Goal: Task Accomplishment & Management: Manage account settings

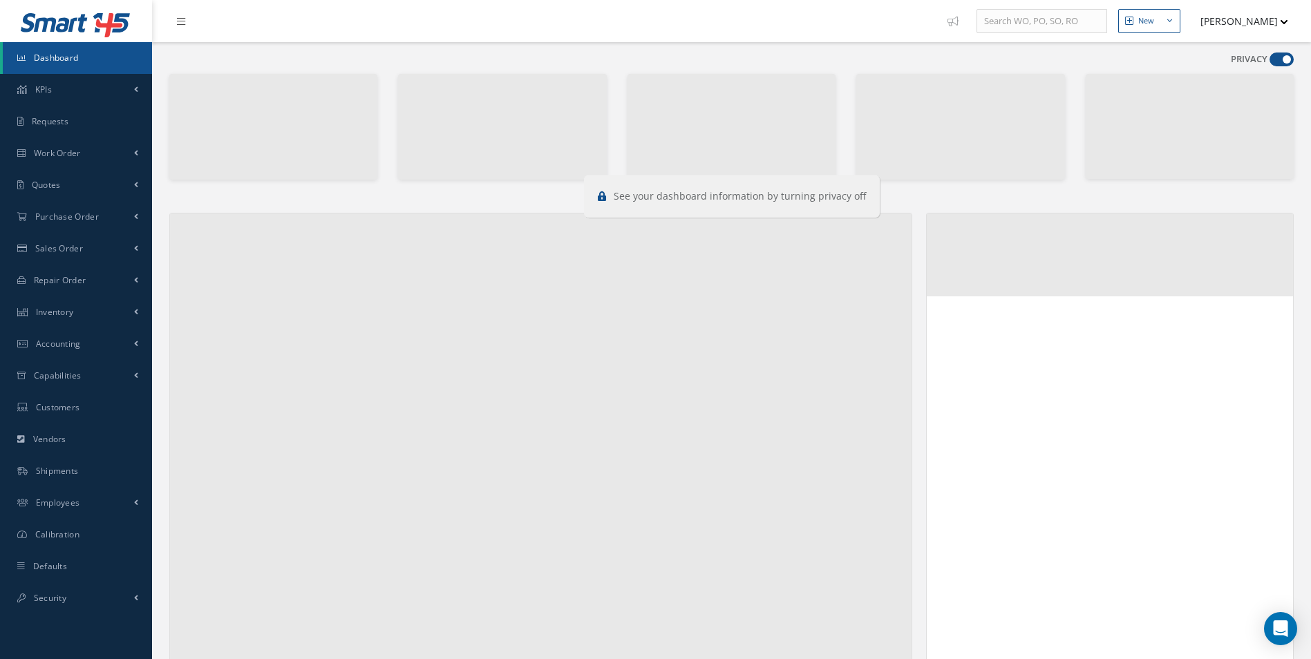
click at [1276, 63] on span at bounding box center [1282, 60] width 24 height 14
click at [1270, 62] on input "checkbox" at bounding box center [1270, 62] width 0 height 0
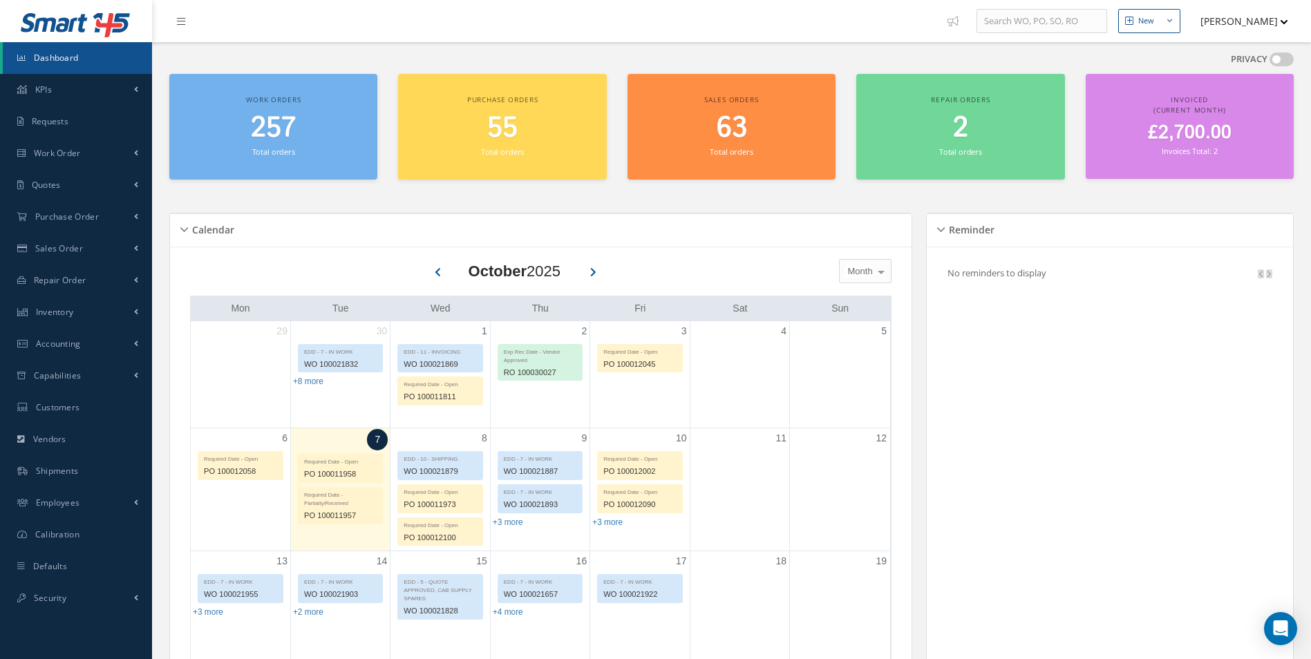
click at [1276, 63] on span at bounding box center [1282, 60] width 24 height 14
click at [1270, 62] on input "checkbox" at bounding box center [1270, 62] width 0 height 0
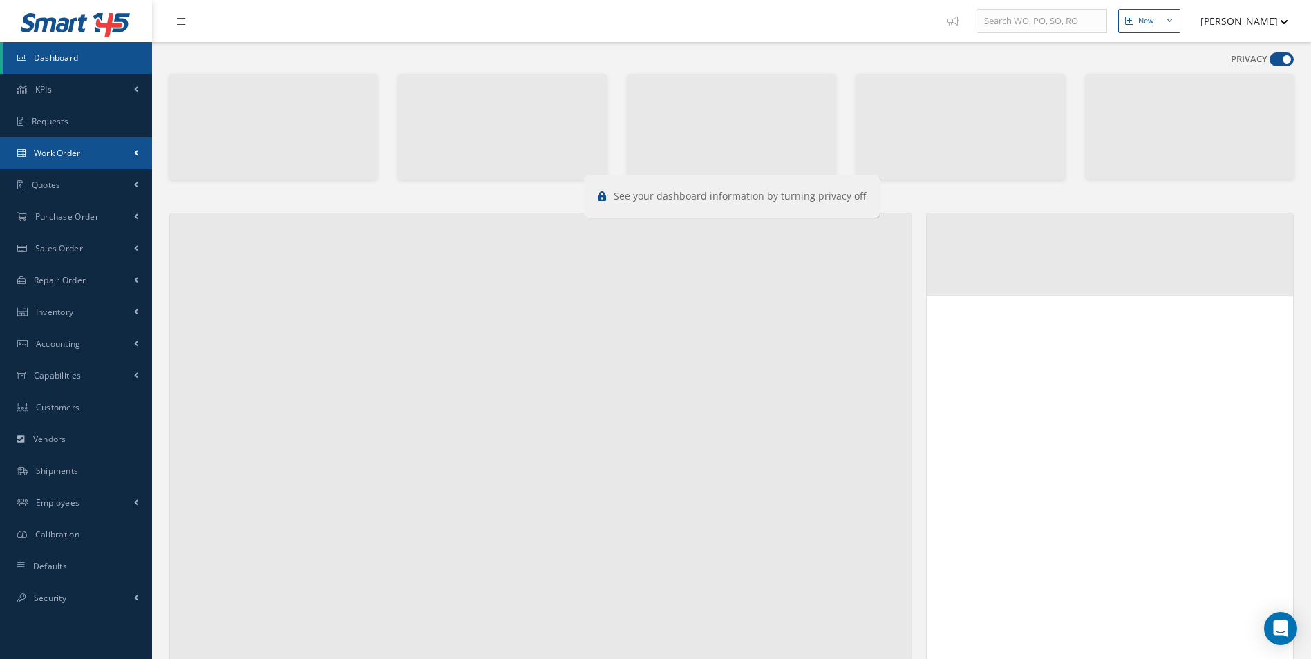
click at [87, 163] on link "Work Order" at bounding box center [76, 154] width 152 height 32
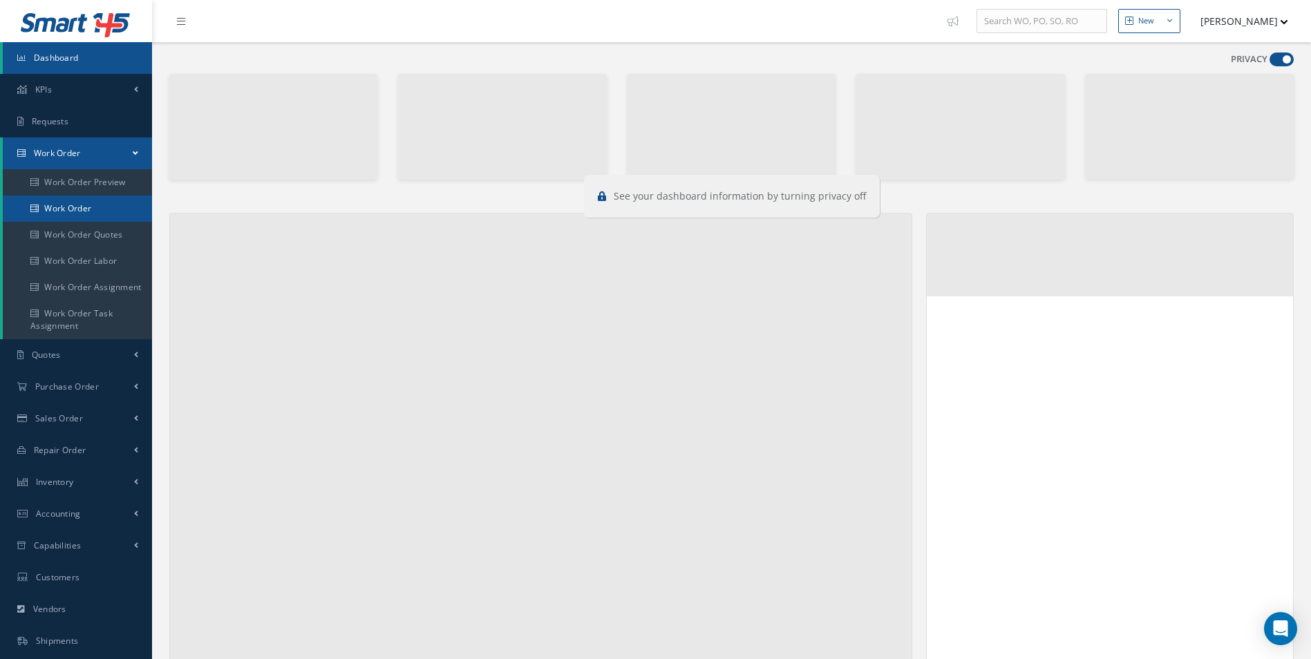
click at [62, 215] on link "Work Order" at bounding box center [77, 209] width 149 height 26
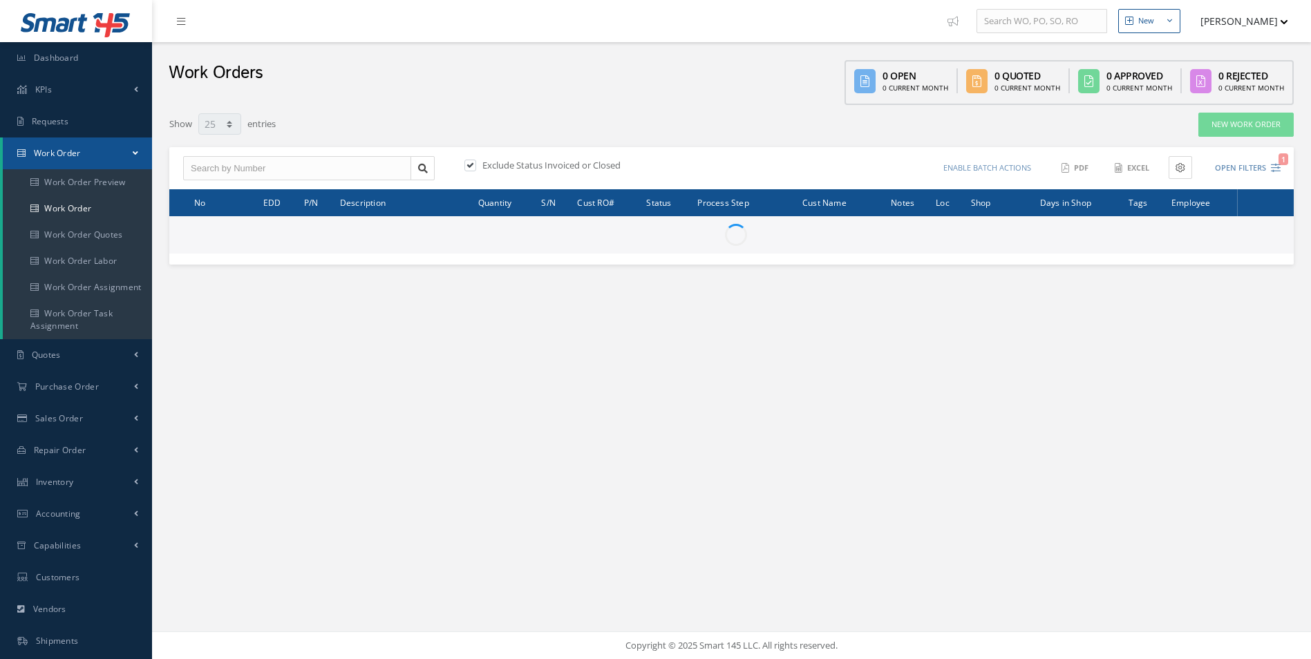
select select "25"
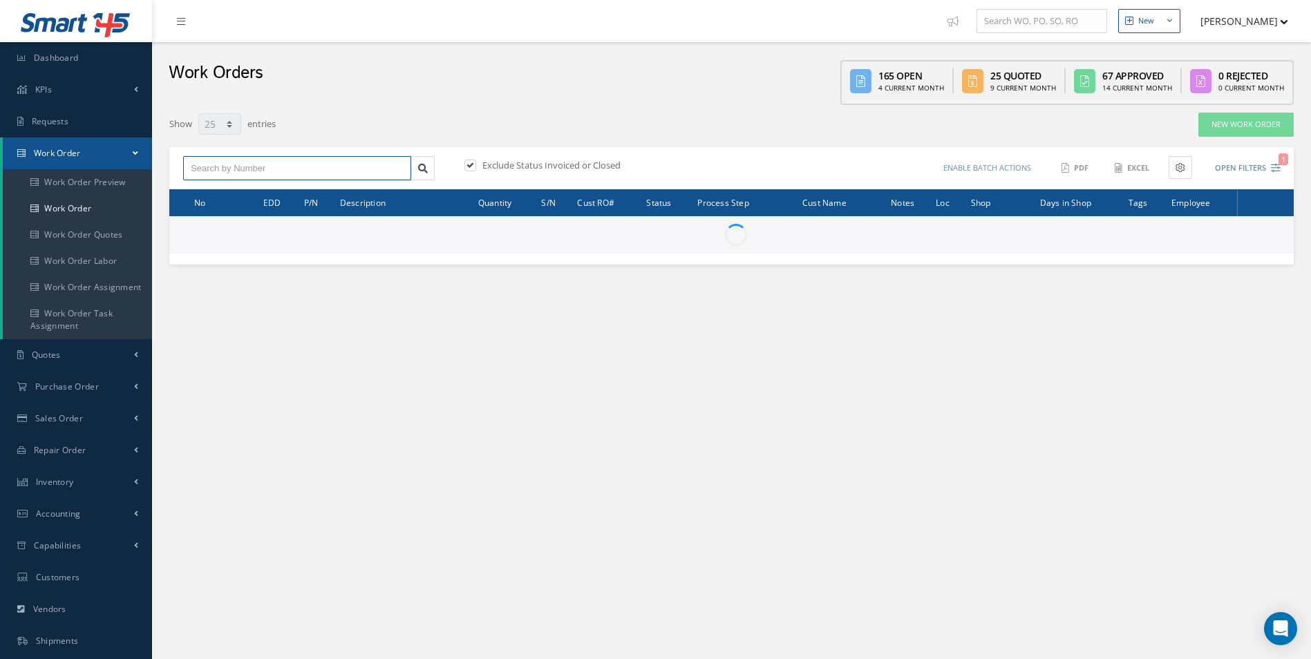
click at [212, 171] on input "text" at bounding box center [297, 168] width 228 height 25
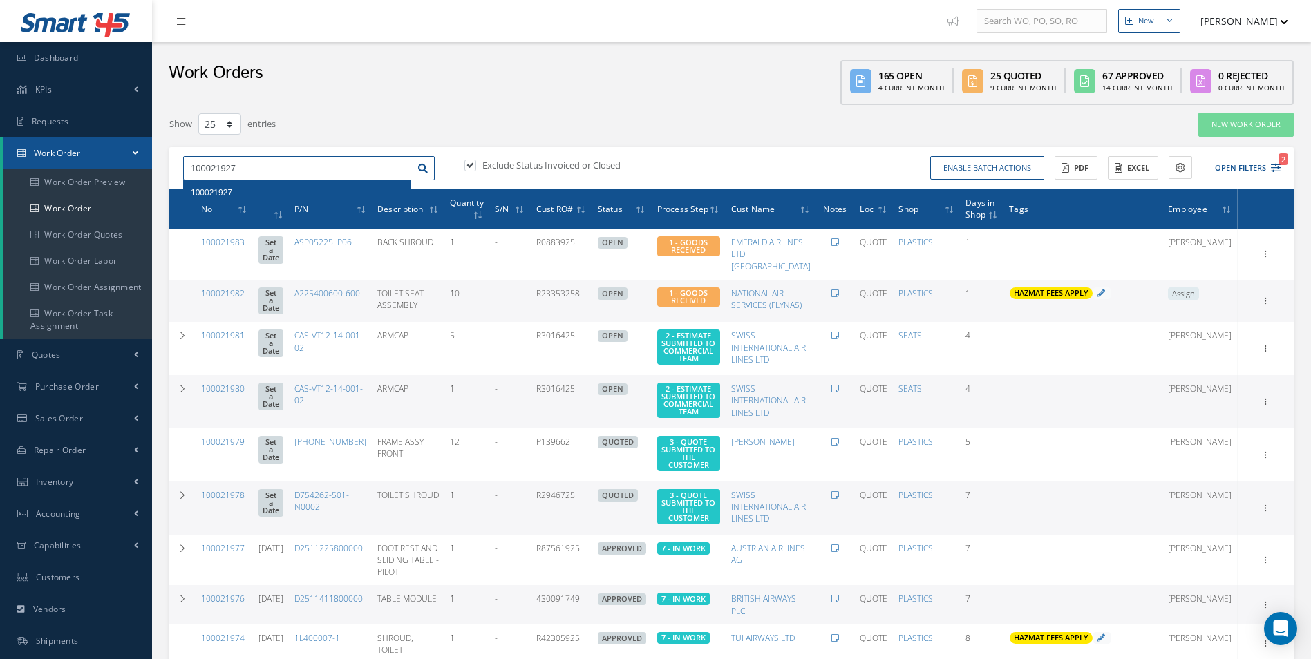
type input "100021927"
click at [215, 191] on span "100021927" at bounding box center [211, 193] width 41 height 10
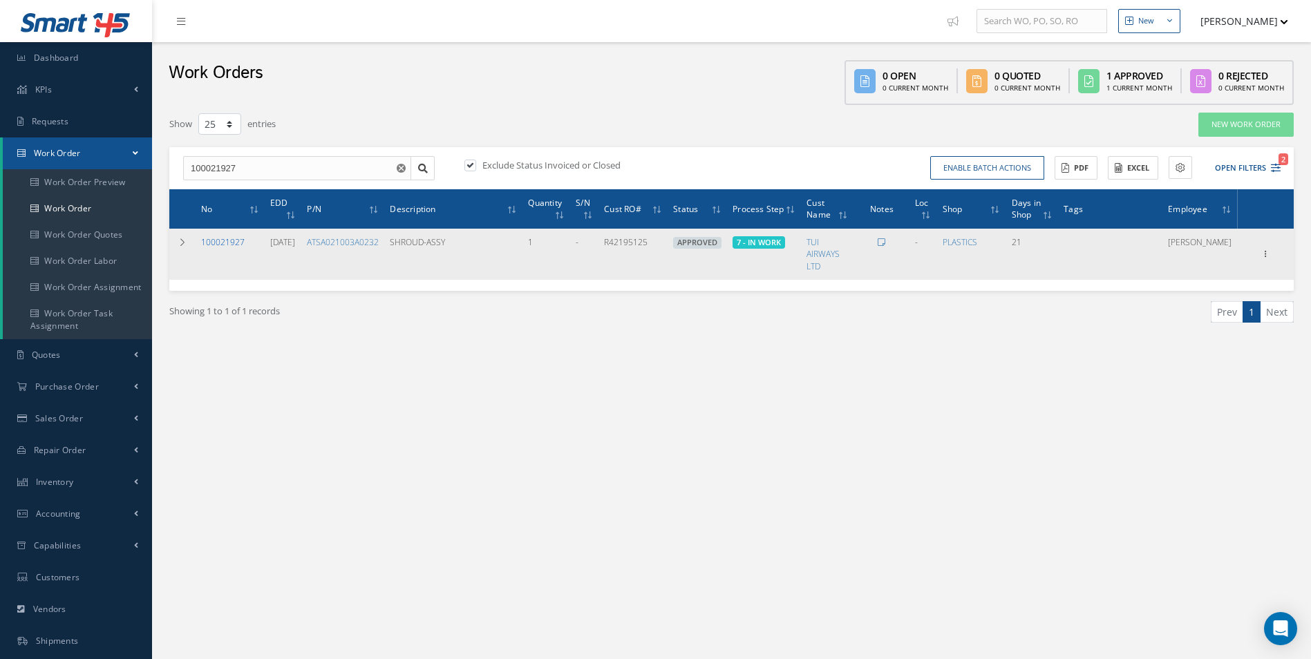
click at [227, 239] on link "100021927" at bounding box center [223, 242] width 44 height 12
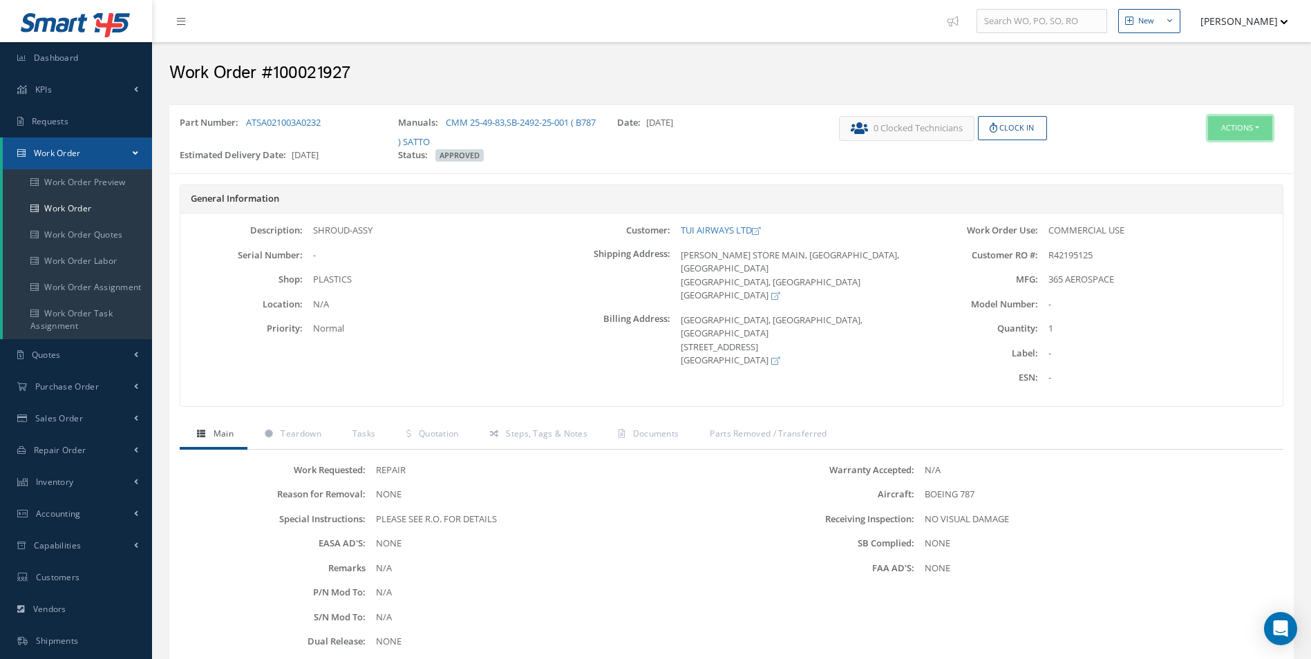
click at [1259, 131] on button "Actions" at bounding box center [1240, 128] width 64 height 24
click at [1194, 152] on link "Edit" at bounding box center [1219, 154] width 111 height 19
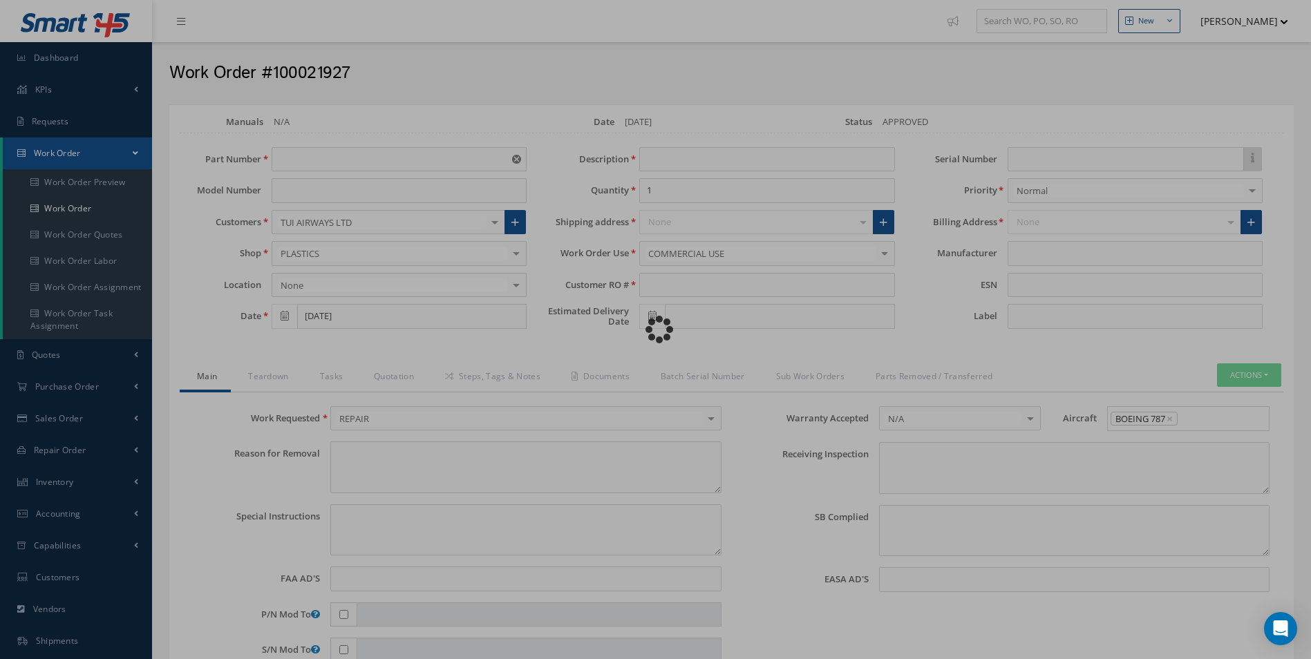
type input "ATSA021003A0232"
type input "[DATE]"
type input "SHROUD-ASSY"
type input "R42195125"
type input "[DATE]"
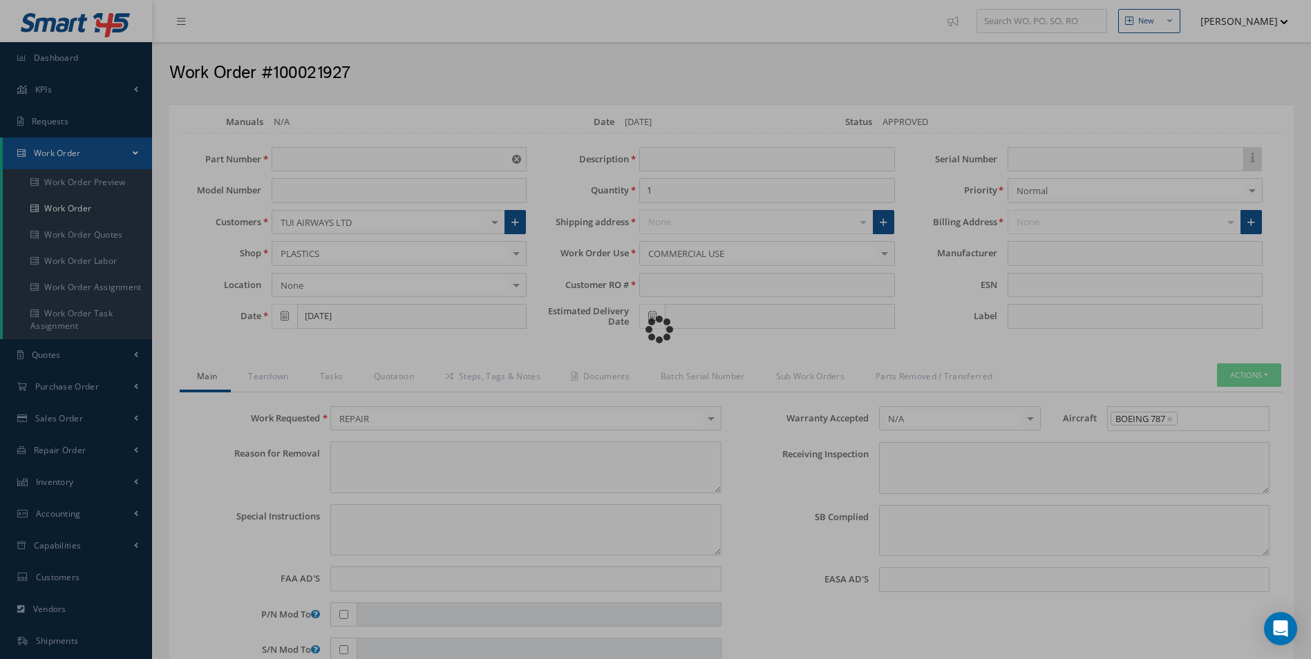
type textarea "NONE"
type textarea "PLEASE SEE R.O. FOR DETAILS"
type input "NONE"
type textarea "NO VISUAL DAMAGE"
type textarea "NONE"
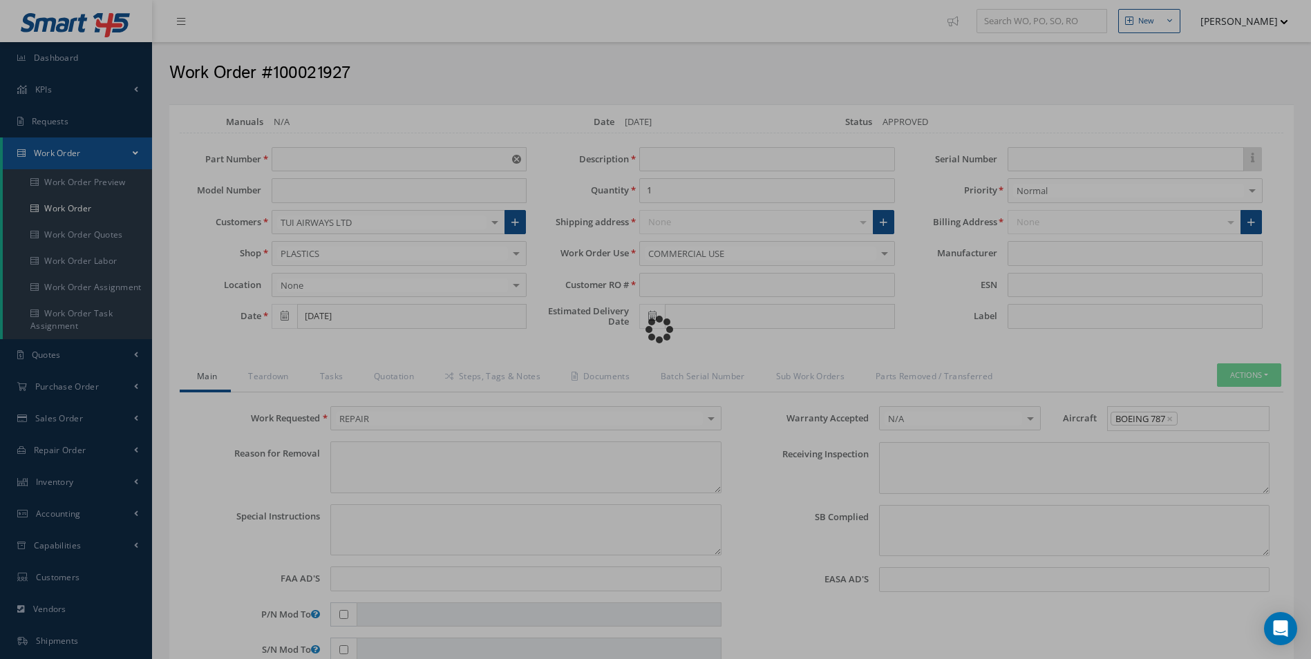
type input "NONE"
type input "365 AEROSPACE"
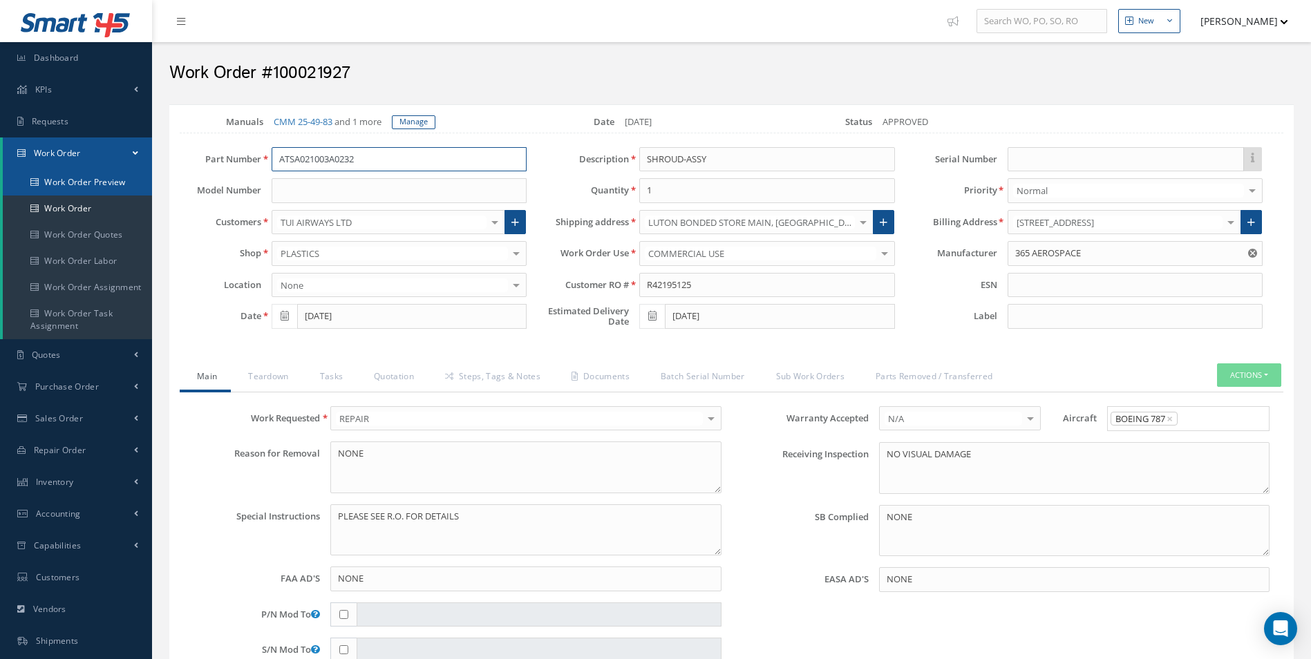
drag, startPoint x: 411, startPoint y: 154, endPoint x: 144, endPoint y: 181, distance: 268.2
click at [144, 181] on div "Smart 145 Dashboard KPIs Work Order Accounting Requests Work Order Work Order P…" at bounding box center [655, 574] width 1311 height 1148
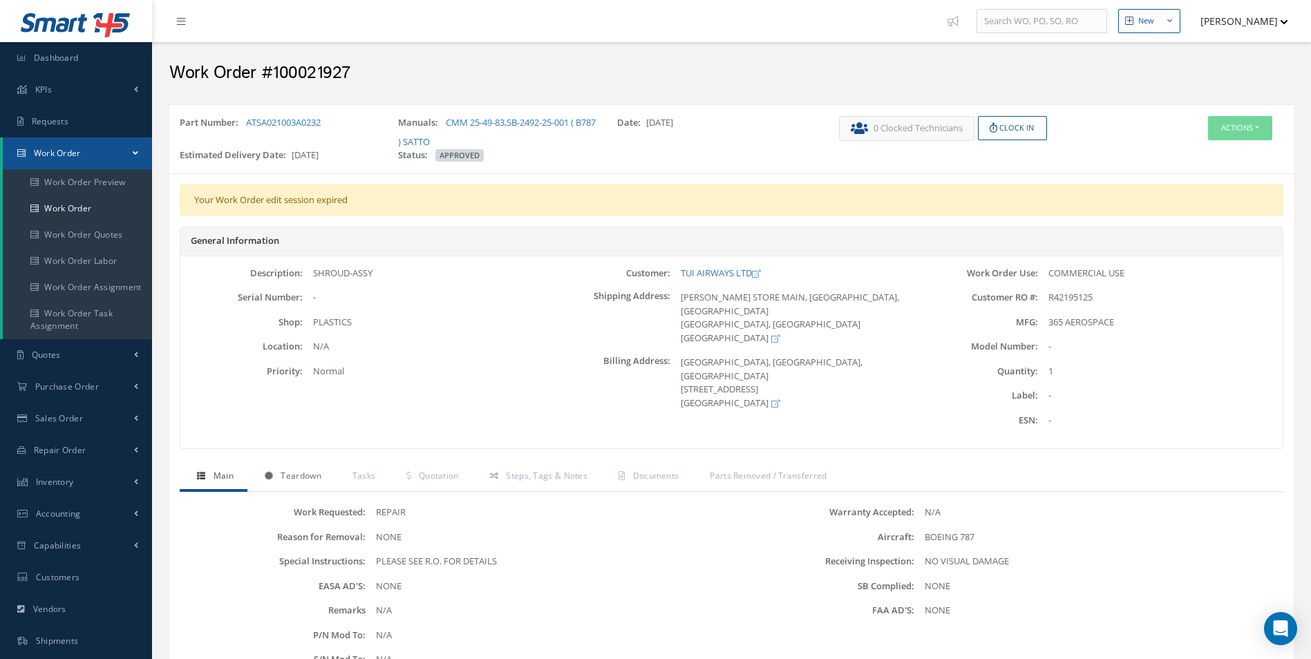
click at [307, 480] on span "Teardown" at bounding box center [301, 476] width 40 height 12
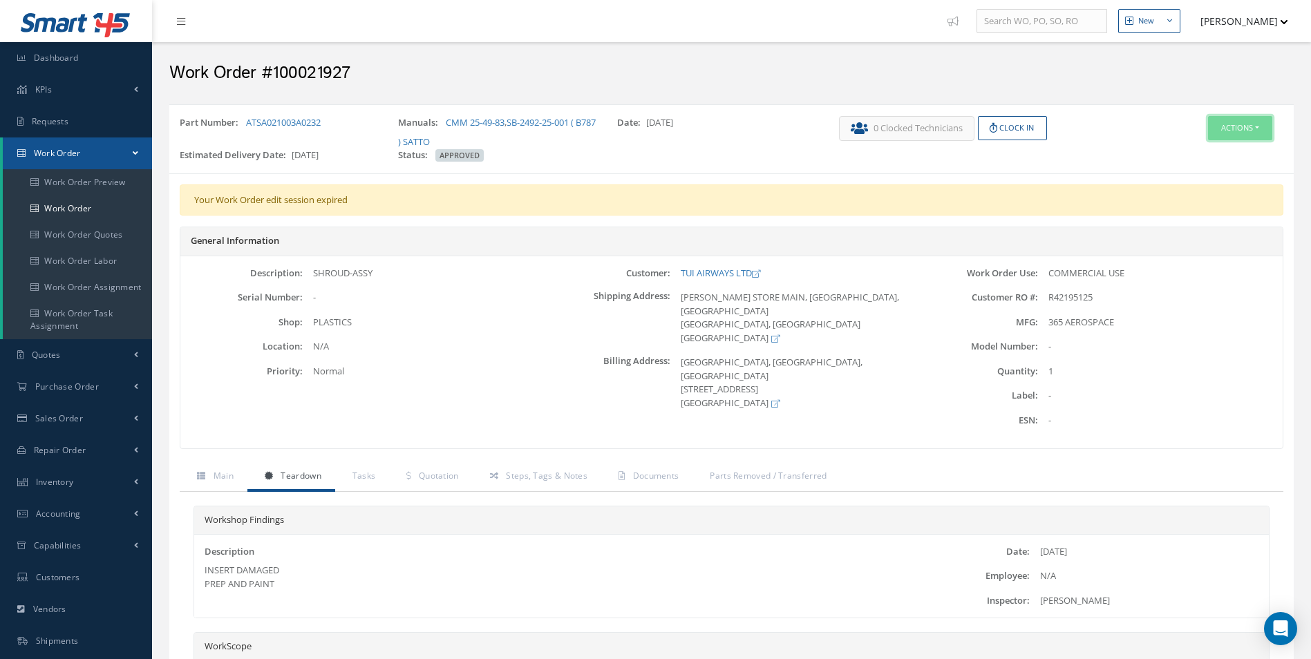
click at [1241, 124] on button "Actions" at bounding box center [1240, 128] width 64 height 24
click at [1197, 151] on link "Edit" at bounding box center [1219, 154] width 111 height 19
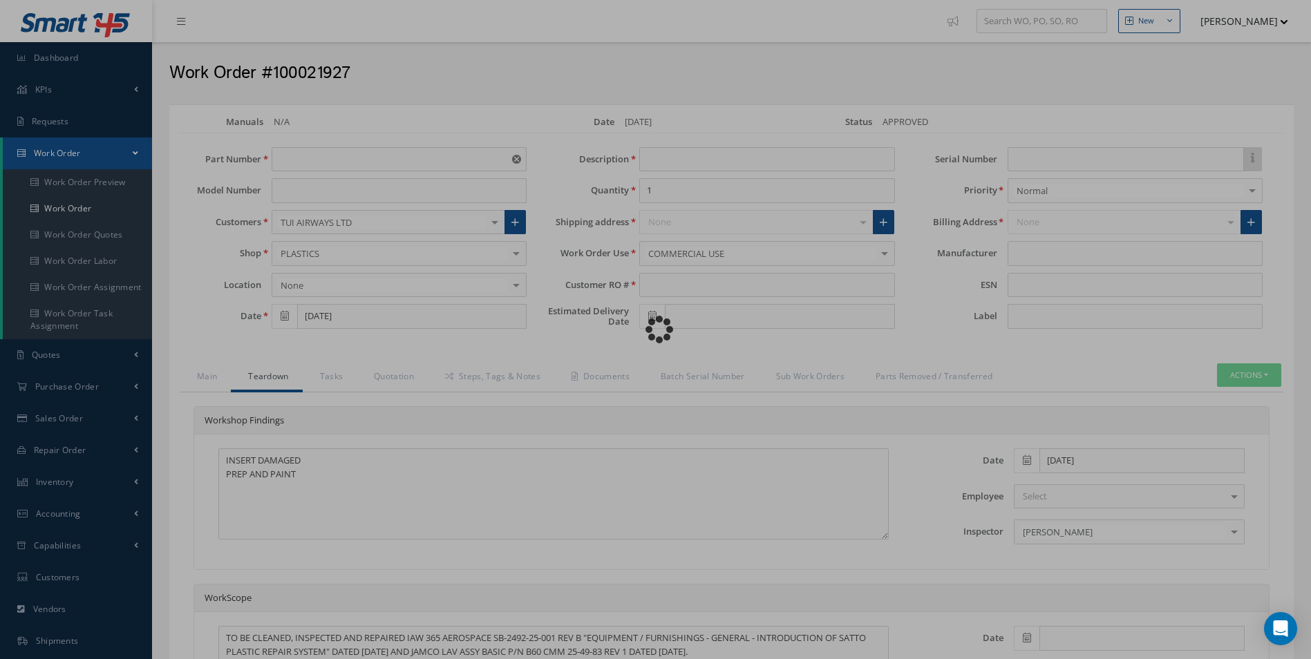
type input "ATSA021003A0232"
type input "09/16/2025"
type input "SHROUD-ASSY"
type input "R42195125"
type input "[DATE]"
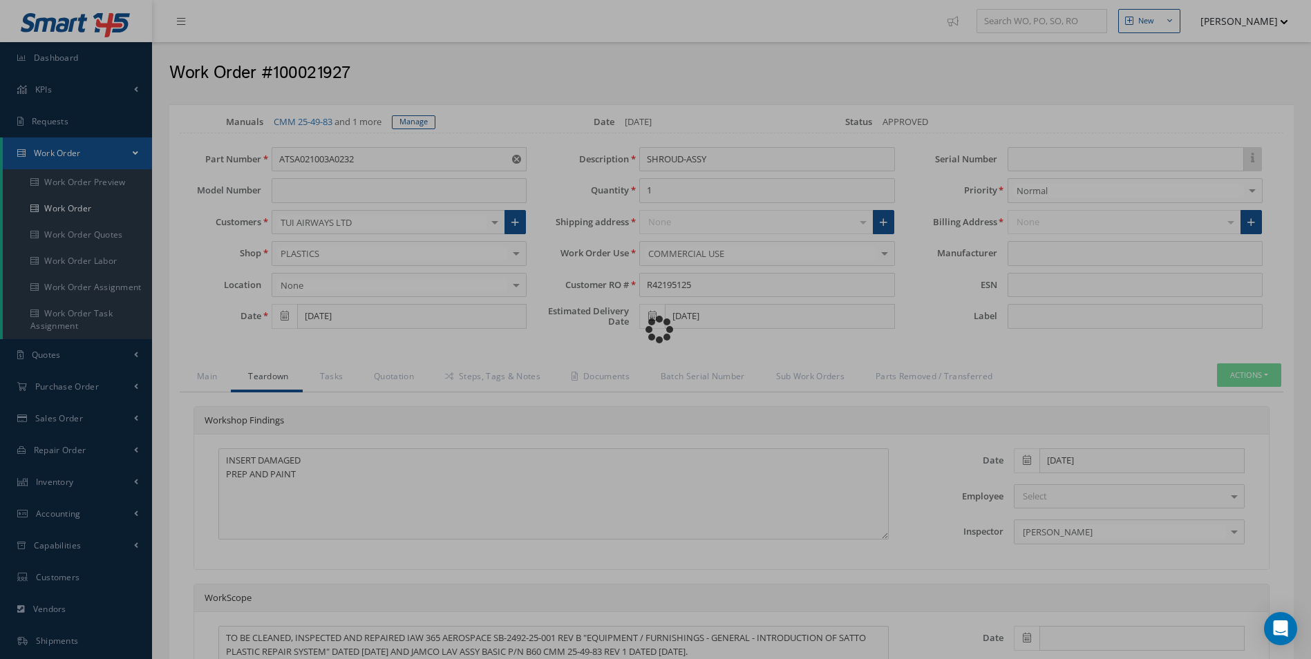
type input "365 AEROSPACE"
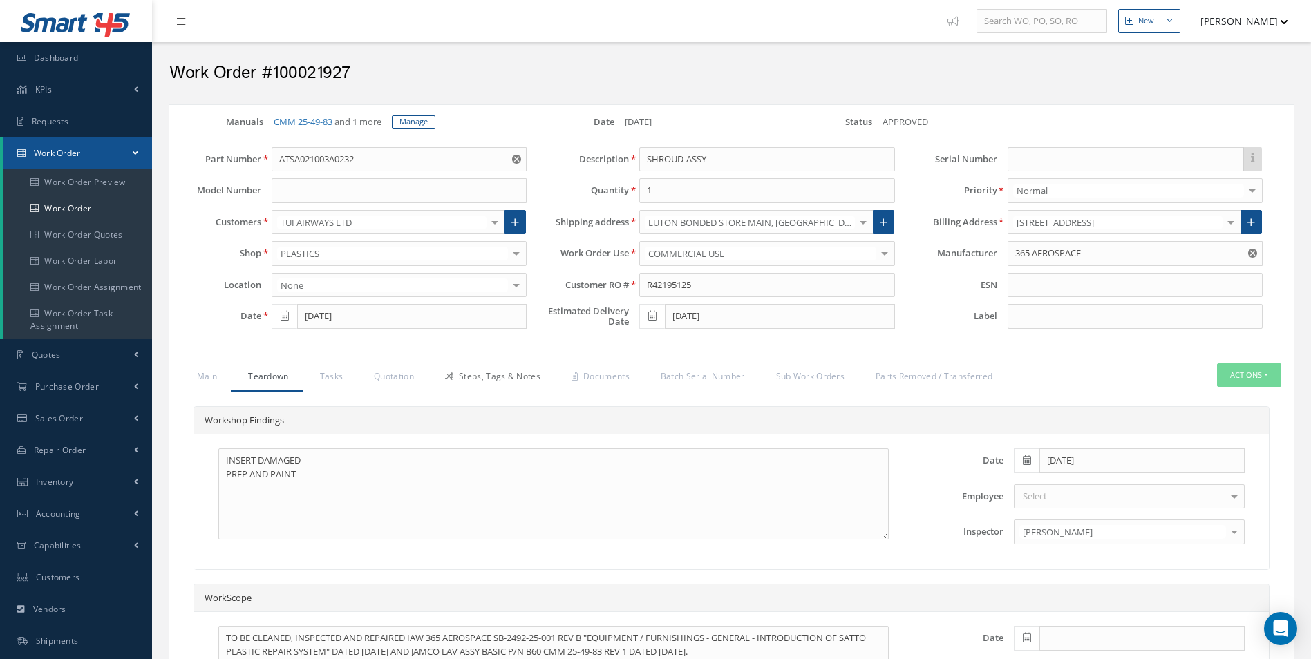
click at [453, 373] on icon at bounding box center [449, 377] width 8 height 8
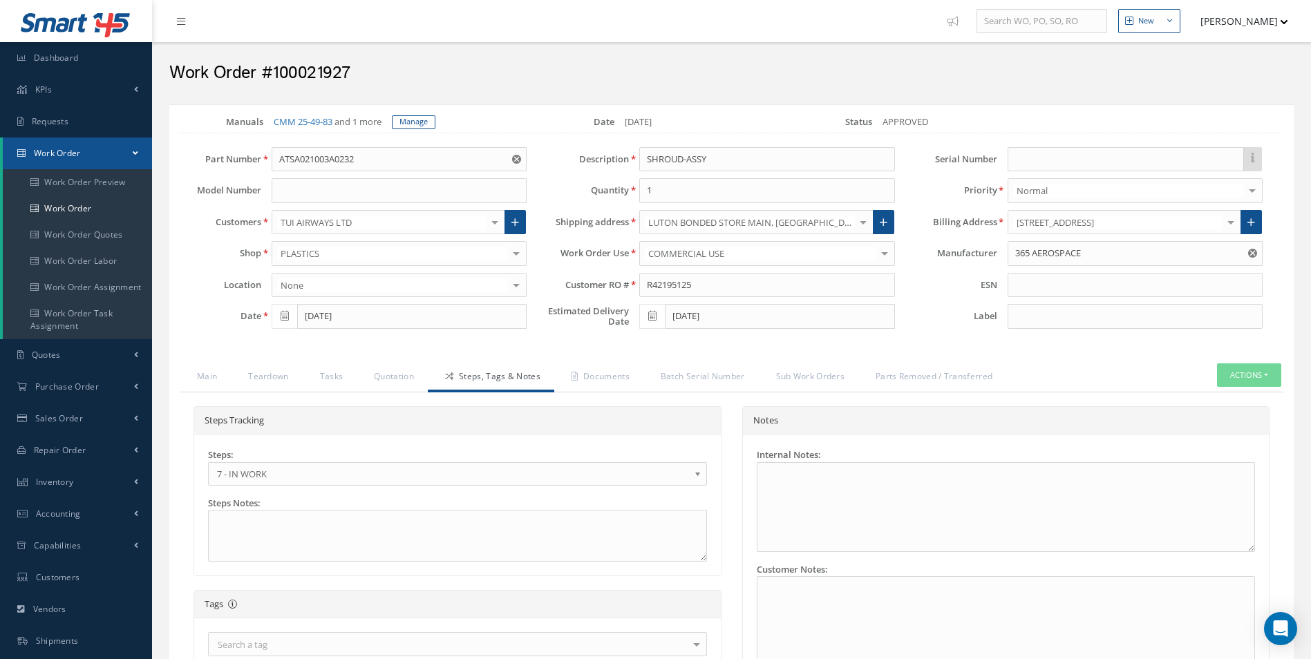
click at [288, 473] on span "7 - IN WORK" at bounding box center [453, 474] width 472 height 17
click at [597, 377] on link "Documents" at bounding box center [598, 378] width 89 height 29
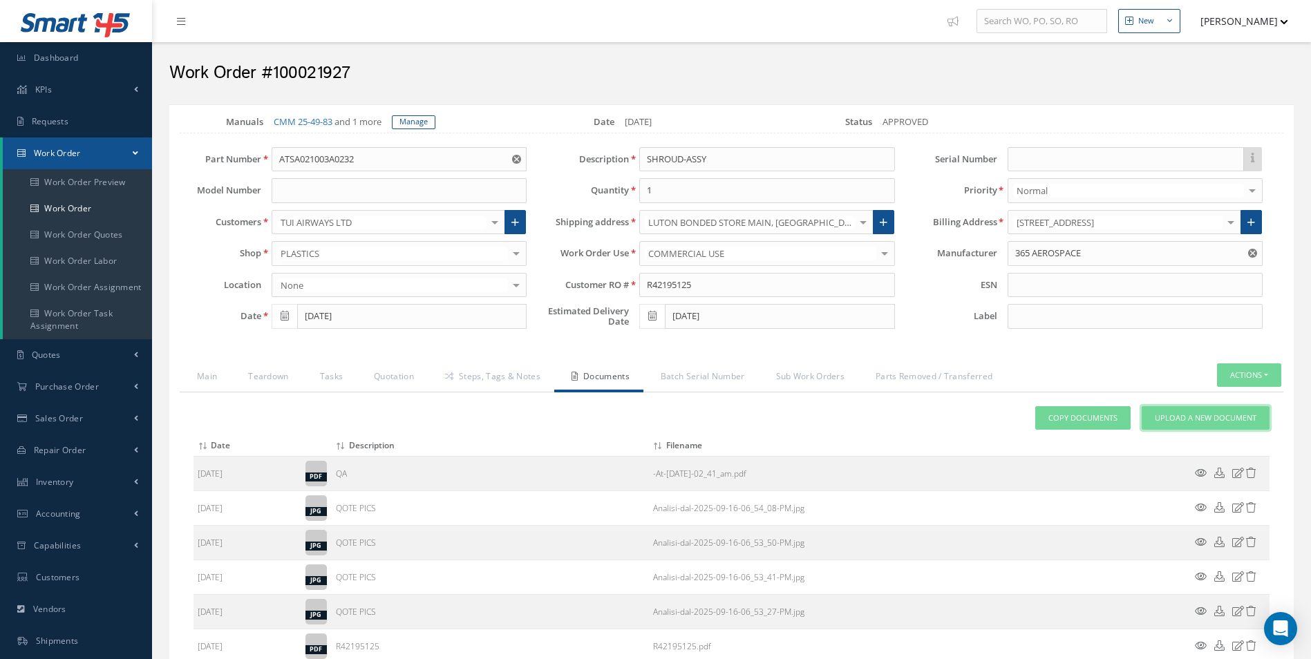
click at [1202, 411] on link "Upload a New Document" at bounding box center [1206, 418] width 128 height 24
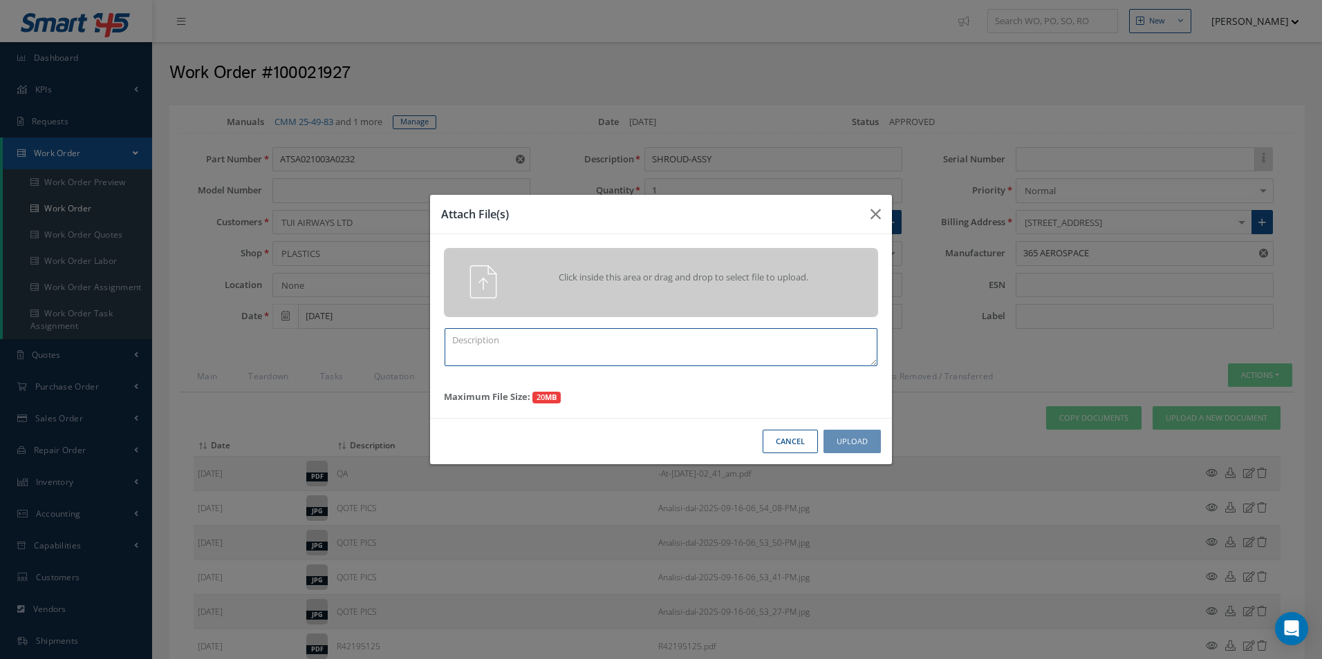
click at [519, 354] on textarea at bounding box center [660, 347] width 433 height 38
type textarea "FINISH + VIDEO"
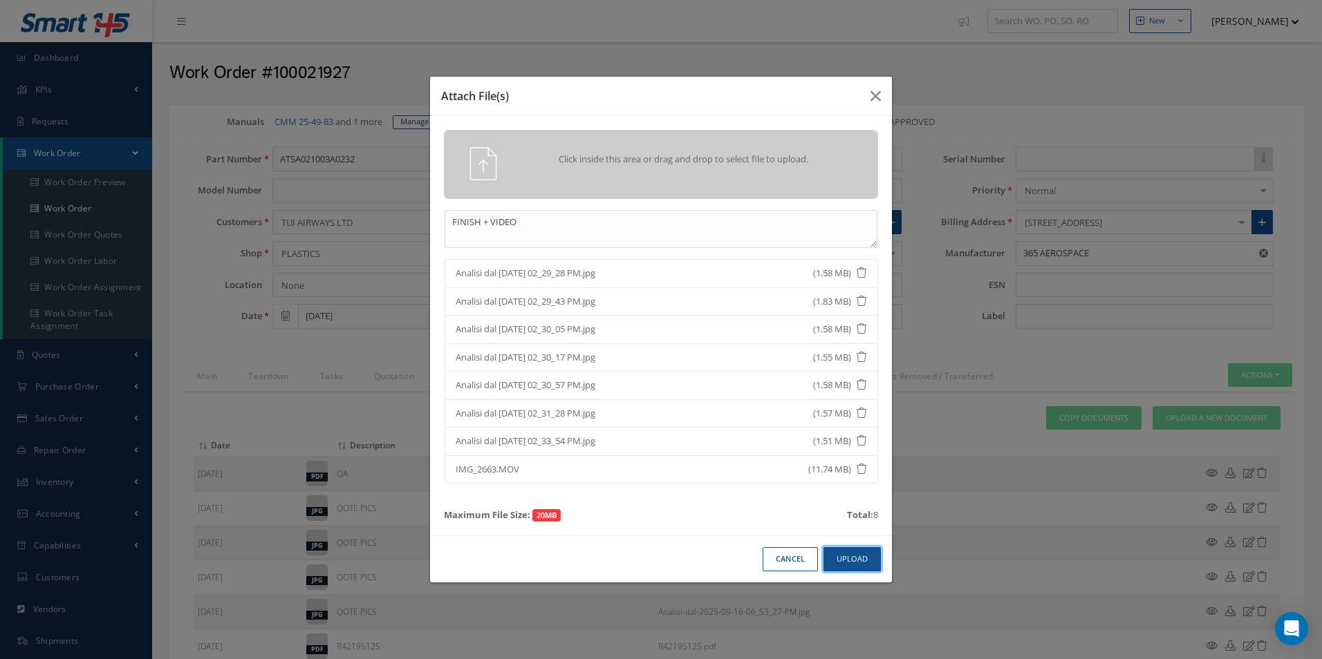
click at [843, 559] on button "Upload" at bounding box center [851, 559] width 57 height 24
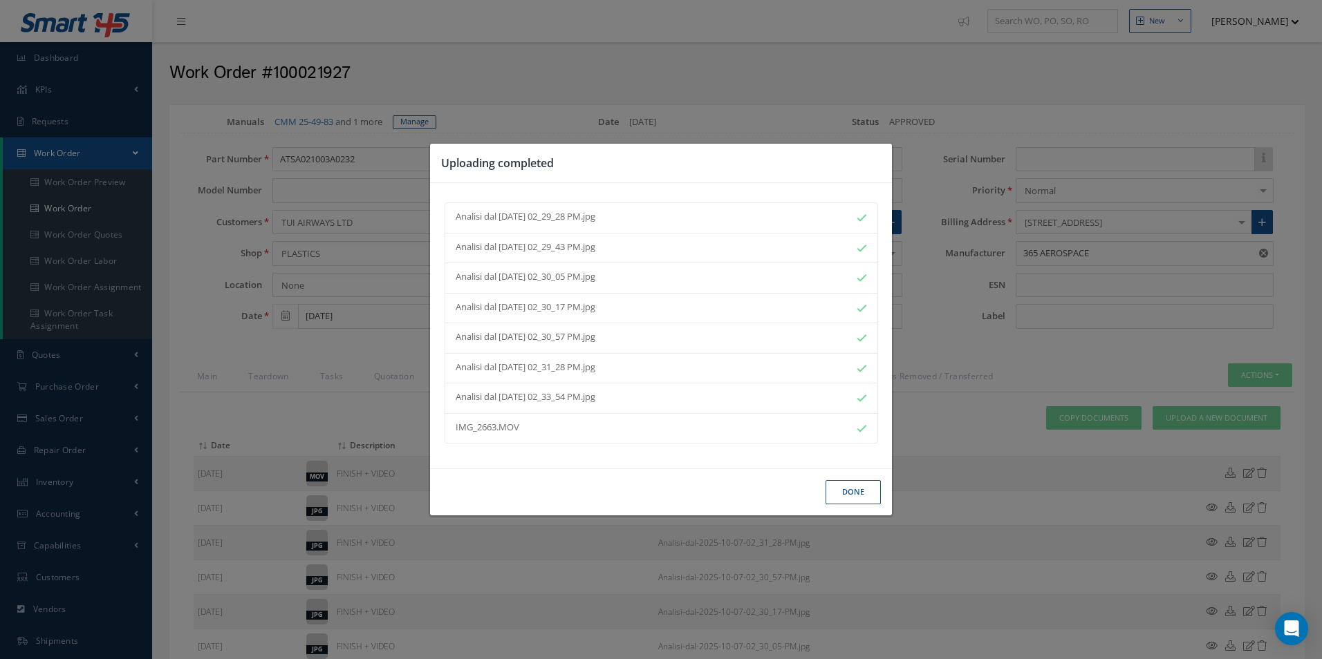
click at [854, 491] on button "Done" at bounding box center [852, 492] width 55 height 24
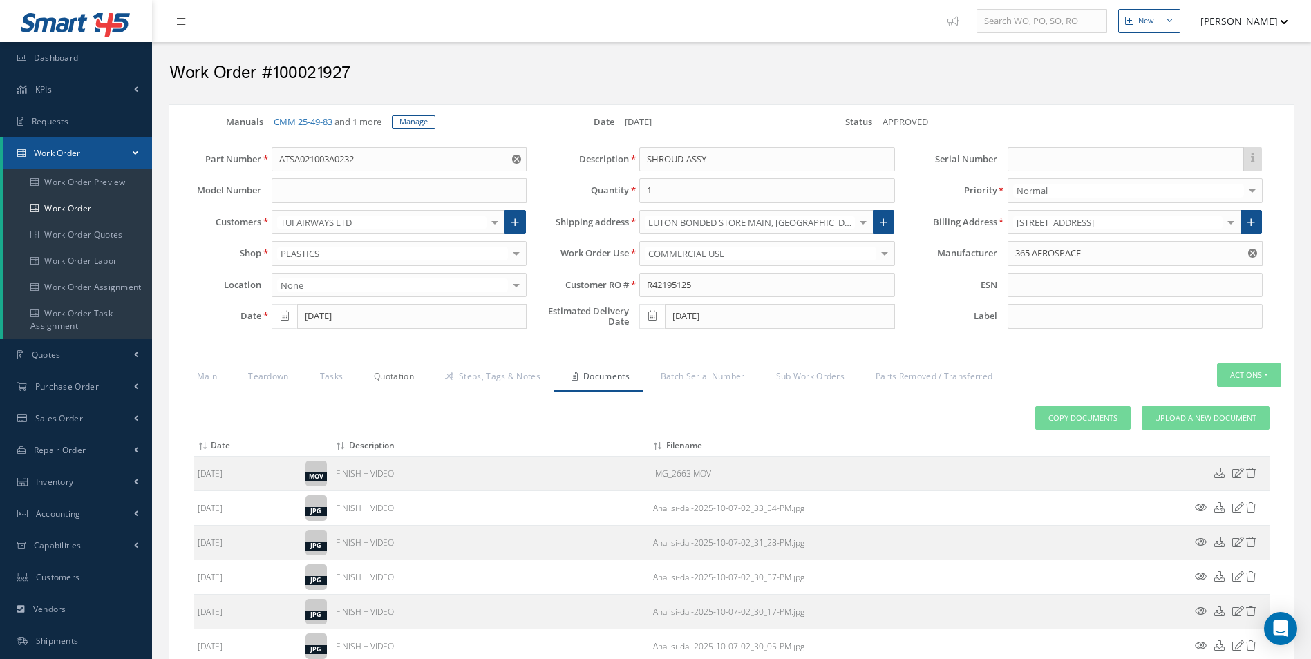
drag, startPoint x: 395, startPoint y: 380, endPoint x: 409, endPoint y: 400, distance: 24.7
click at [395, 380] on link "Quotation" at bounding box center [392, 378] width 71 height 29
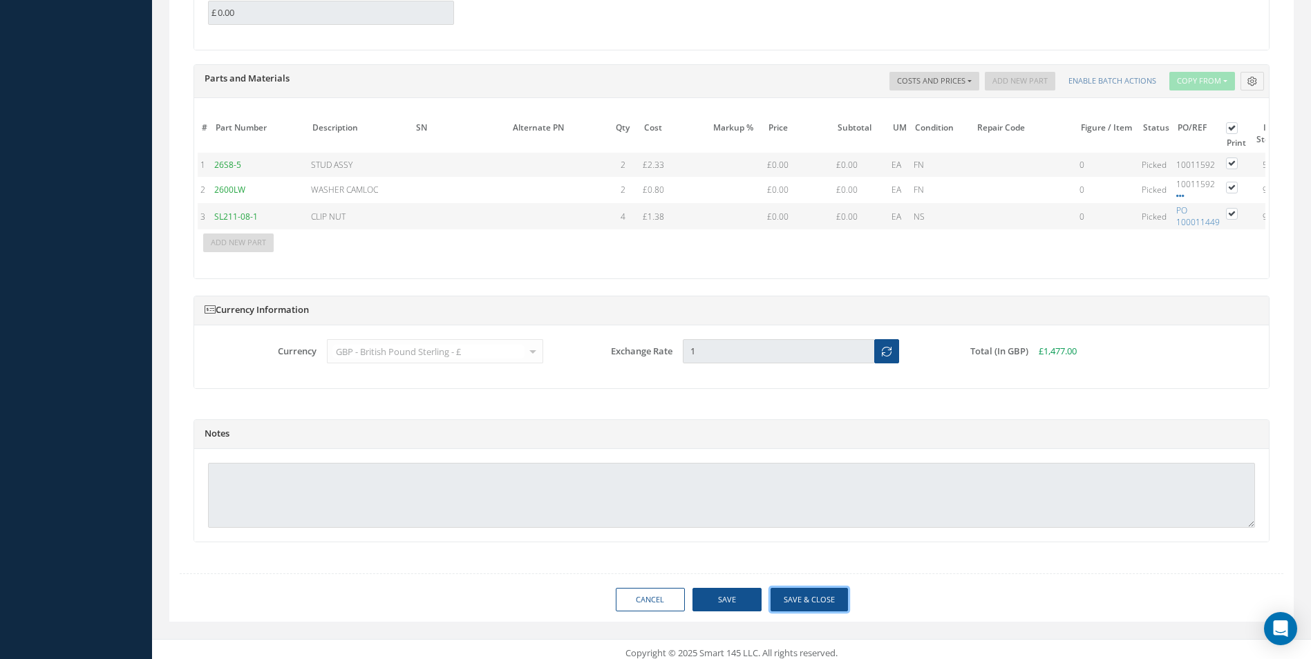
click at [798, 608] on button "Save & Close" at bounding box center [809, 600] width 77 height 24
type input "365 AEROSPACE"
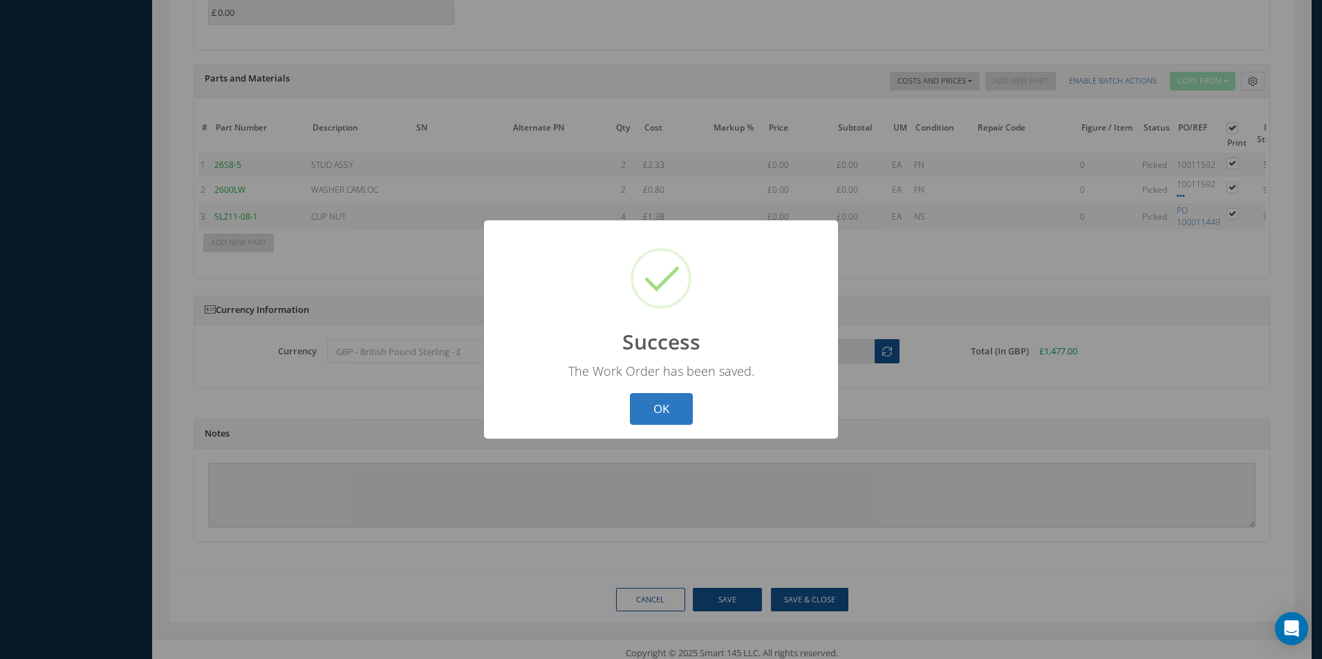
click at [649, 407] on button "OK" at bounding box center [661, 409] width 63 height 32
select select "25"
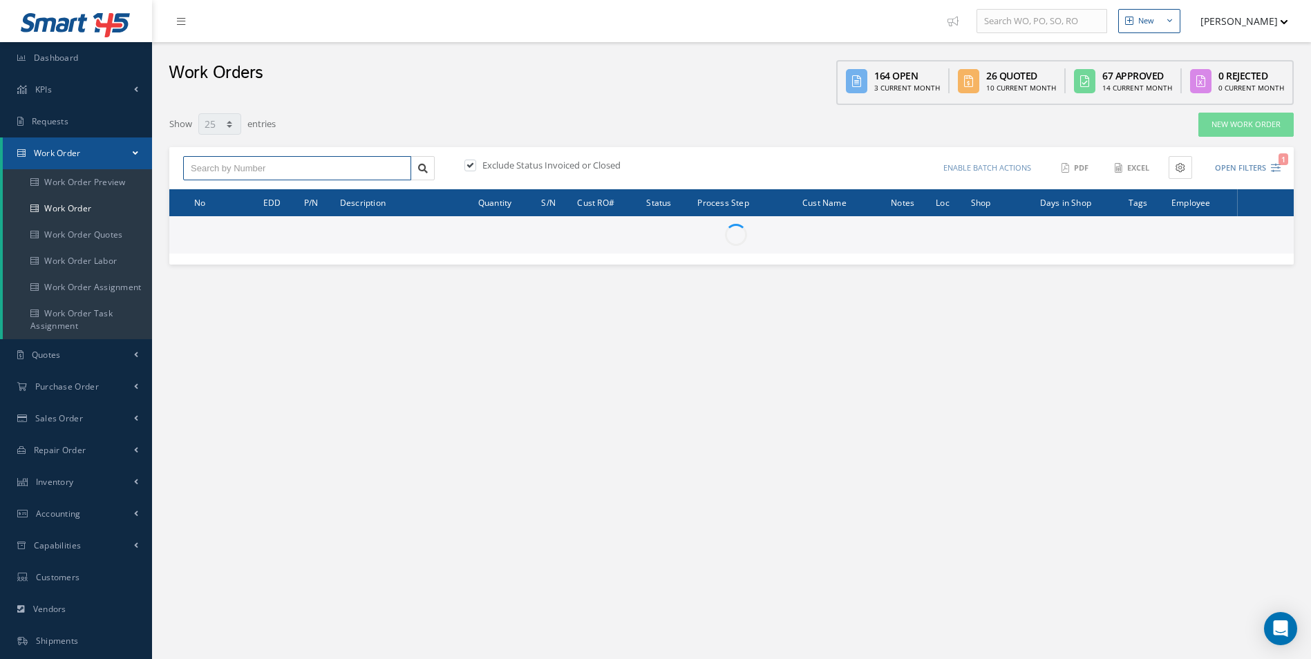
click at [214, 167] on input "text" at bounding box center [297, 168] width 228 height 25
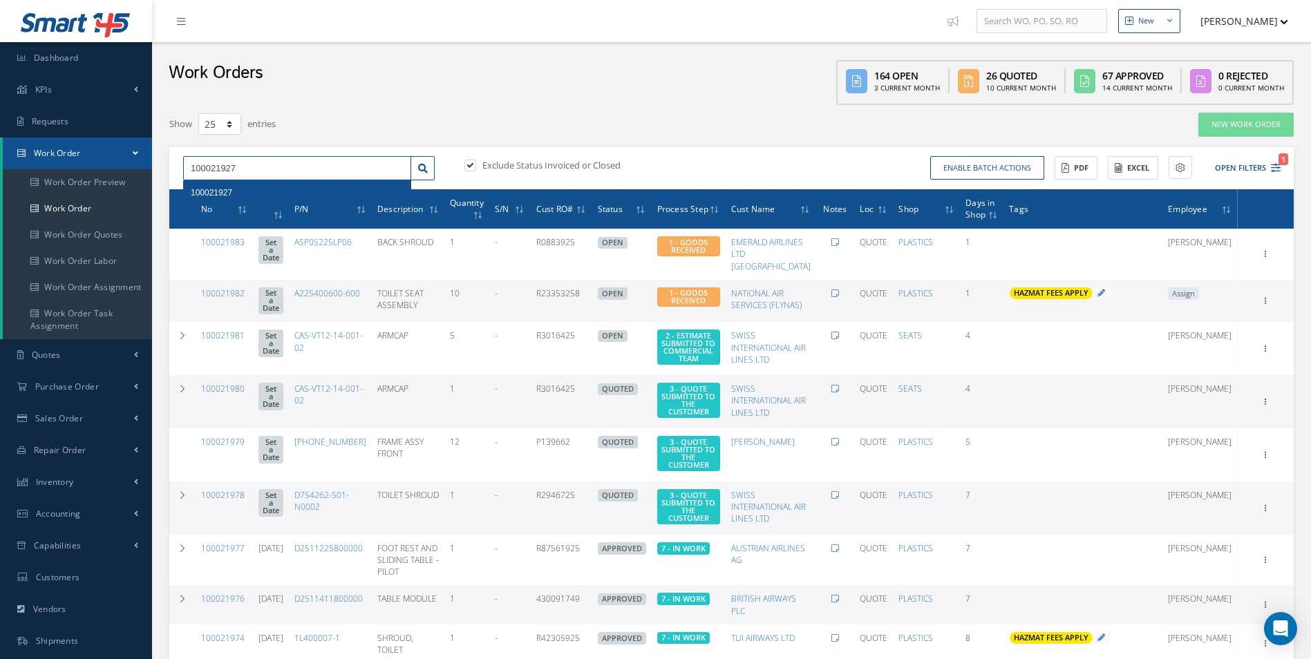
type input "100021927"
click at [227, 189] on span "100021927" at bounding box center [211, 193] width 41 height 10
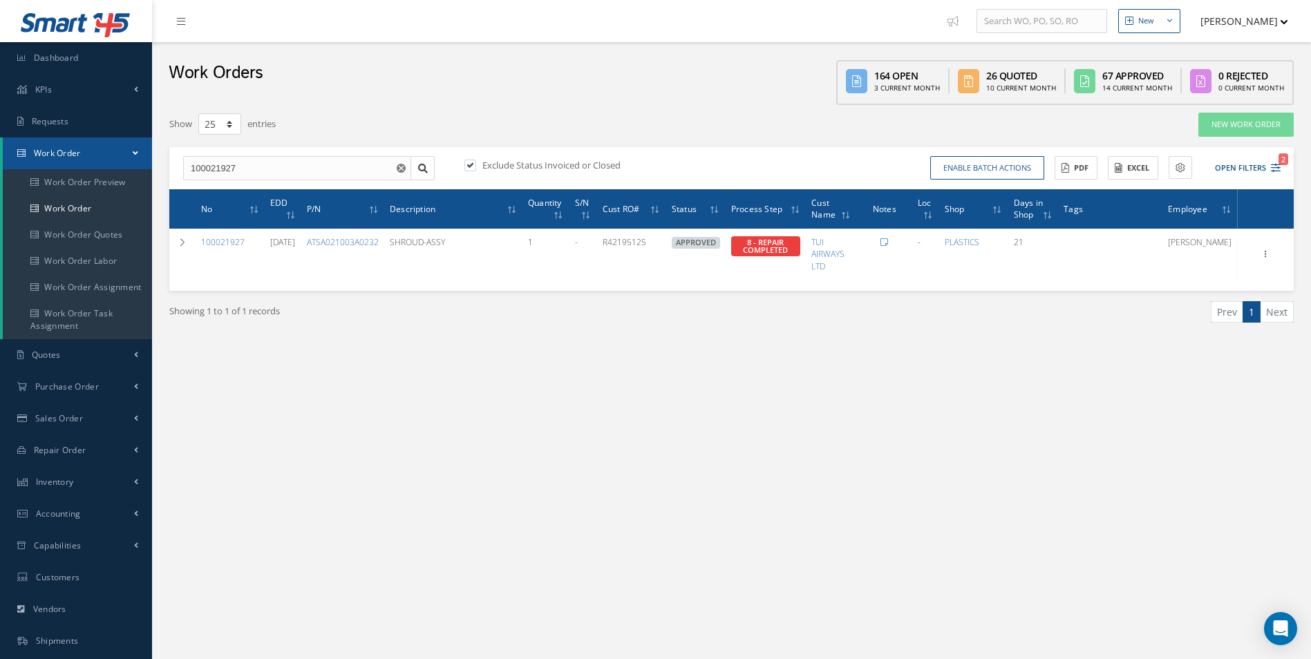
click at [846, 428] on div "New New Work Order New Purchase Order New Customer Quote New Sales Order New Re…" at bounding box center [731, 392] width 1159 height 785
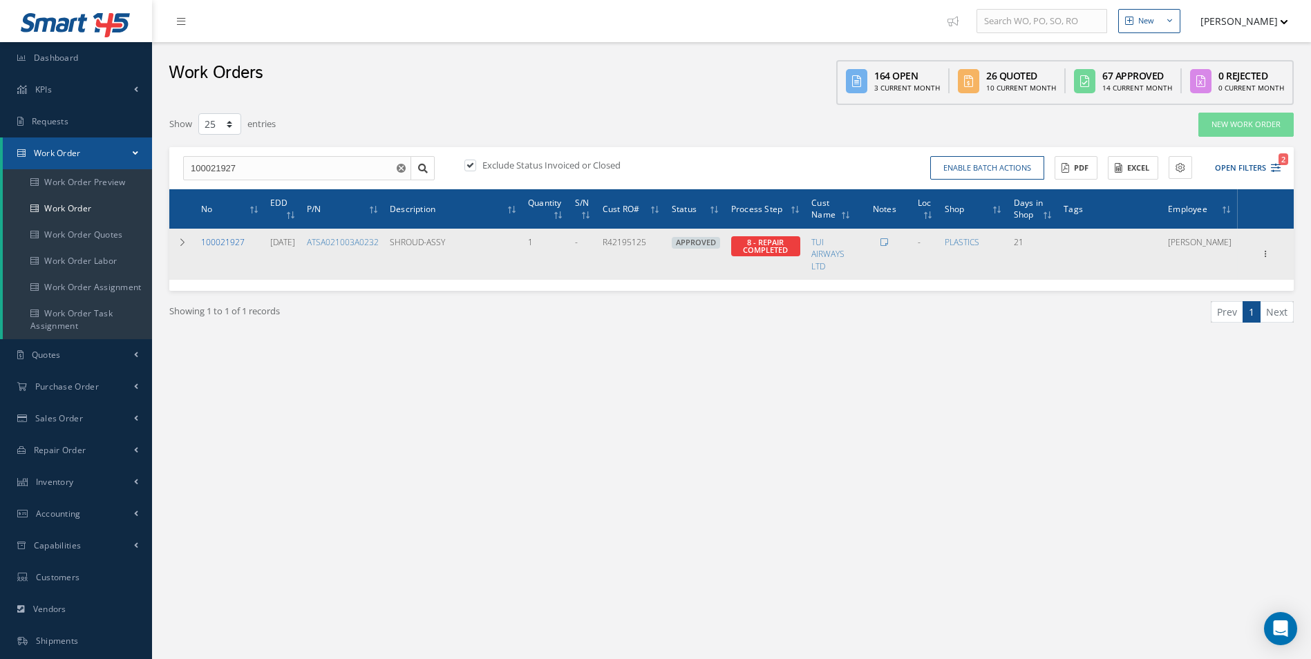
click at [240, 241] on link "100021927" at bounding box center [223, 242] width 44 height 12
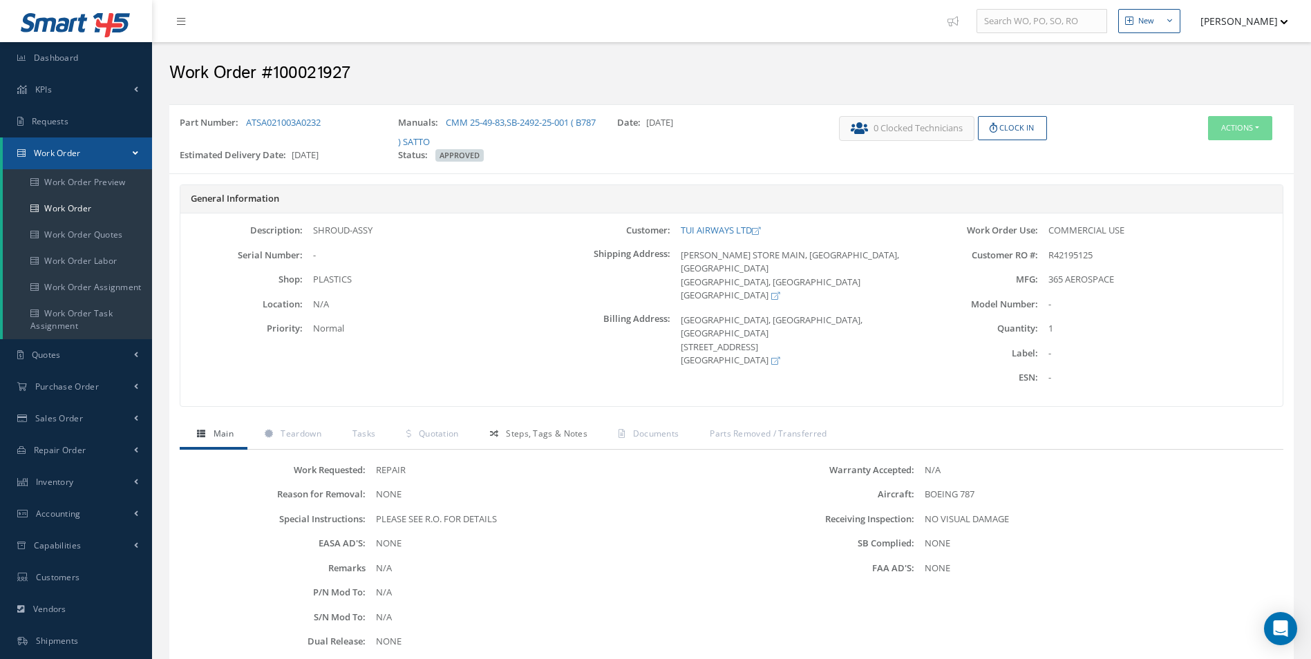
click at [574, 434] on span "Steps, Tags & Notes" at bounding box center [547, 434] width 82 height 12
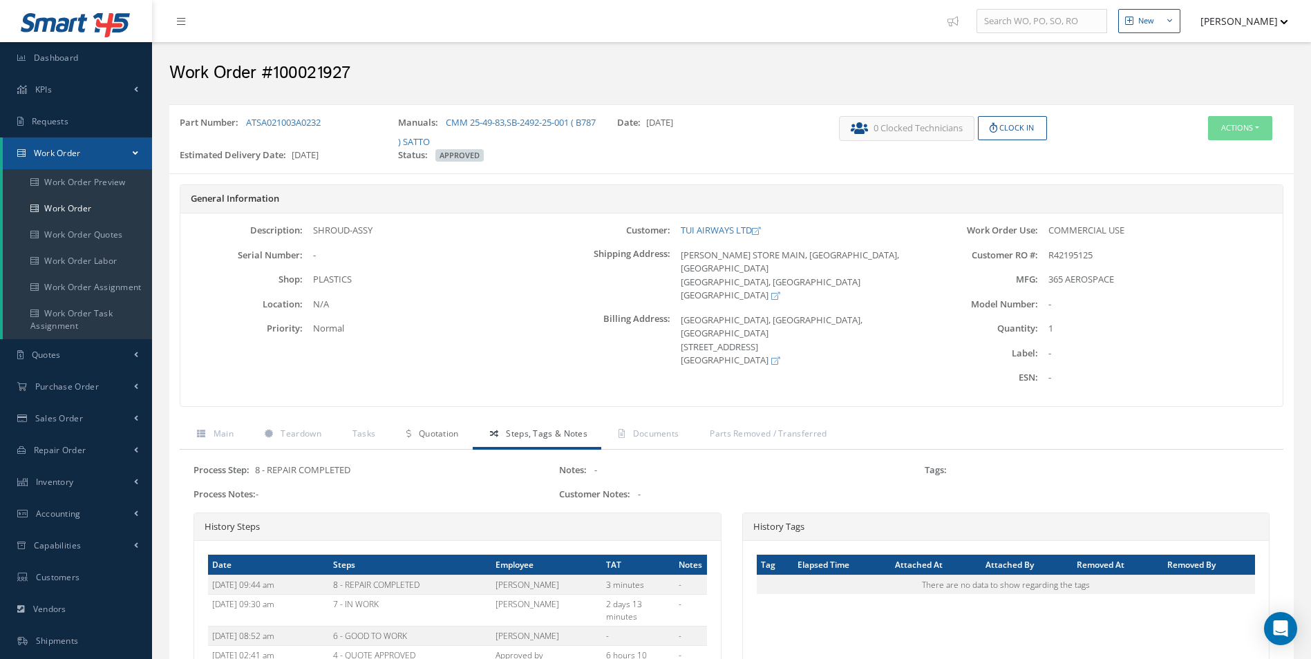
click at [454, 430] on span "Quotation" at bounding box center [439, 434] width 40 height 12
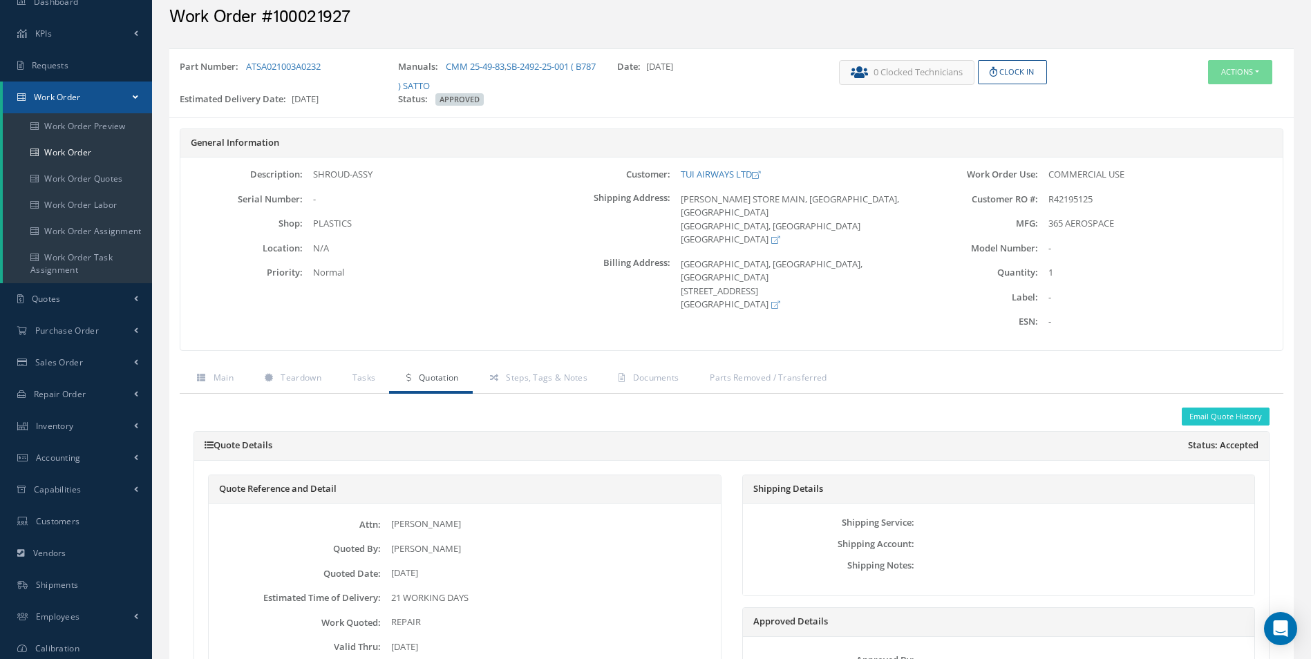
scroll to position [52, 0]
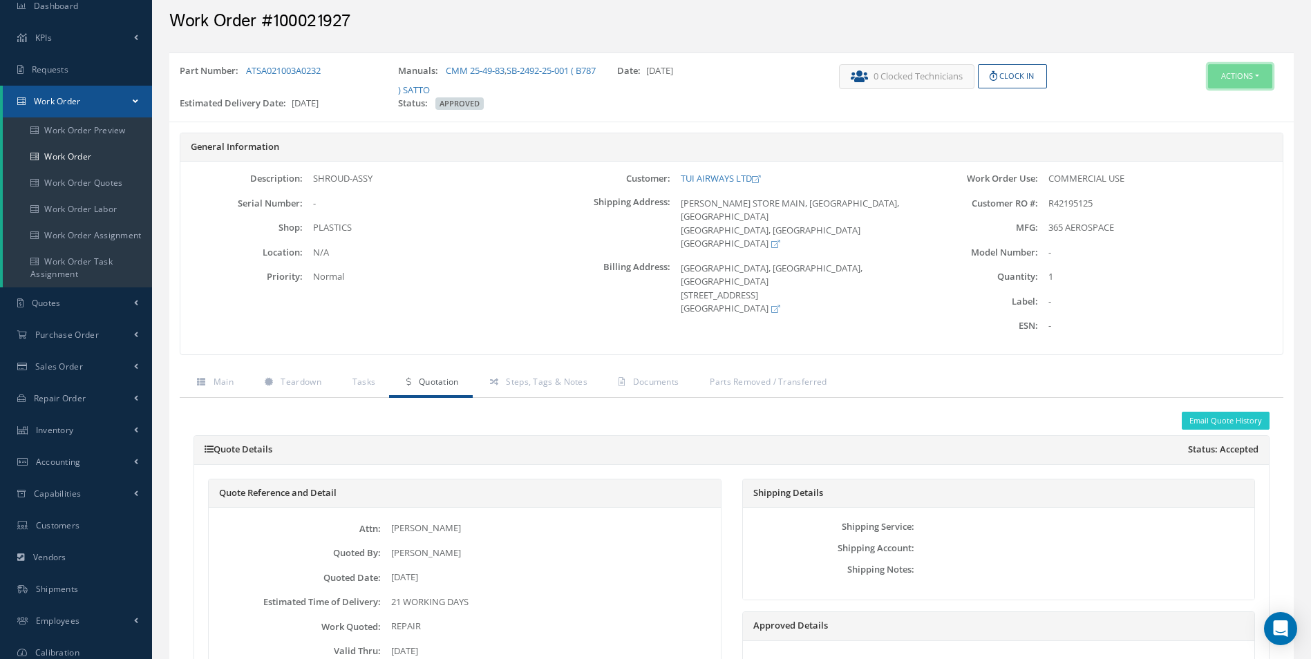
click at [1235, 78] on button "Actions" at bounding box center [1240, 76] width 64 height 24
click at [1216, 159] on link "Part Issue" at bounding box center [1219, 158] width 111 height 19
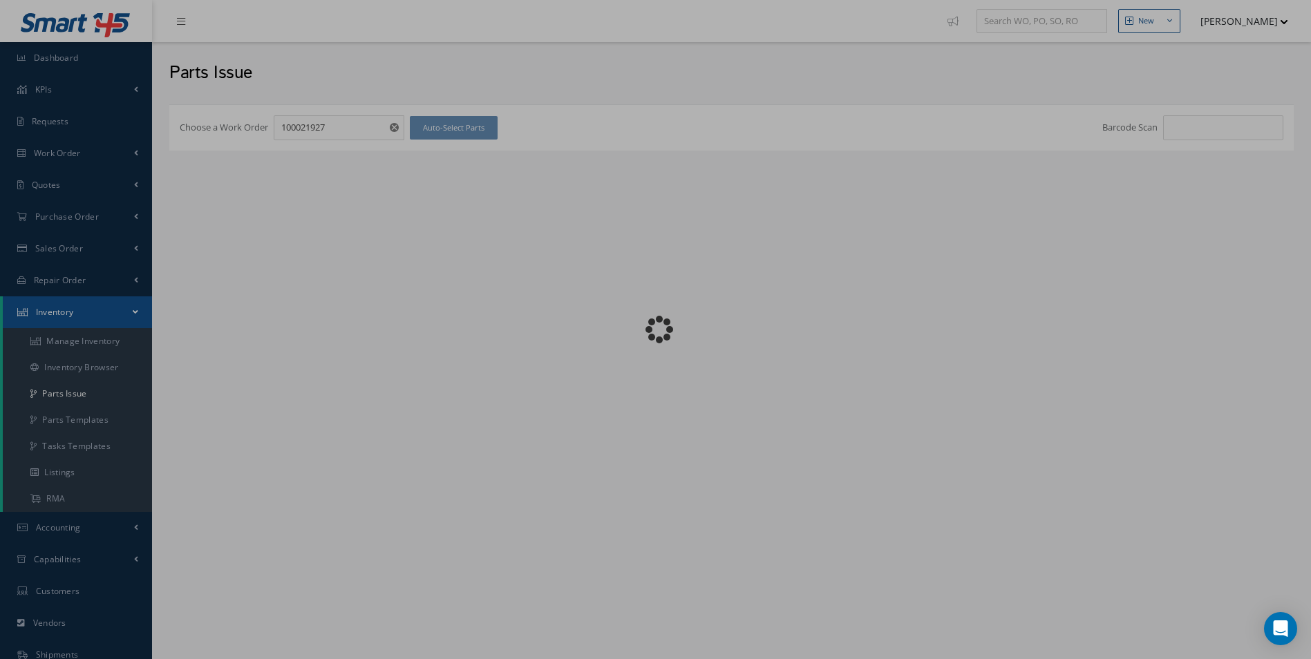
checkbox input "false"
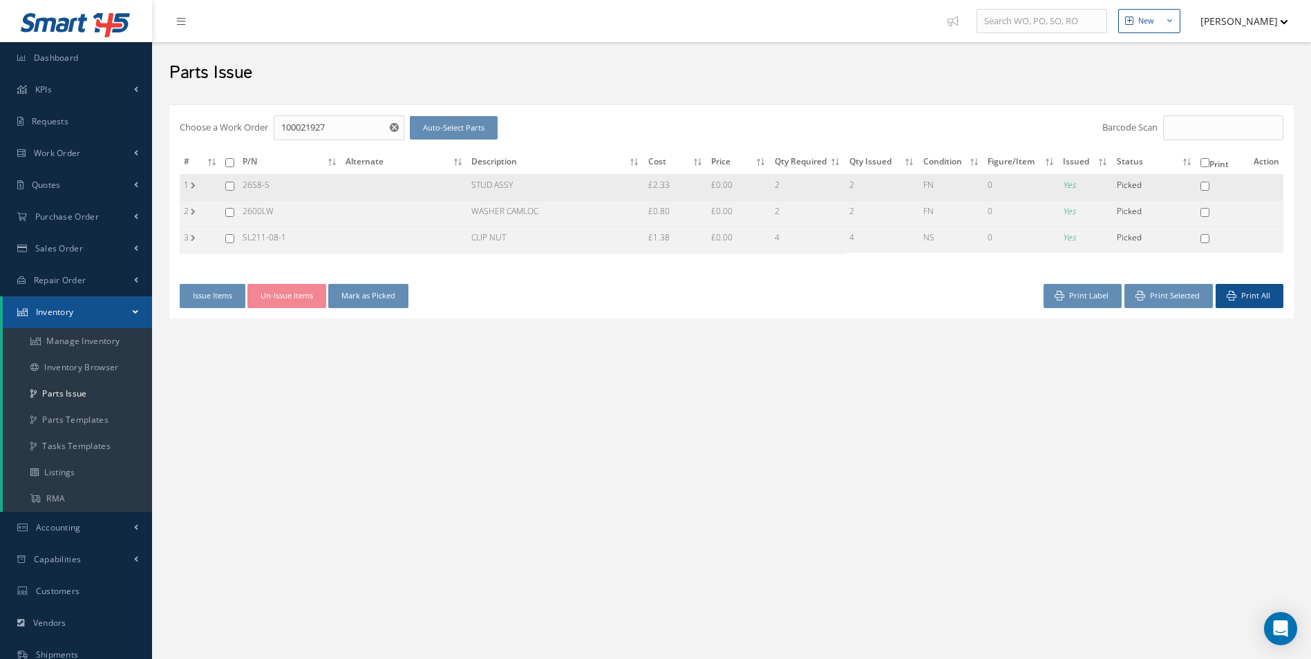
click at [195, 188] on td "1" at bounding box center [200, 187] width 41 height 26
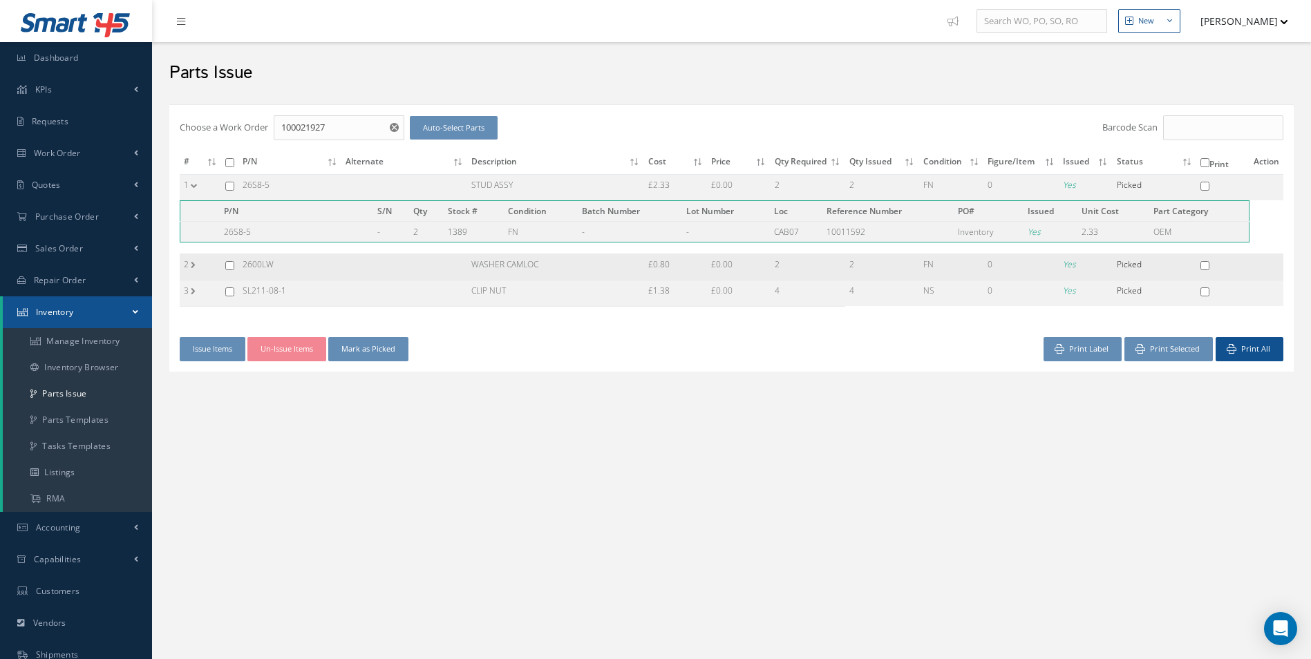
click at [194, 262] on td "2" at bounding box center [200, 267] width 41 height 26
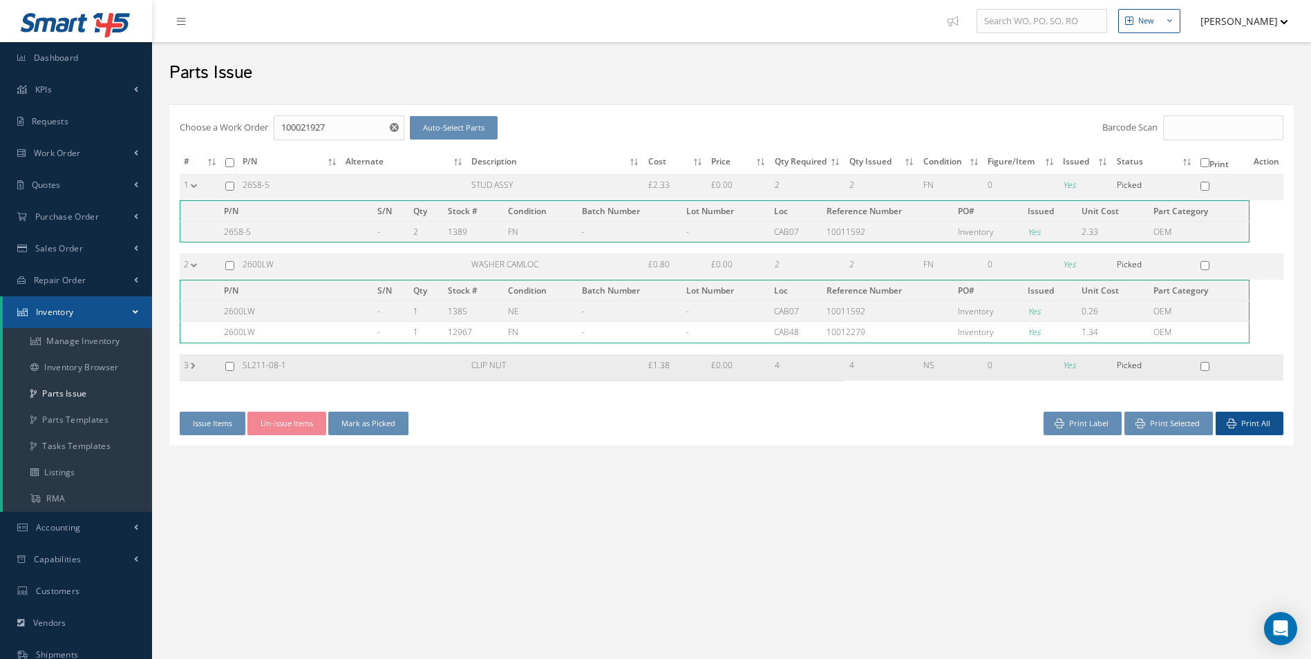
click at [203, 367] on td "3" at bounding box center [200, 368] width 41 height 26
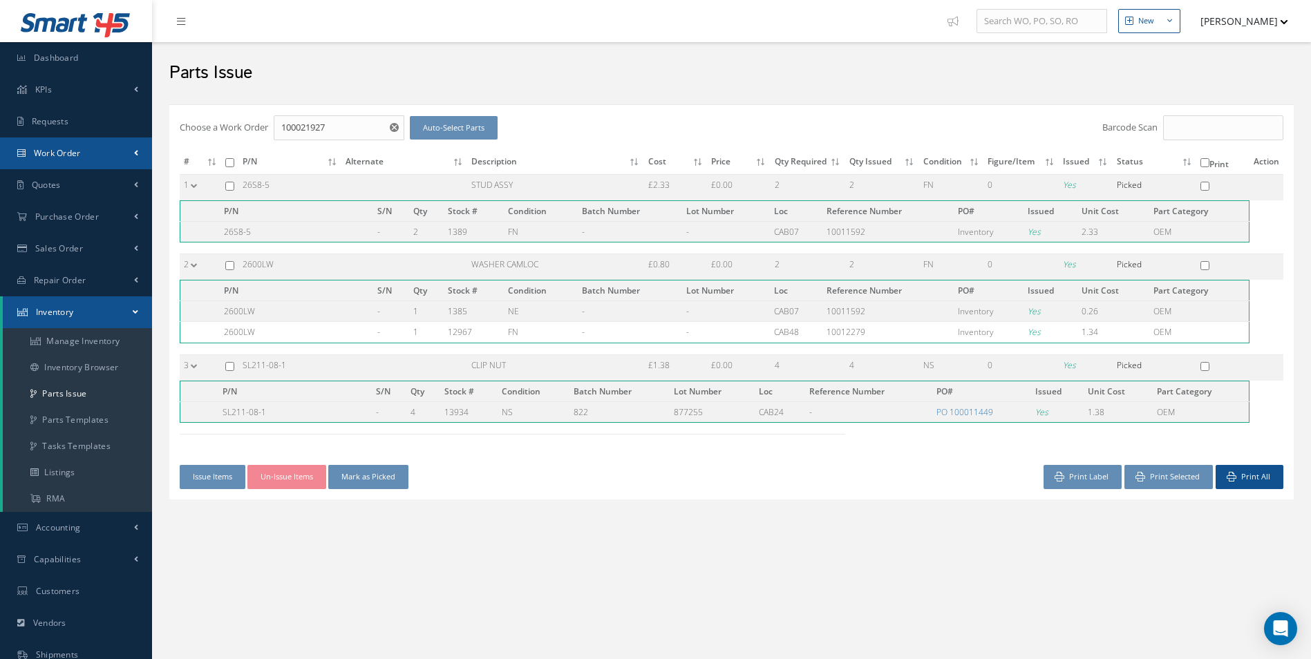
click at [40, 151] on span "Work Order" at bounding box center [57, 153] width 47 height 12
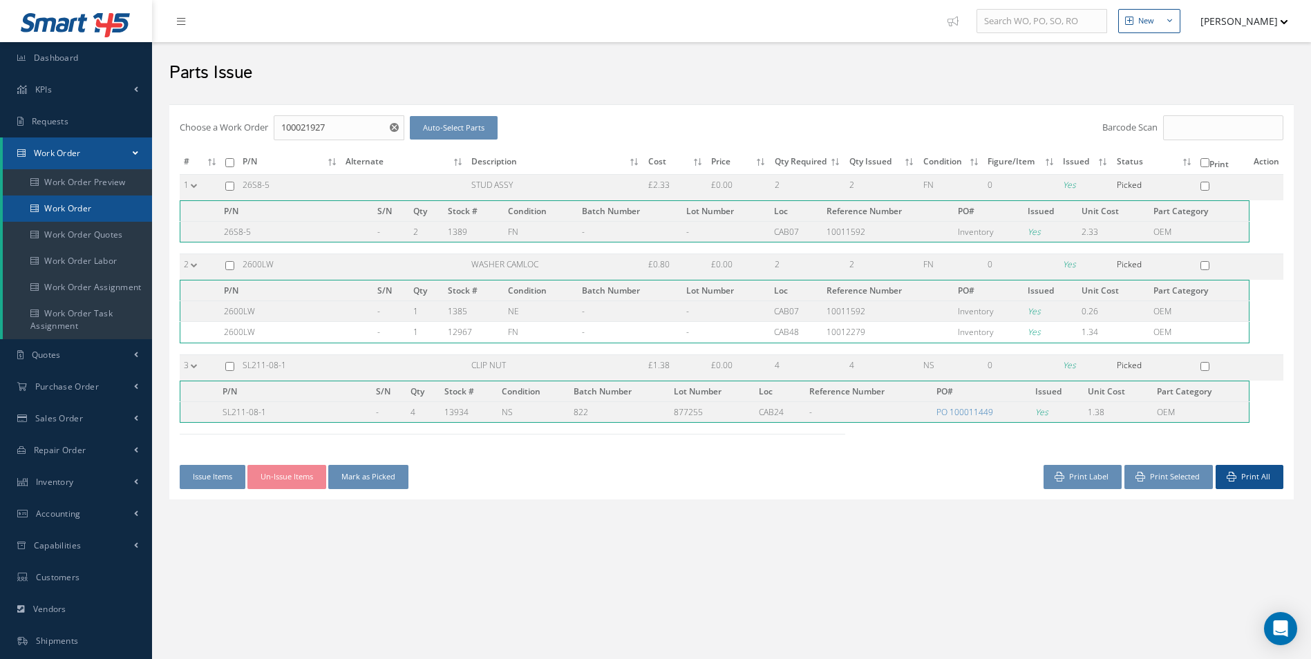
click at [71, 209] on link "Work Order" at bounding box center [79, 209] width 152 height 26
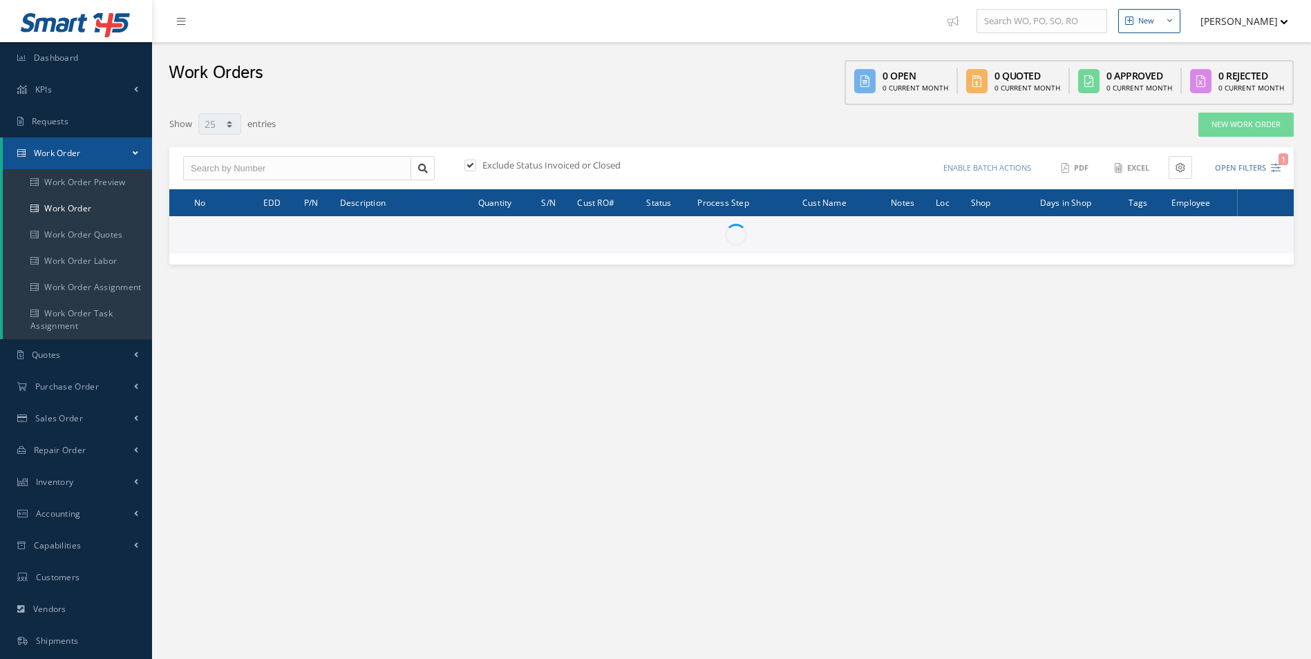
select select "25"
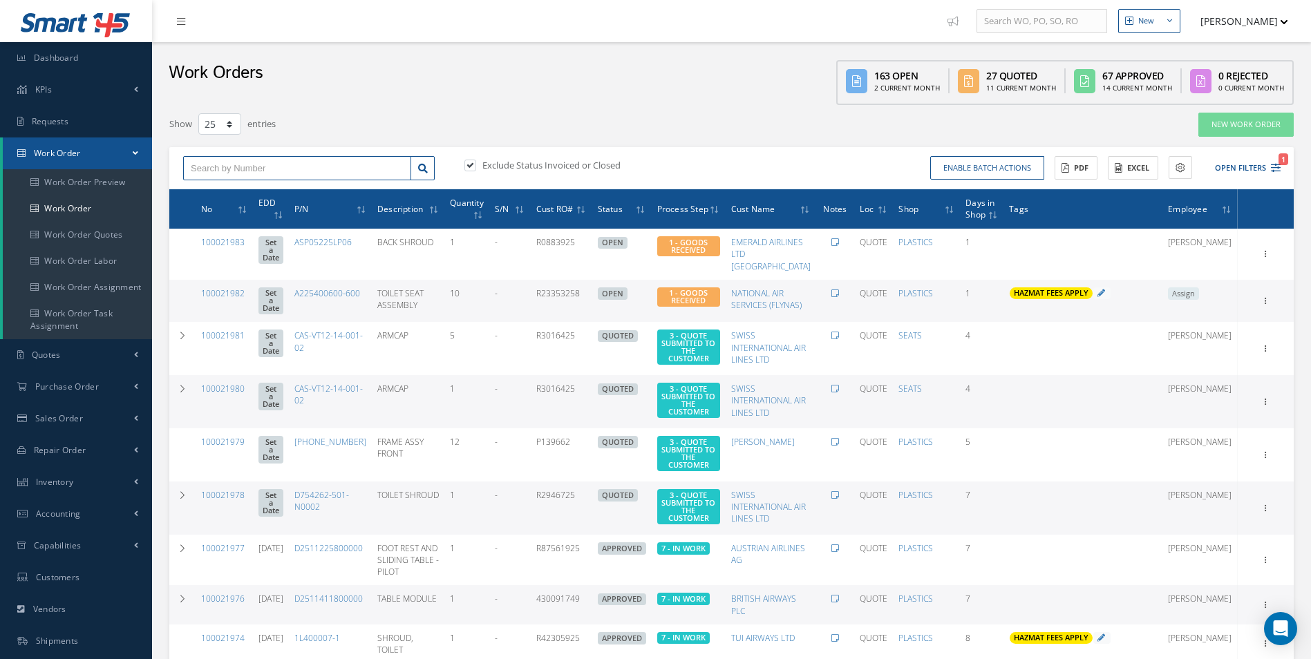
click at [255, 173] on input "text" at bounding box center [297, 168] width 228 height 25
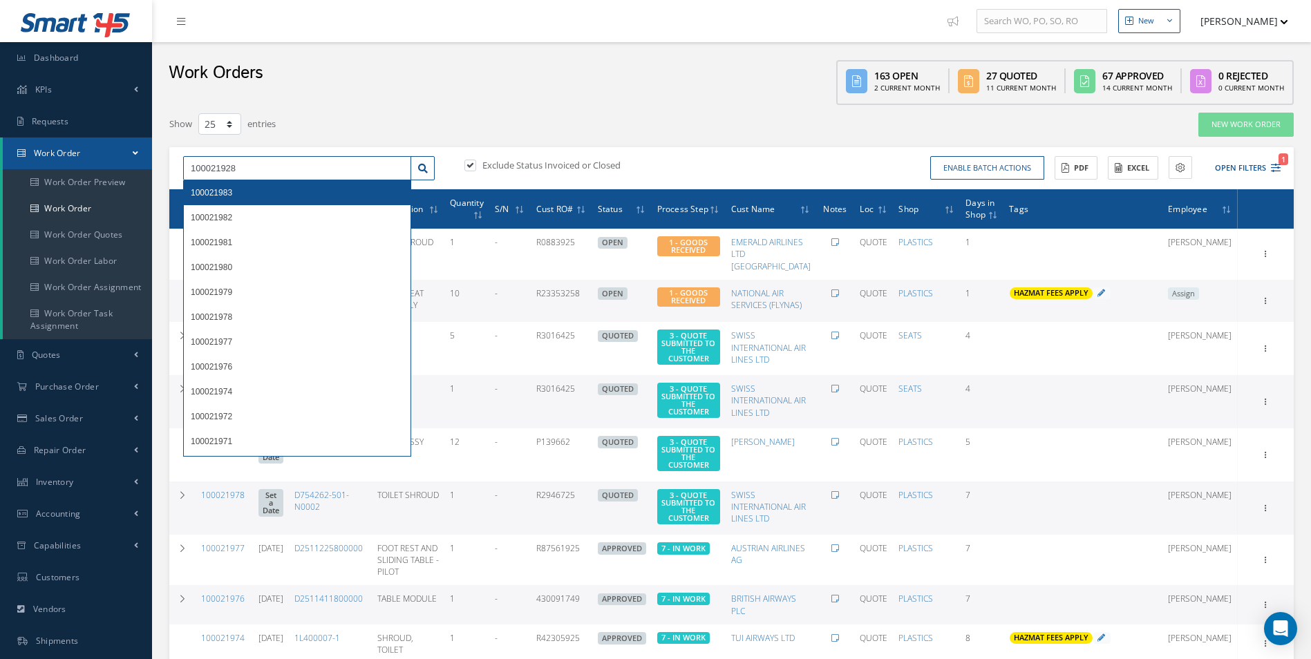
click at [265, 169] on input "100021928" at bounding box center [297, 168] width 228 height 25
type input "100021928"
click at [427, 168] on icon at bounding box center [423, 169] width 10 height 10
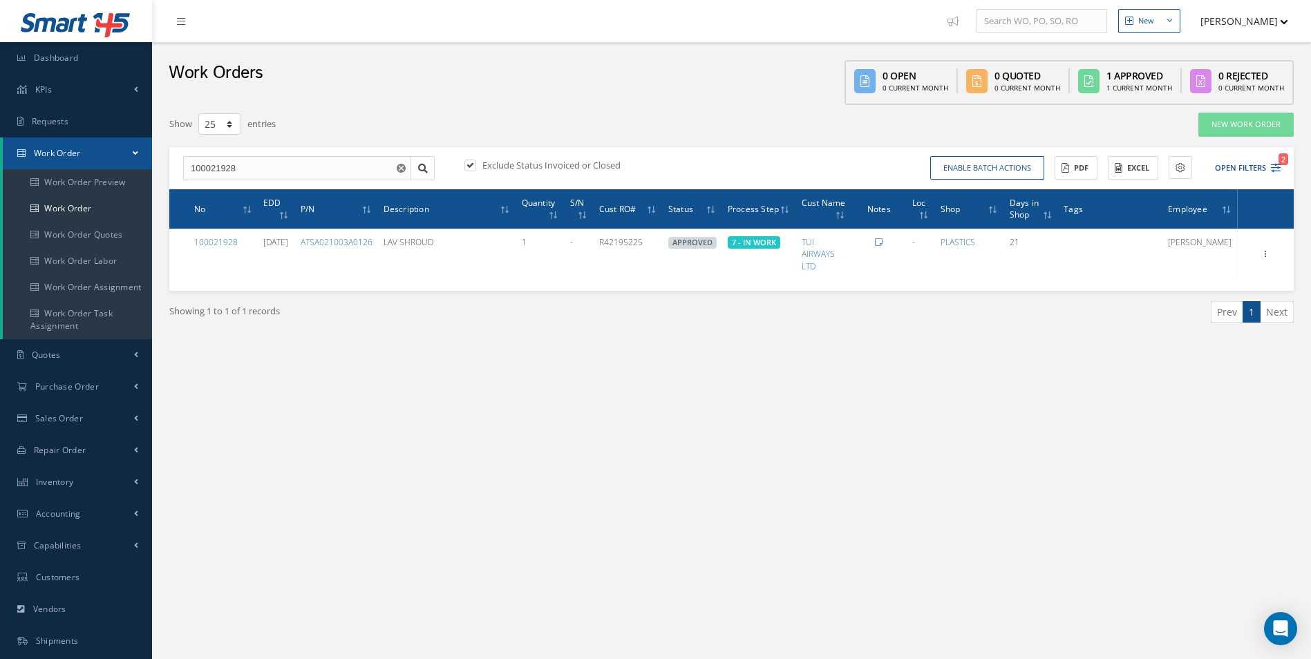
click at [475, 408] on div "New New Work Order New Purchase Order New Customer Quote New Sales Order New Re…" at bounding box center [731, 392] width 1159 height 785
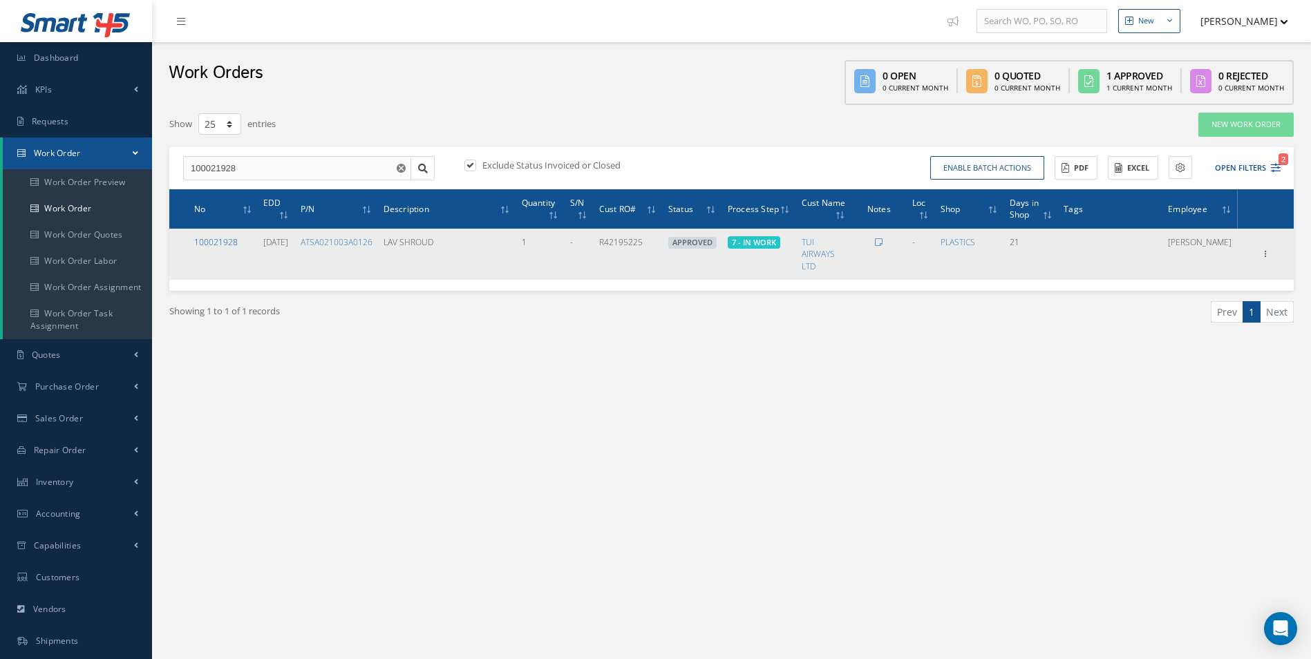
click at [227, 238] on link "100021928" at bounding box center [216, 242] width 44 height 12
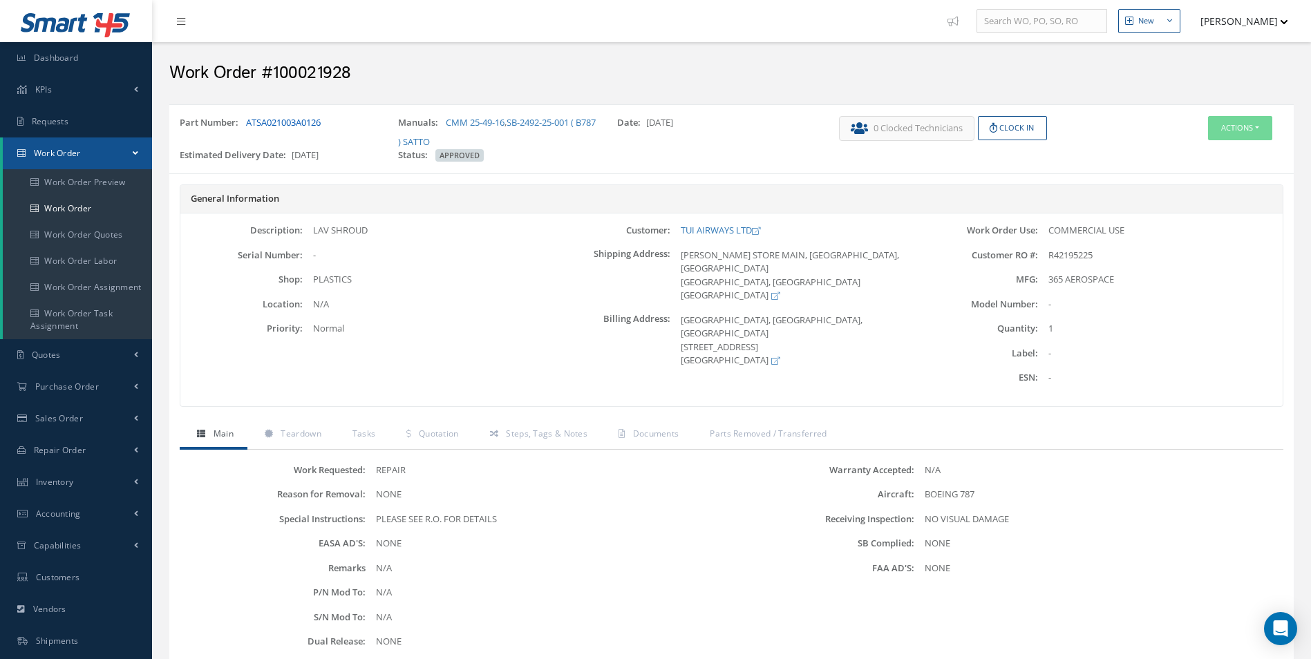
drag, startPoint x: 337, startPoint y: 120, endPoint x: 247, endPoint y: 126, distance: 90.1
click at [247, 126] on div "Part Number: ATSA021003A0126" at bounding box center [278, 132] width 218 height 32
copy link "ATSA021003A0126"
click at [1246, 137] on button "Actions" at bounding box center [1240, 128] width 64 height 24
click at [1225, 152] on link "Edit" at bounding box center [1219, 154] width 111 height 19
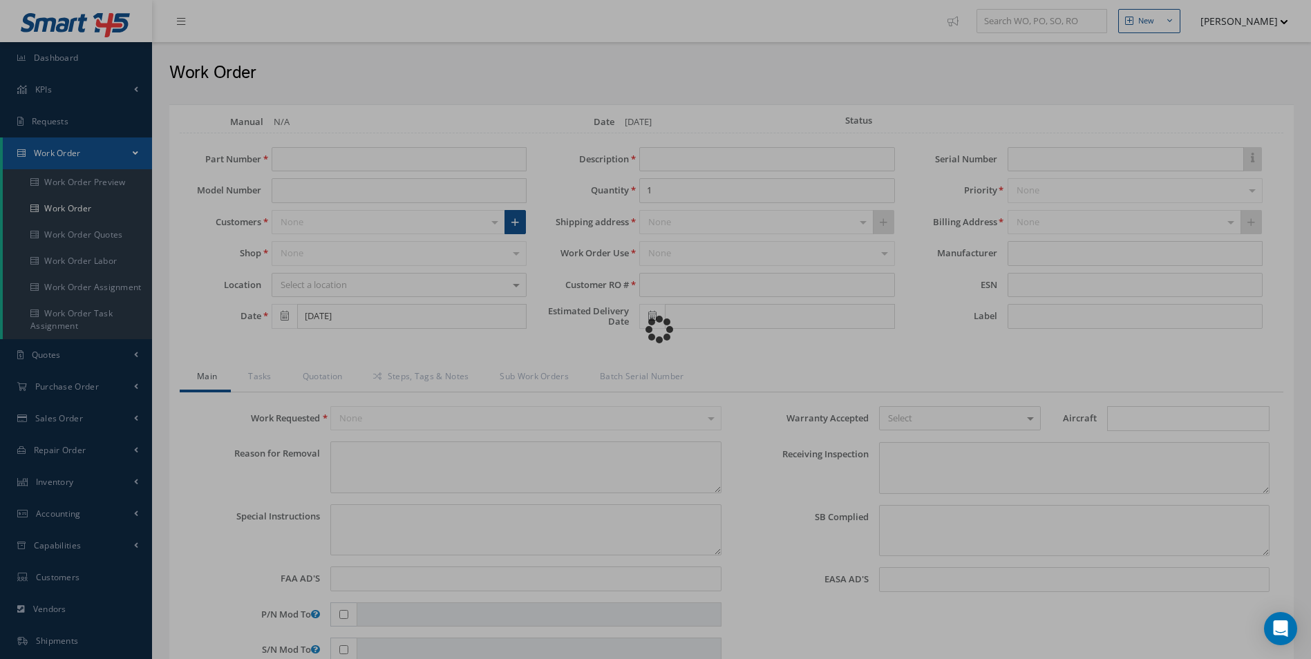
type input "ATSA021003A0126"
type input "[DATE]"
type input "LAV SHROUD"
type input "R42195225"
type input "[DATE]"
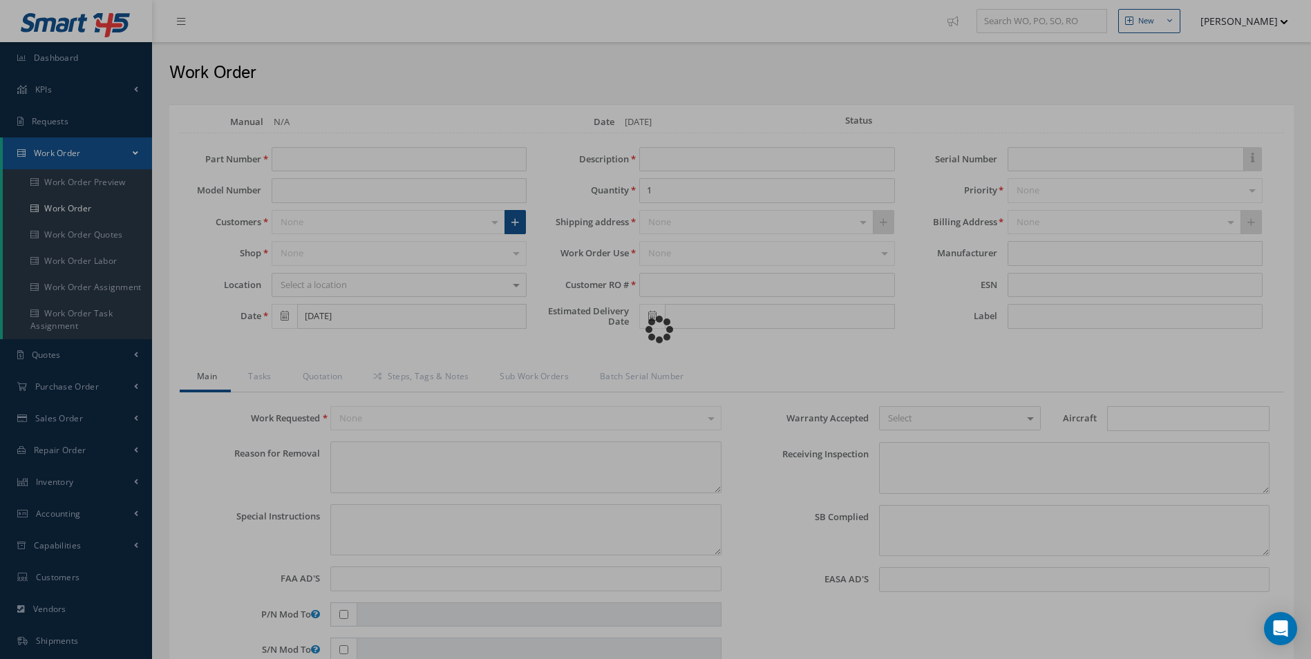
type textarea "NONE"
type textarea "PLEASE SEE R.O. FOR DETAILS"
type input "NONE"
type textarea "NO VISUAL DAMAGE"
type textarea "NONE"
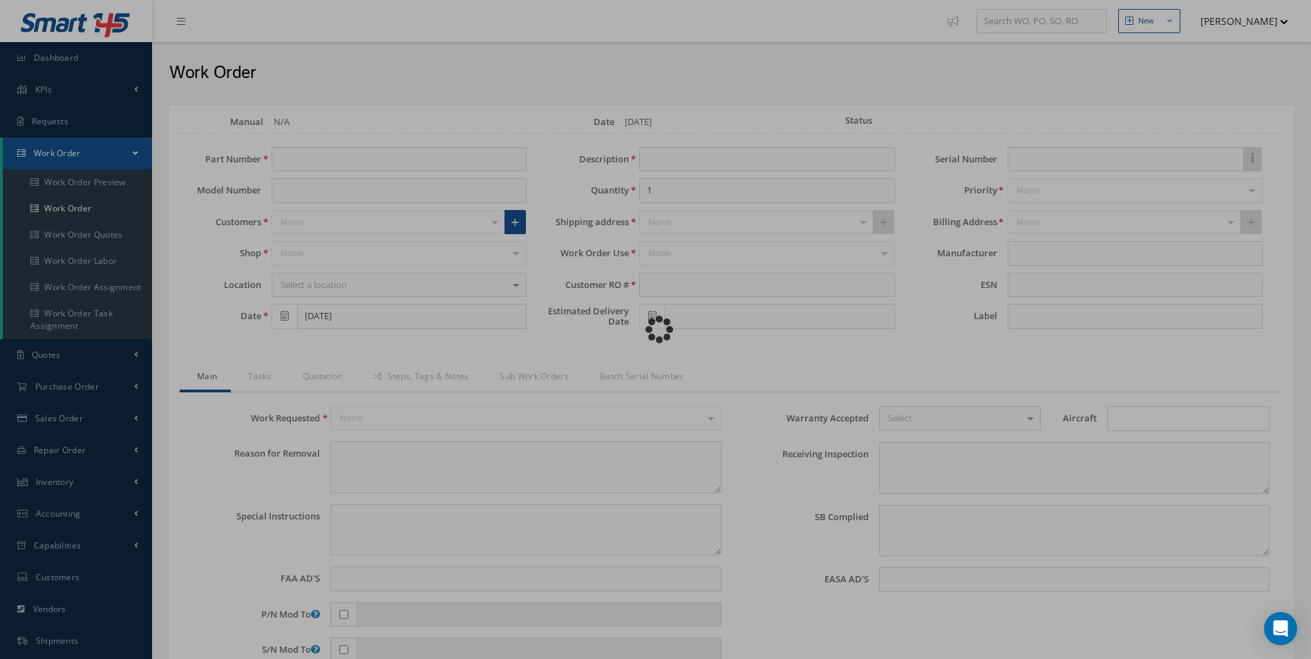
type input "NONE"
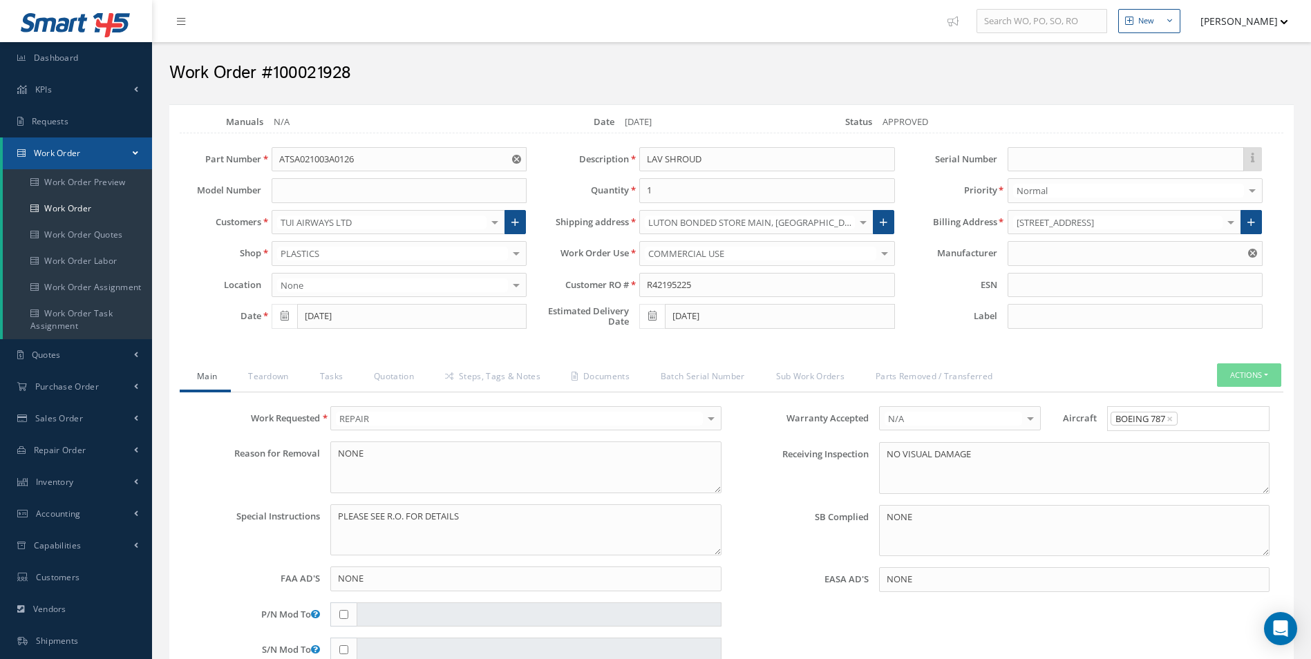
type input "365 AEROSPACE"
click at [258, 361] on div "Loading… Manuals CMM 25-49-16 and 1 more Manage Date 09/16/2025 Status APPROVED…" at bounding box center [731, 603] width 1125 height 999
click at [272, 369] on link "Teardown" at bounding box center [266, 378] width 71 height 29
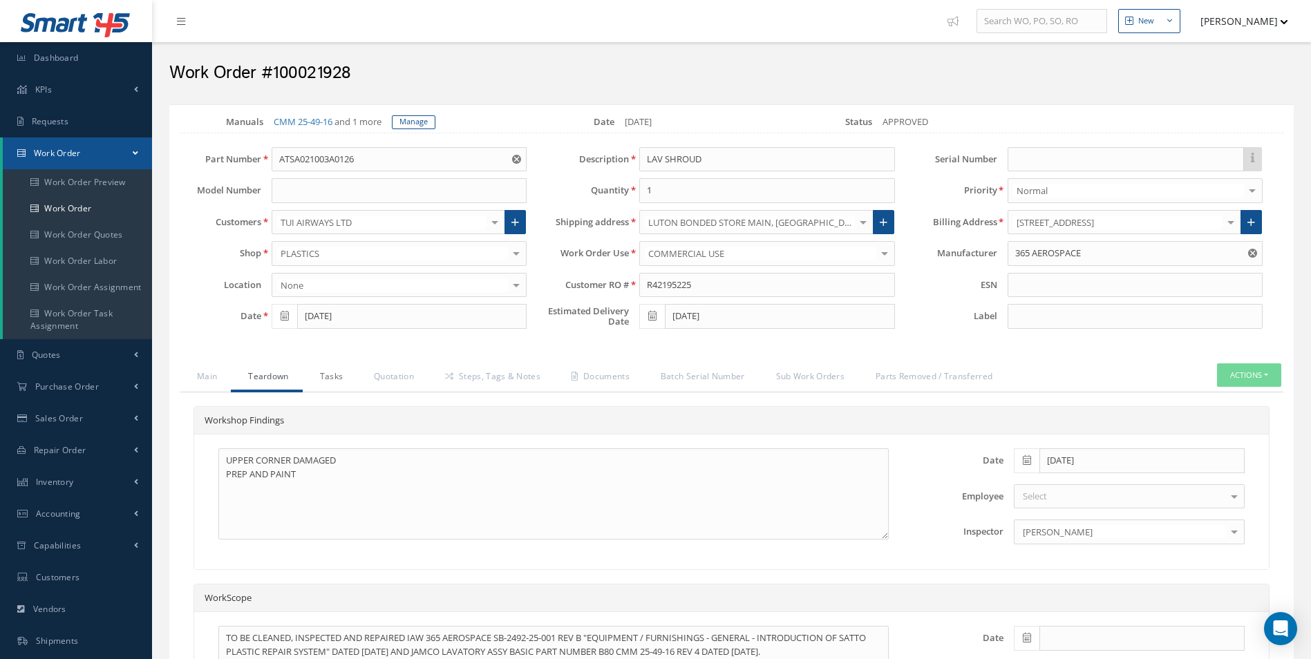
click at [351, 372] on link "Tasks" at bounding box center [330, 378] width 55 height 29
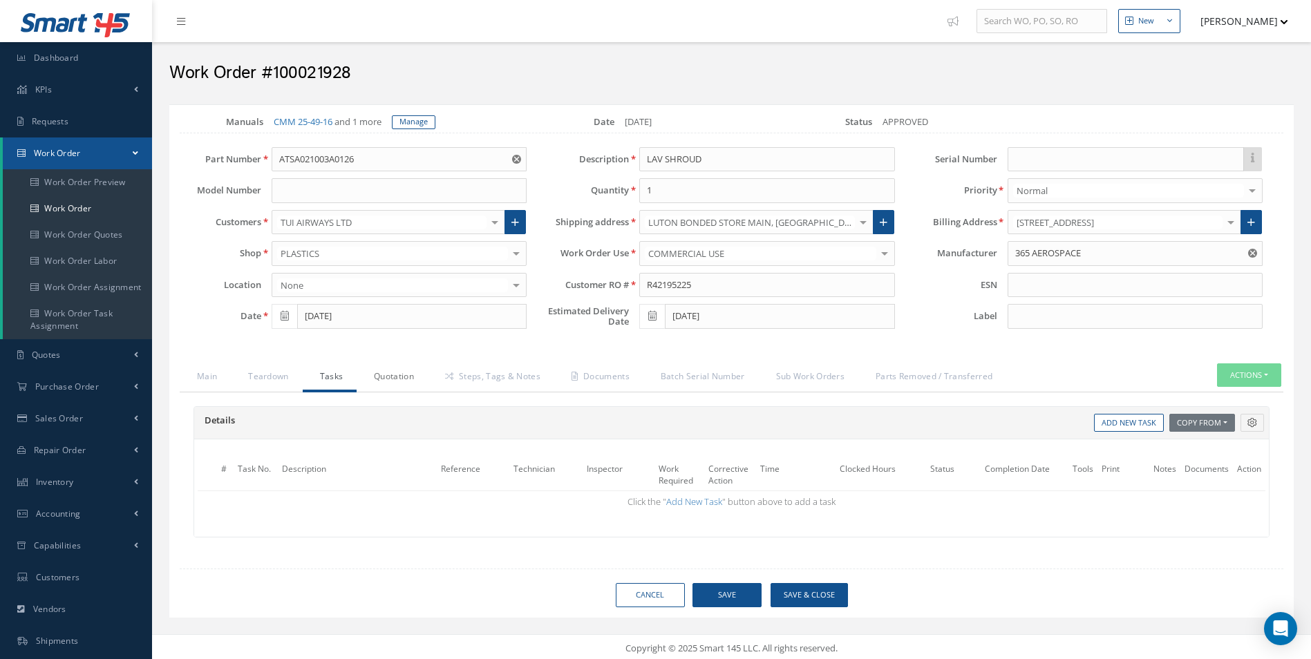
click at [388, 377] on link "Quotation" at bounding box center [392, 378] width 71 height 29
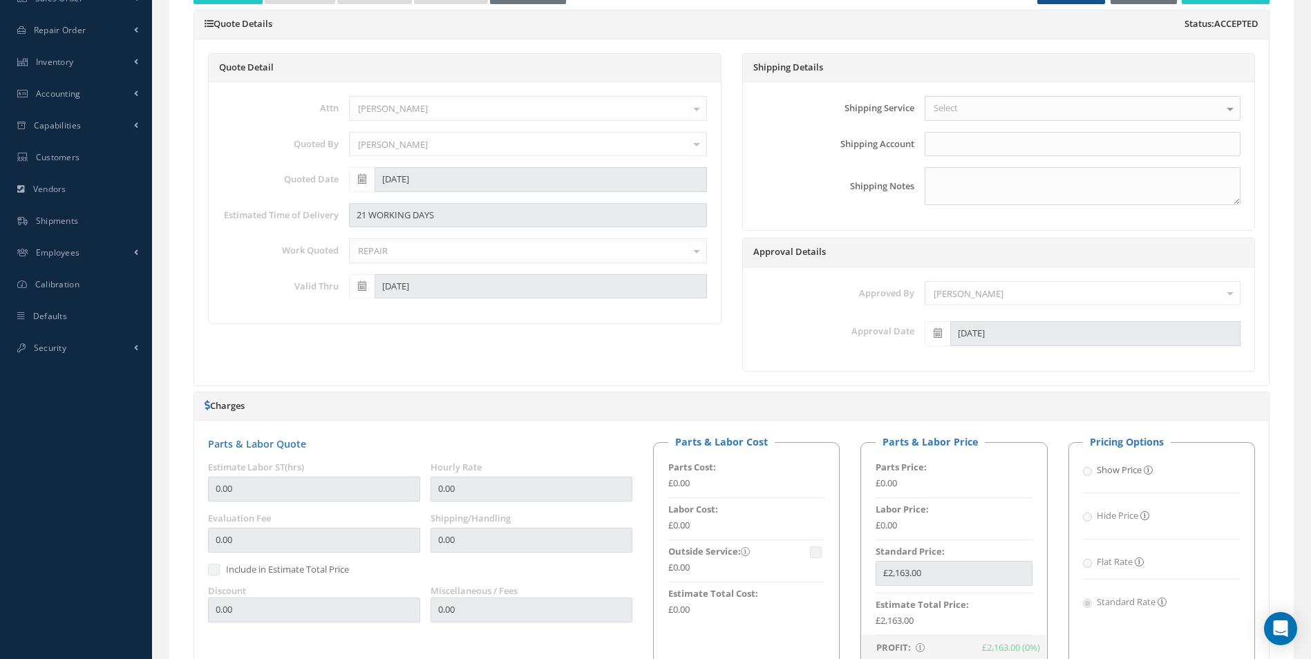
scroll to position [138, 0]
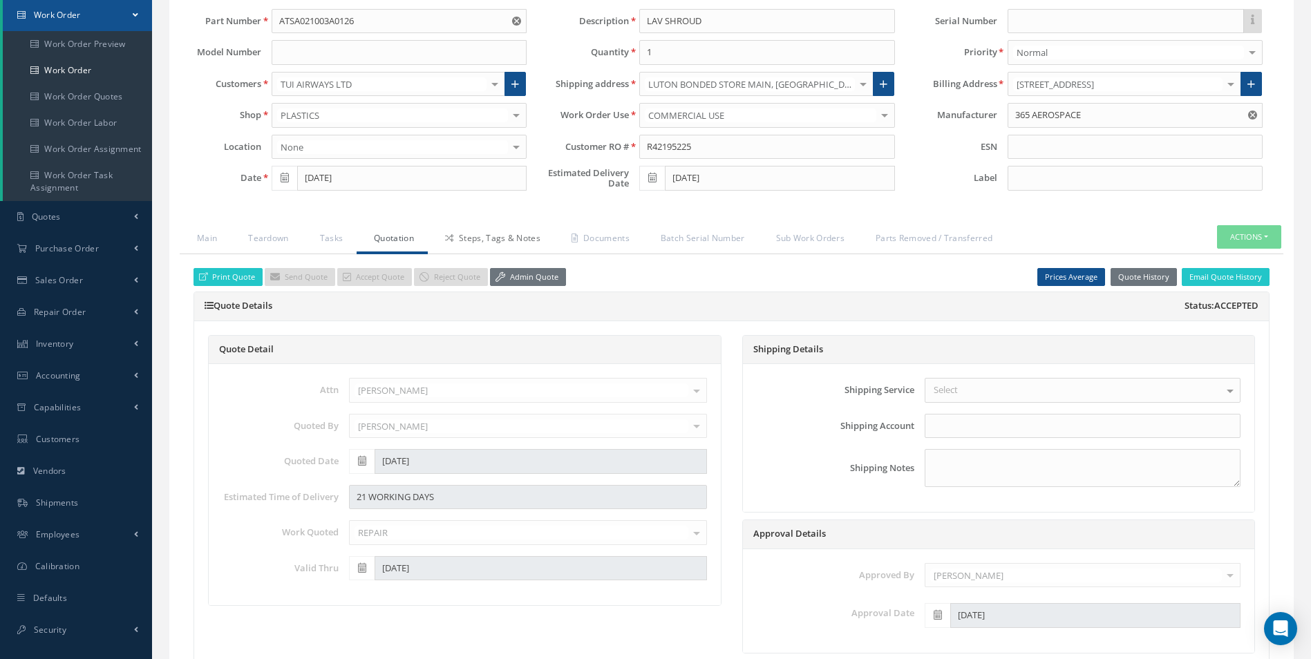
click at [487, 238] on link "Steps, Tags & Notes" at bounding box center [491, 239] width 126 height 29
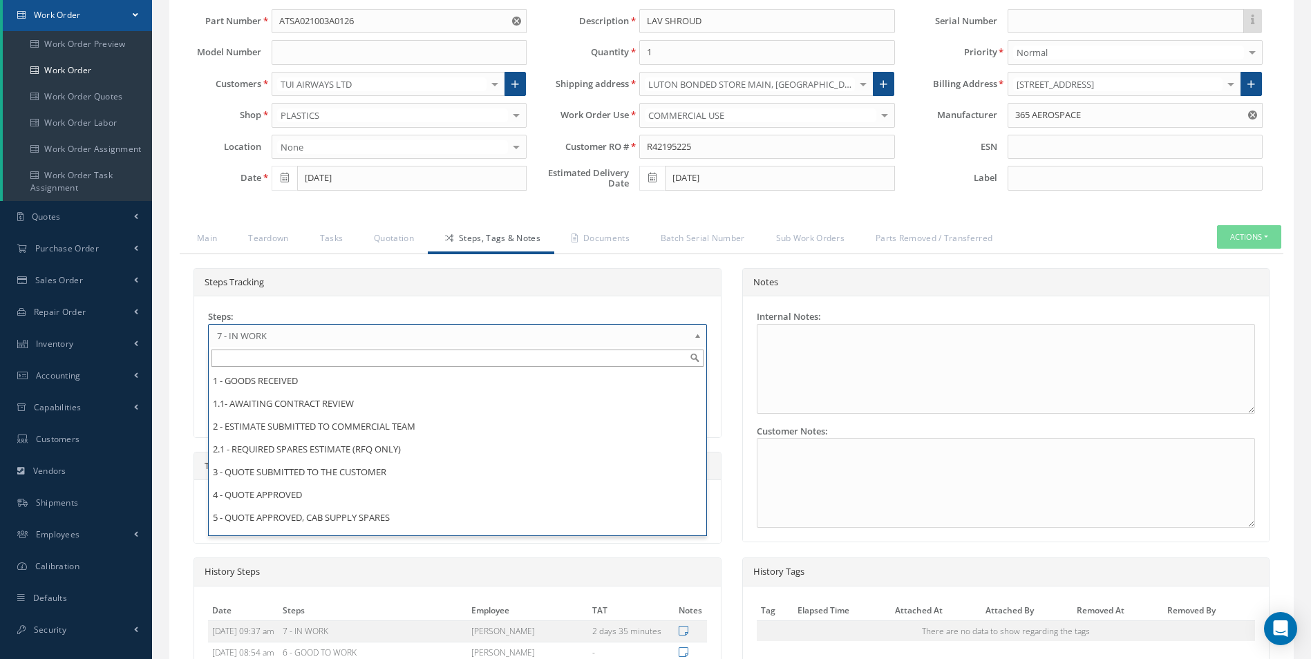
click at [323, 334] on span "7 - IN WORK" at bounding box center [453, 336] width 472 height 17
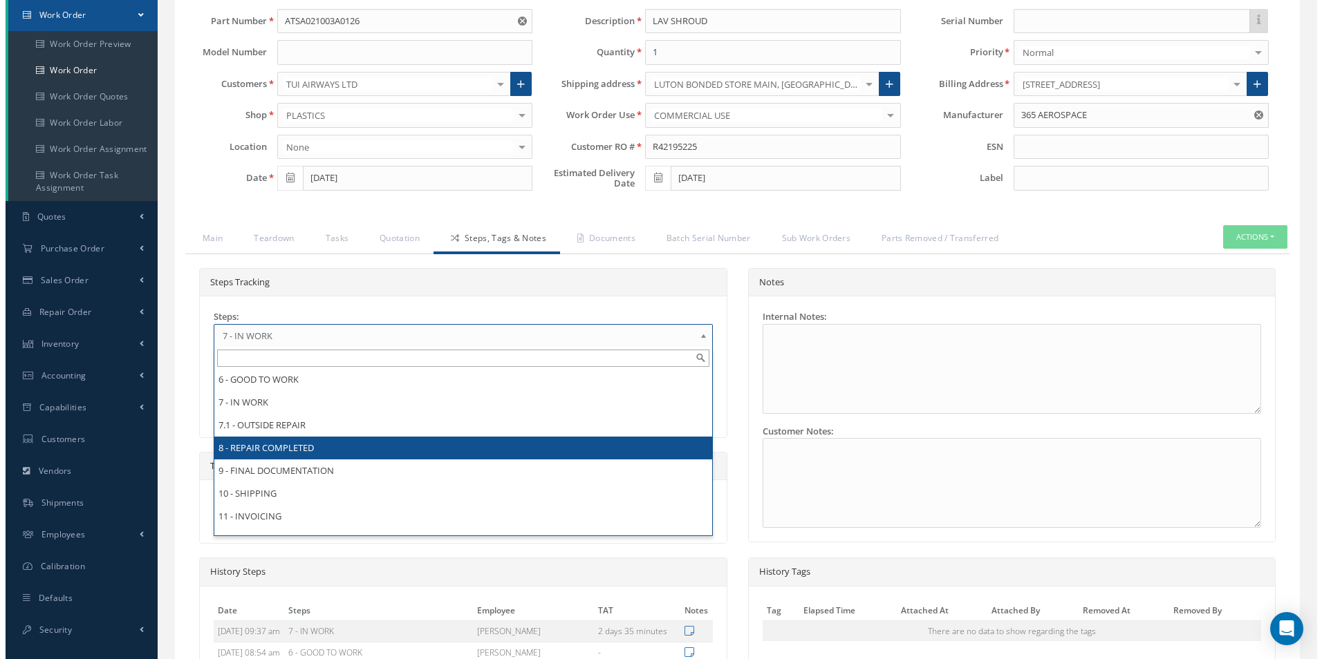
scroll to position [0, 0]
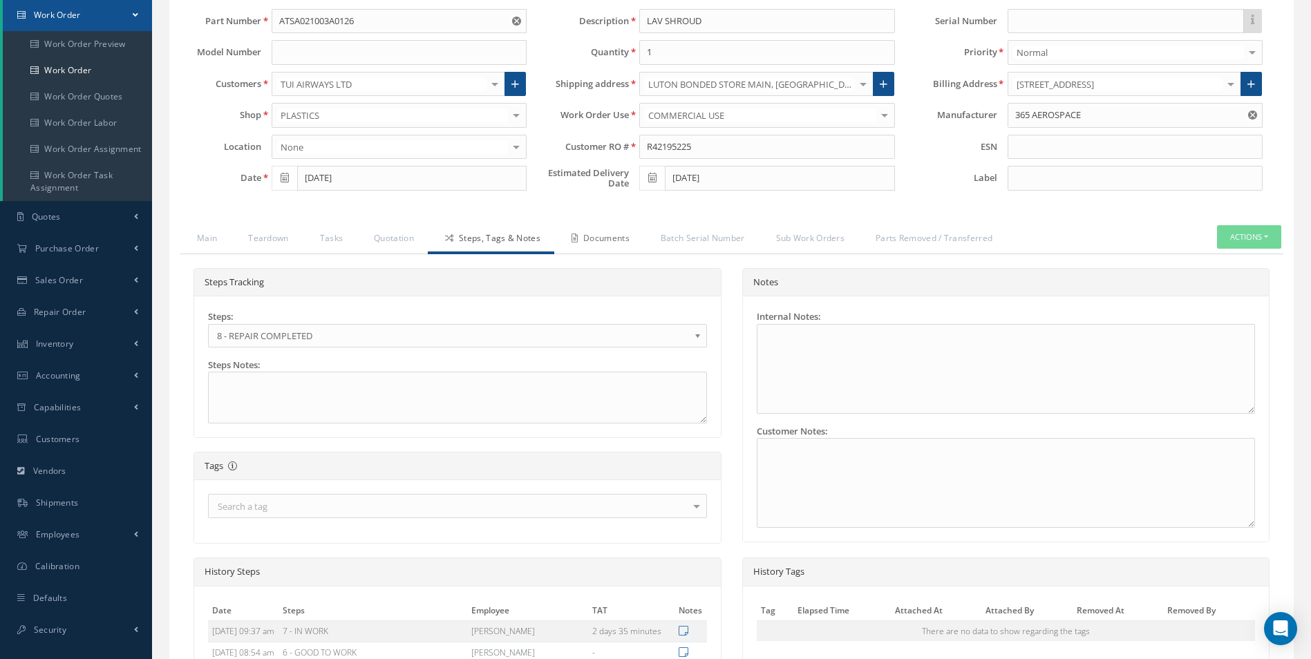
click at [611, 240] on link "Documents" at bounding box center [598, 239] width 89 height 29
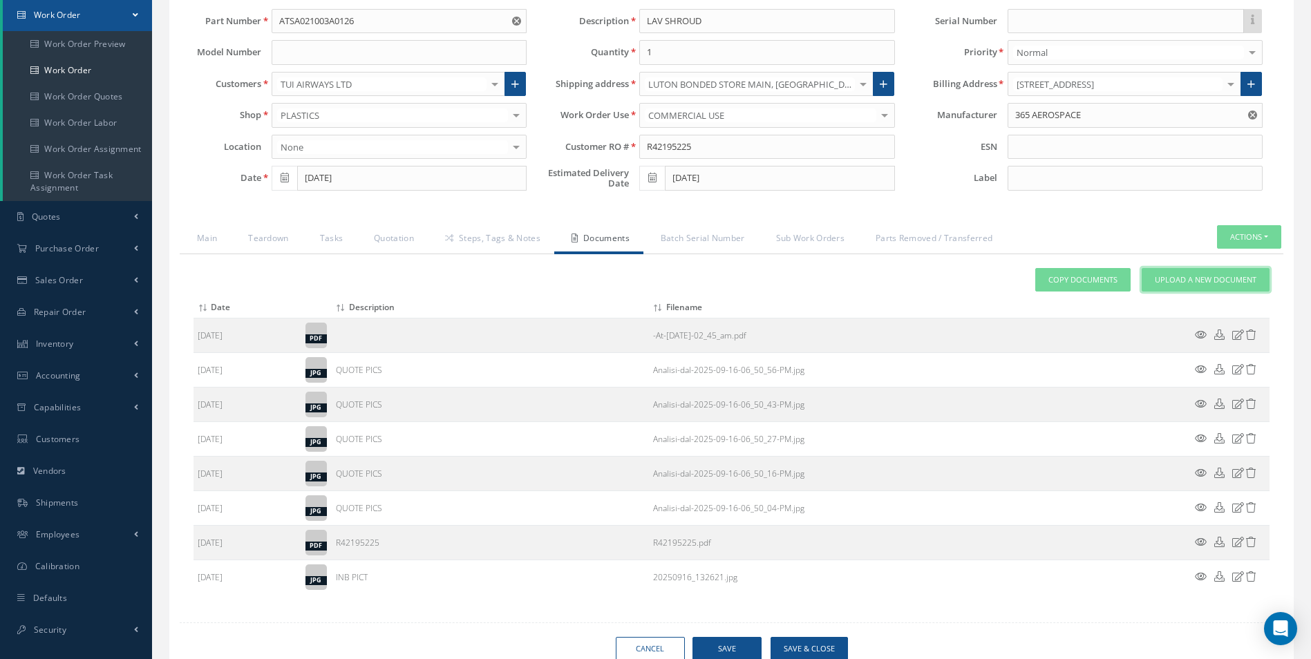
click at [1208, 278] on span "Upload a New Document" at bounding box center [1206, 280] width 102 height 12
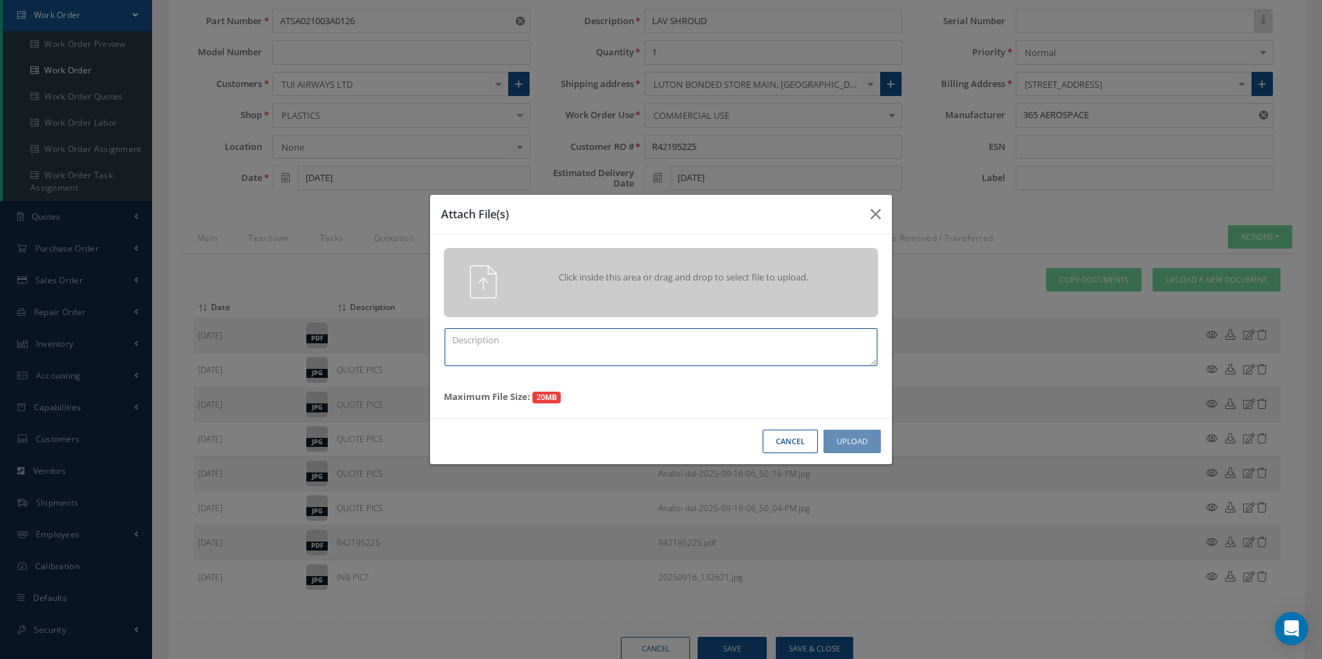
click at [611, 347] on textarea at bounding box center [660, 347] width 433 height 38
type textarea "FINISH"
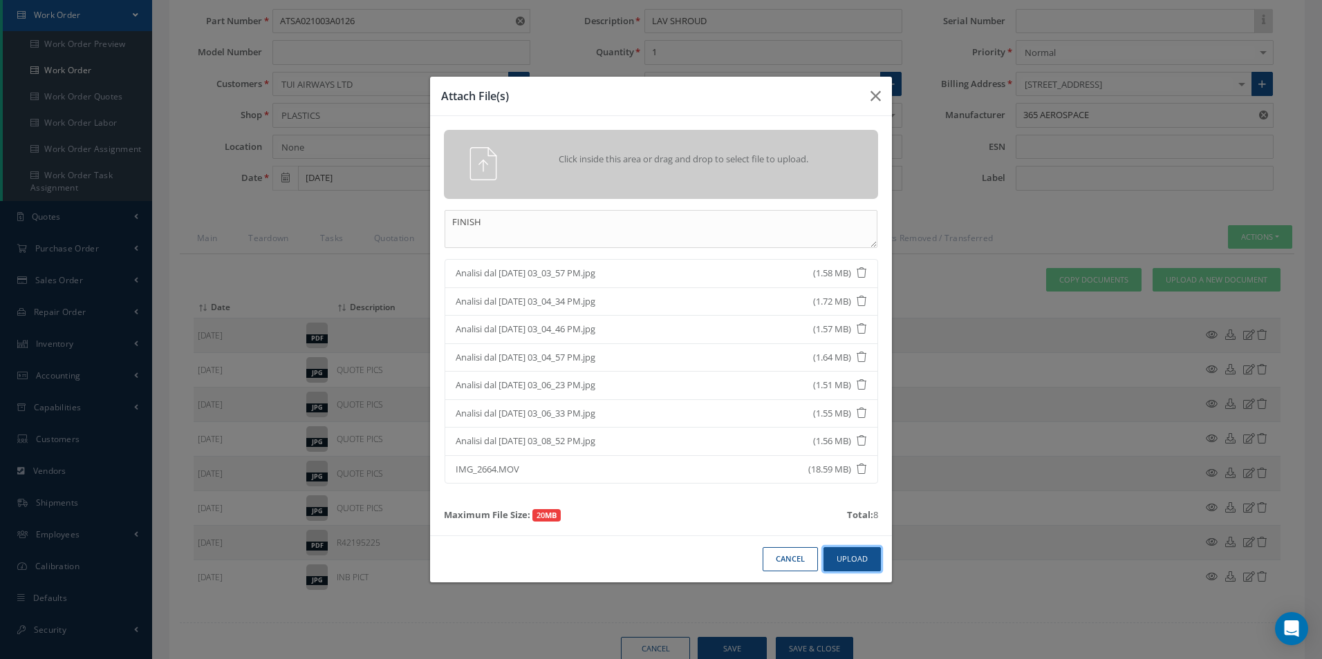
click at [848, 550] on button "Upload" at bounding box center [851, 559] width 57 height 24
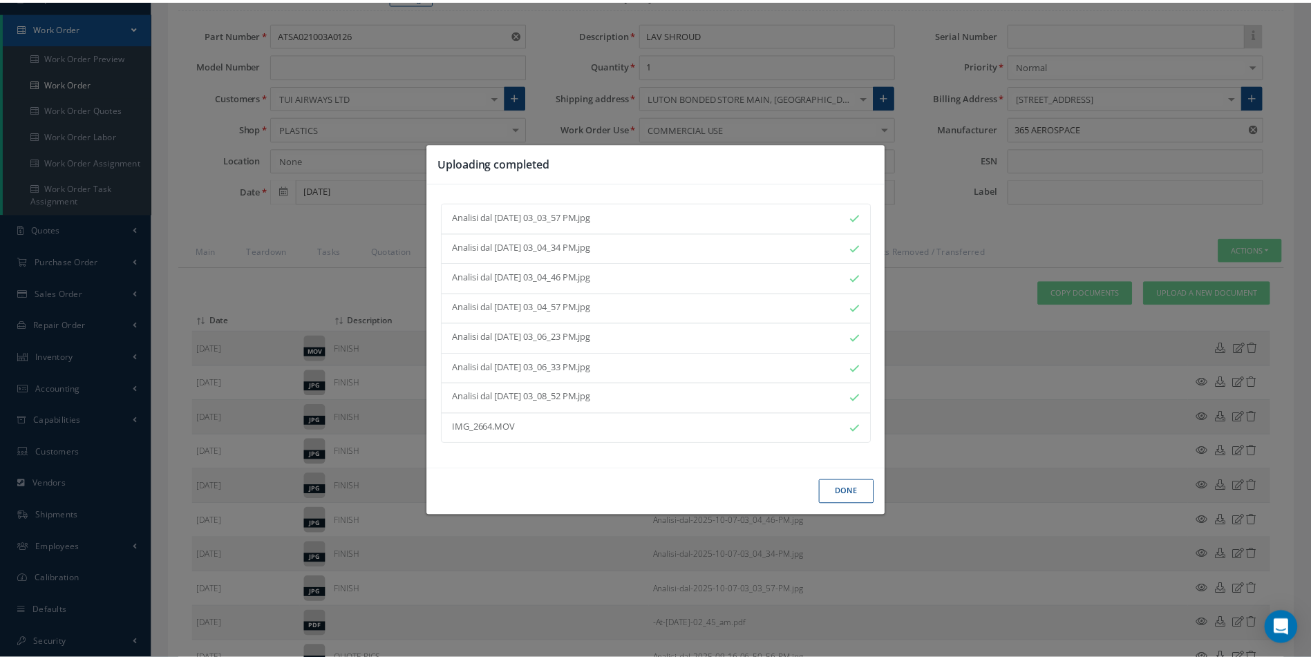
scroll to position [138, 0]
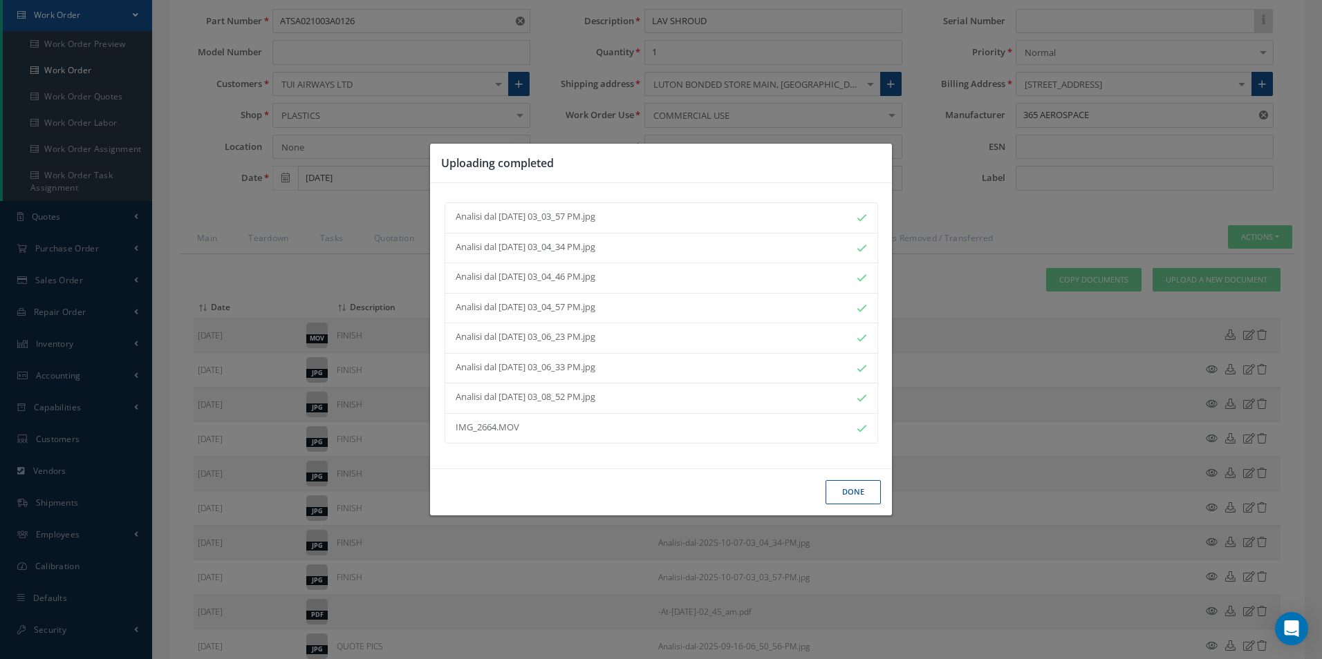
click at [840, 483] on button "Done" at bounding box center [852, 492] width 55 height 24
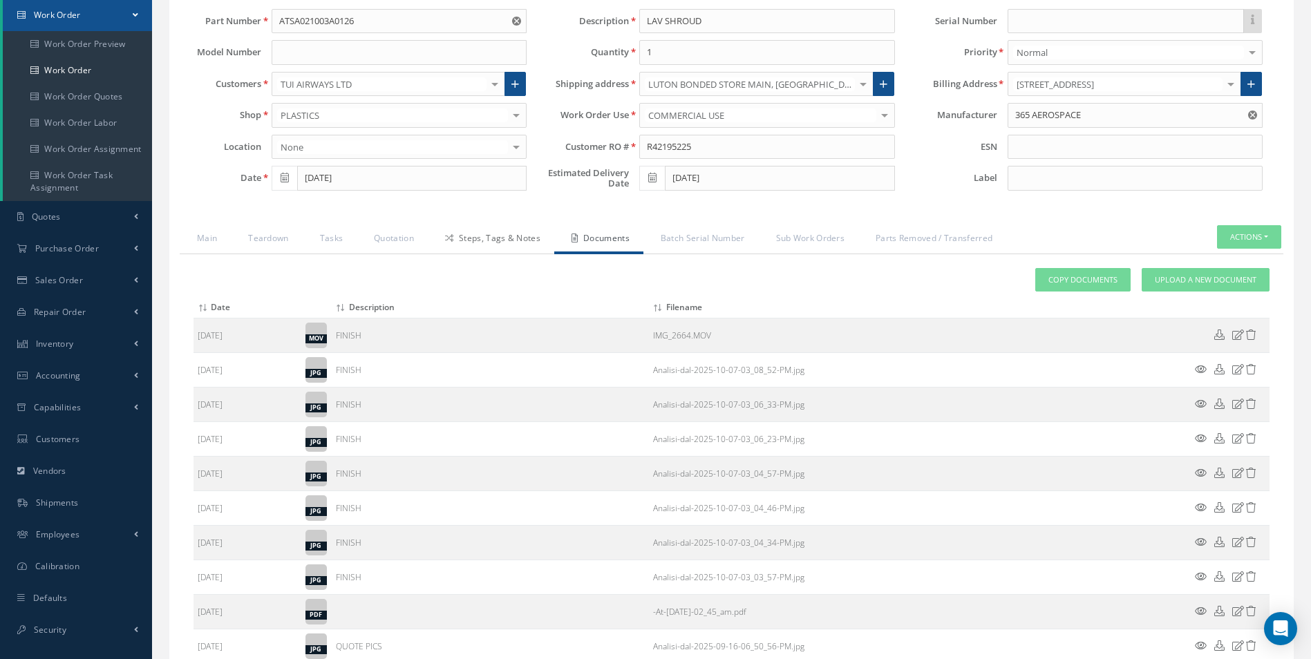
click at [468, 227] on link "Steps, Tags & Notes" at bounding box center [491, 239] width 126 height 29
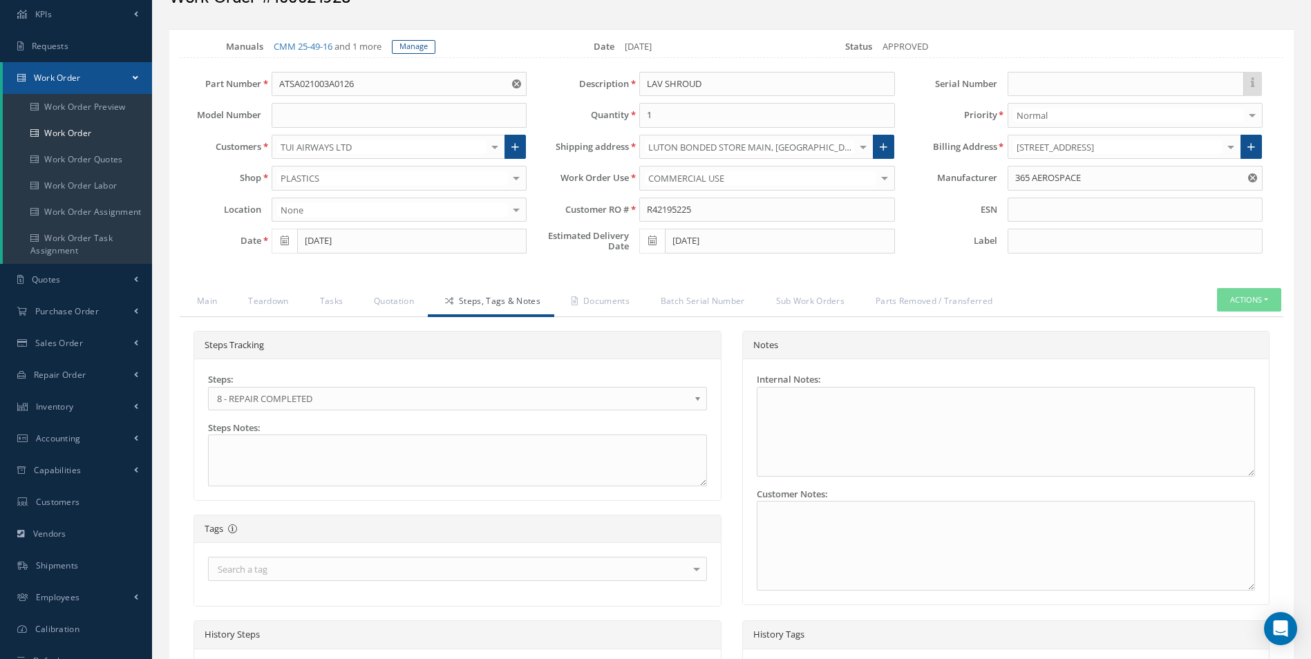
scroll to position [0, 0]
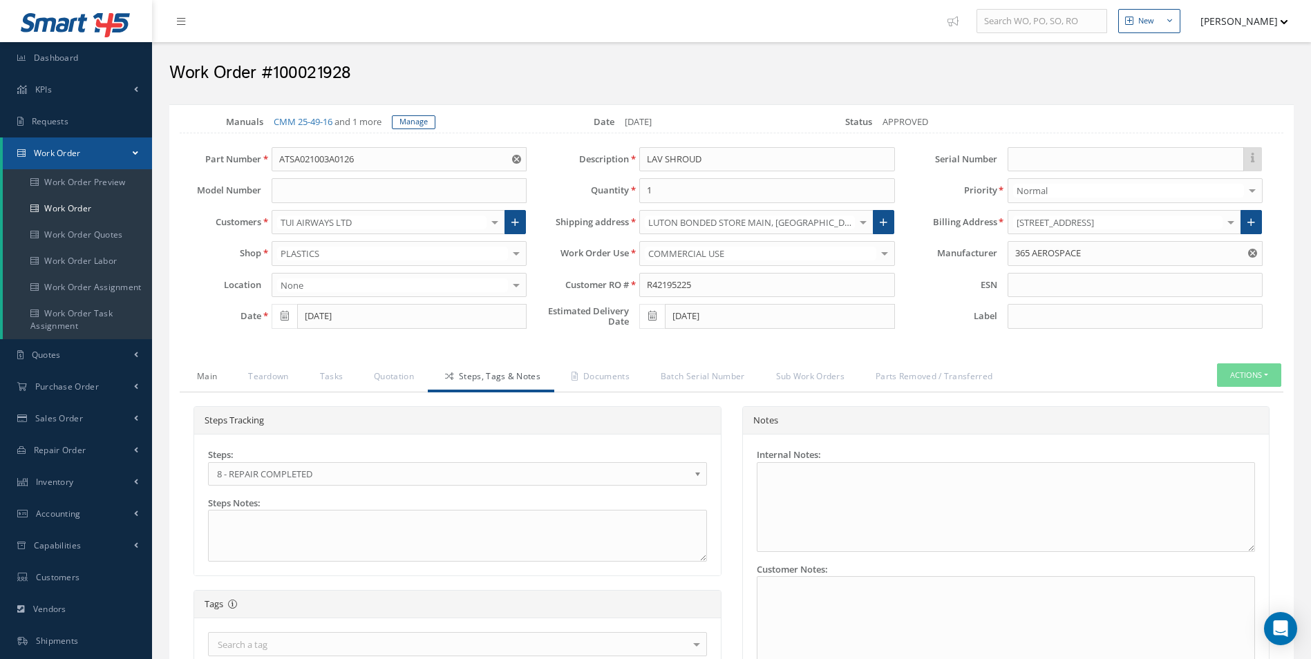
click at [207, 377] on link "Main" at bounding box center [205, 378] width 51 height 29
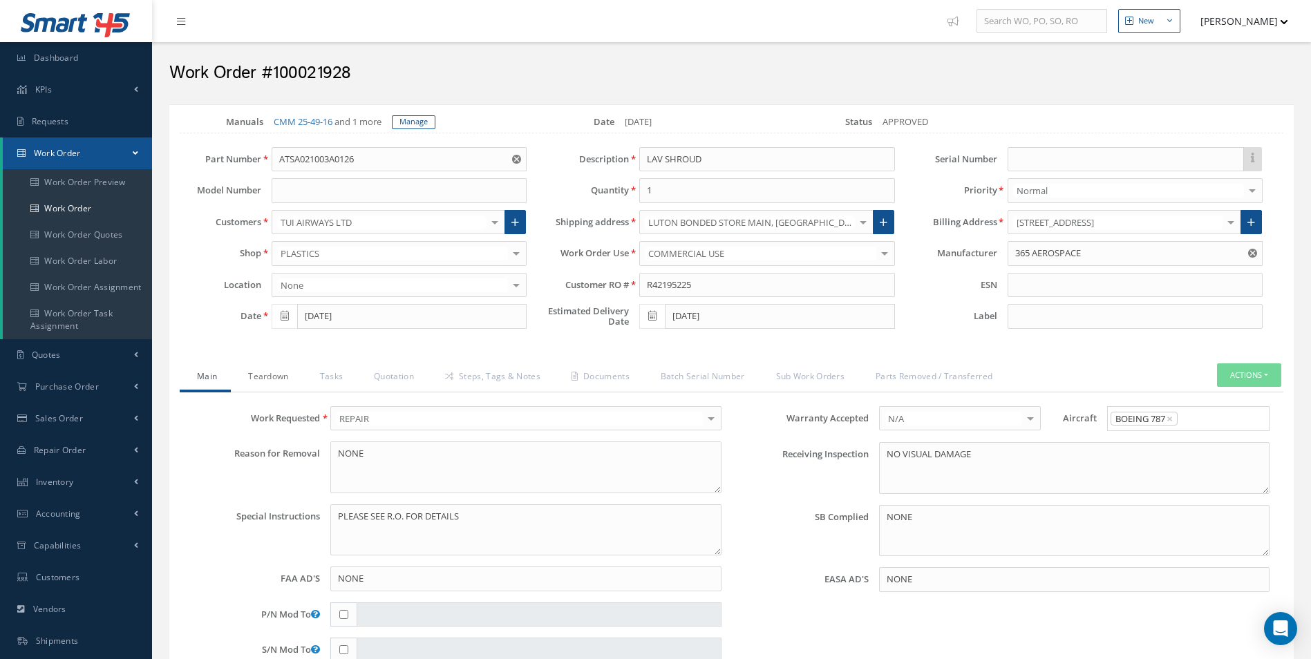
click at [294, 368] on link "Teardown" at bounding box center [266, 378] width 71 height 29
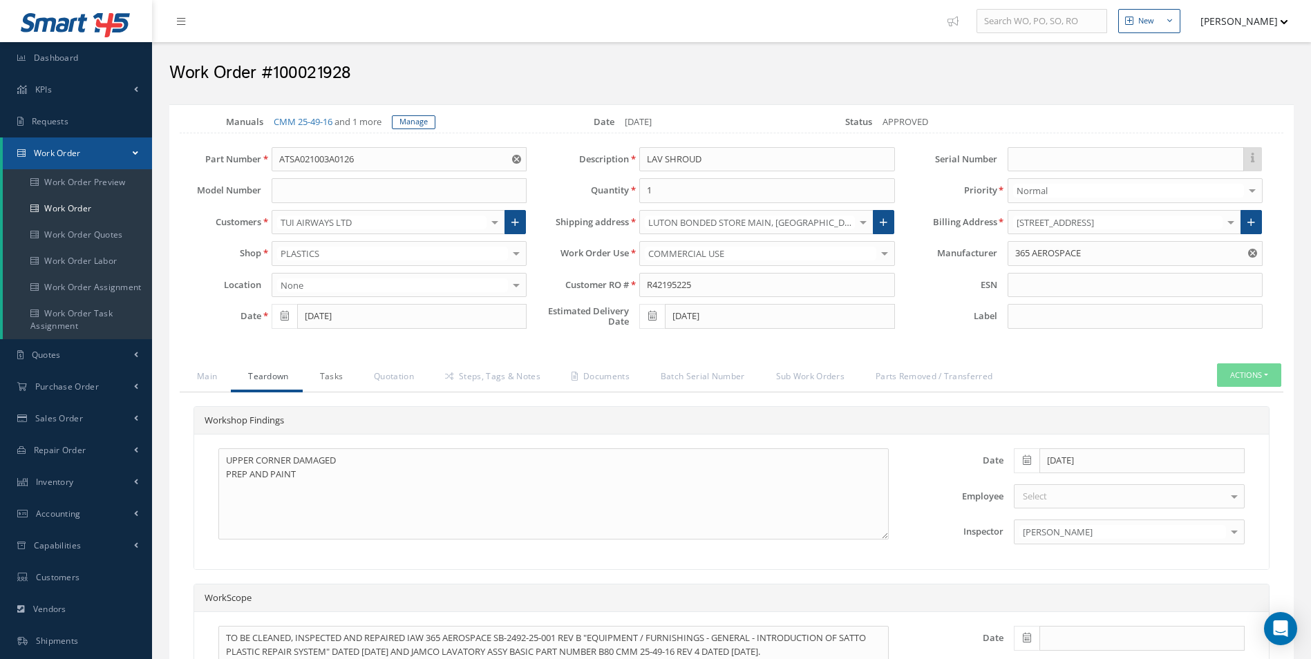
click at [355, 366] on link "Tasks" at bounding box center [330, 378] width 55 height 29
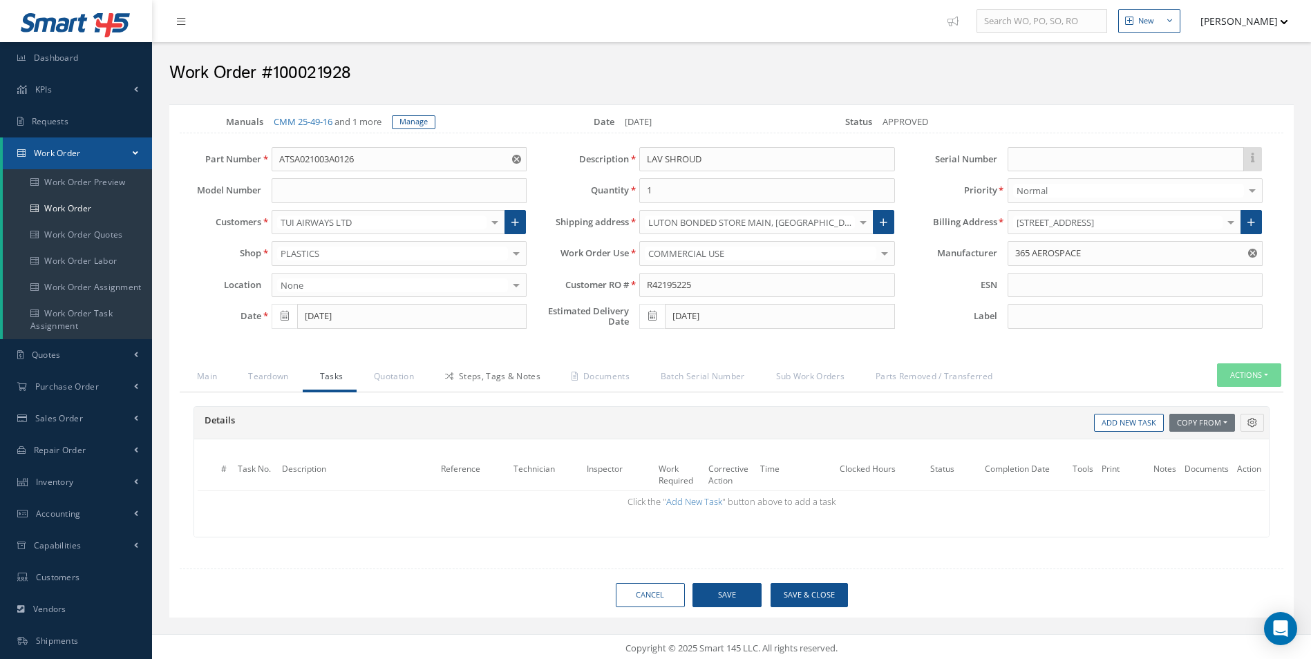
click at [440, 367] on link "Steps, Tags & Notes" at bounding box center [491, 378] width 126 height 29
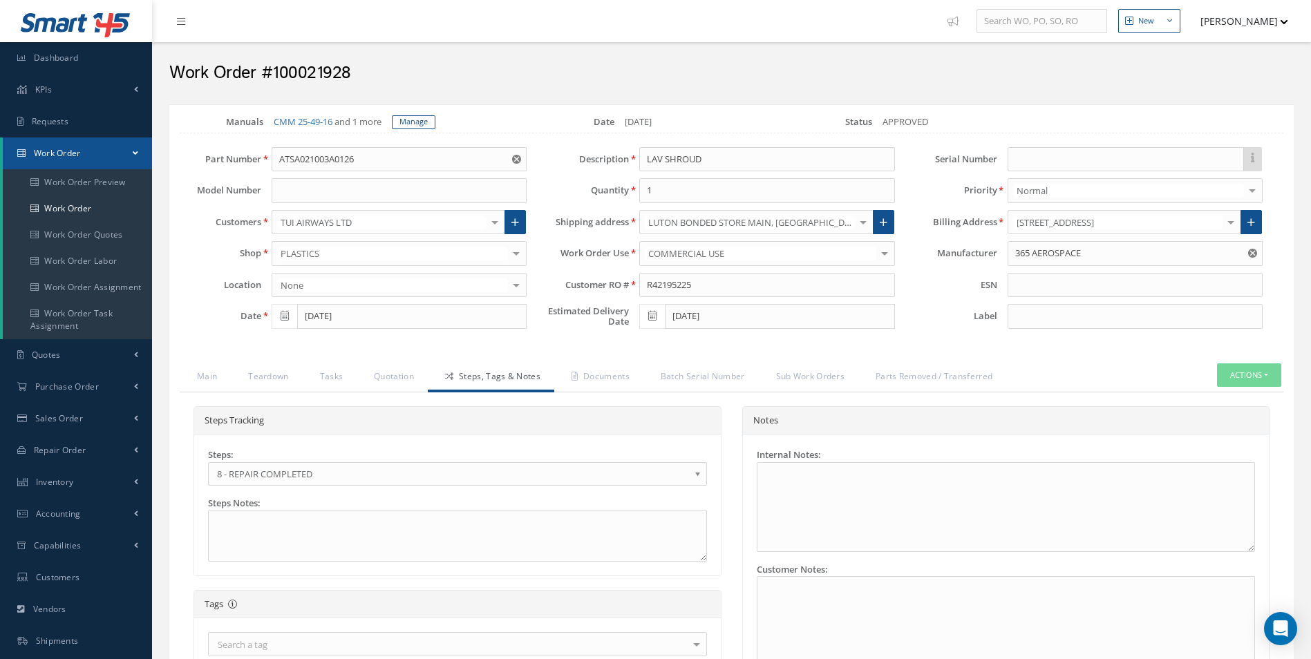
click at [533, 369] on link "Steps, Tags & Notes" at bounding box center [491, 378] width 126 height 29
click at [631, 388] on link "Documents" at bounding box center [598, 378] width 89 height 29
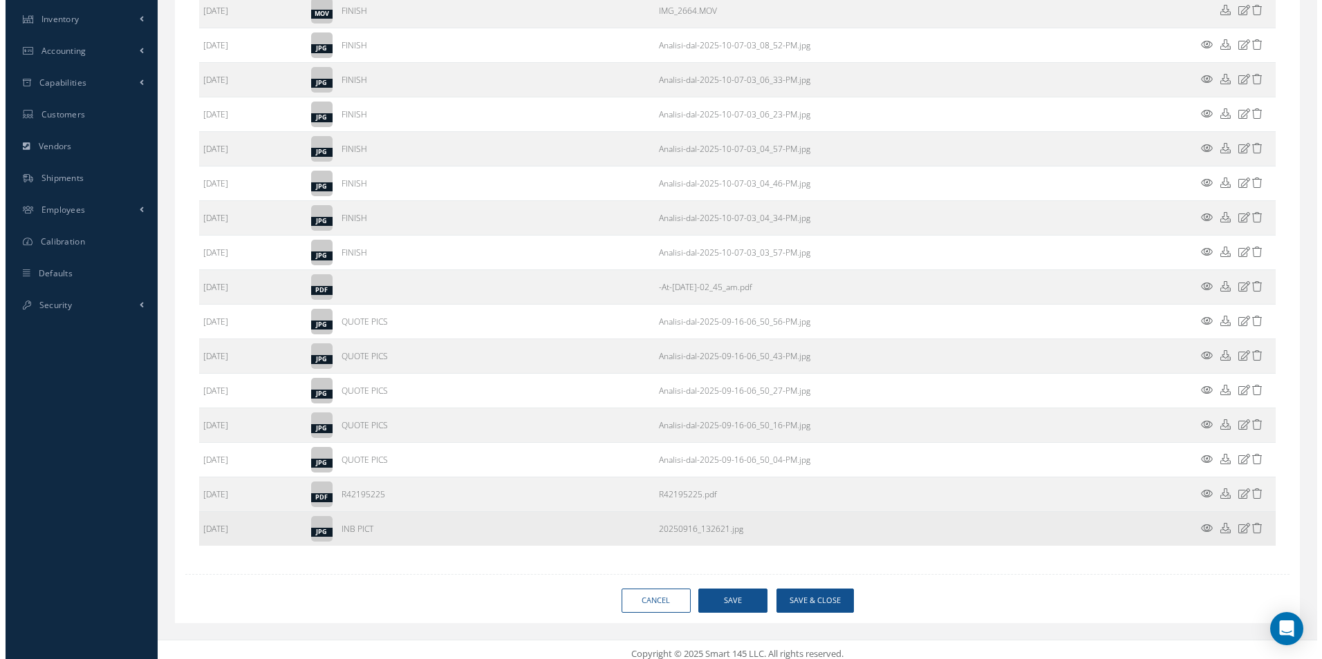
scroll to position [472, 0]
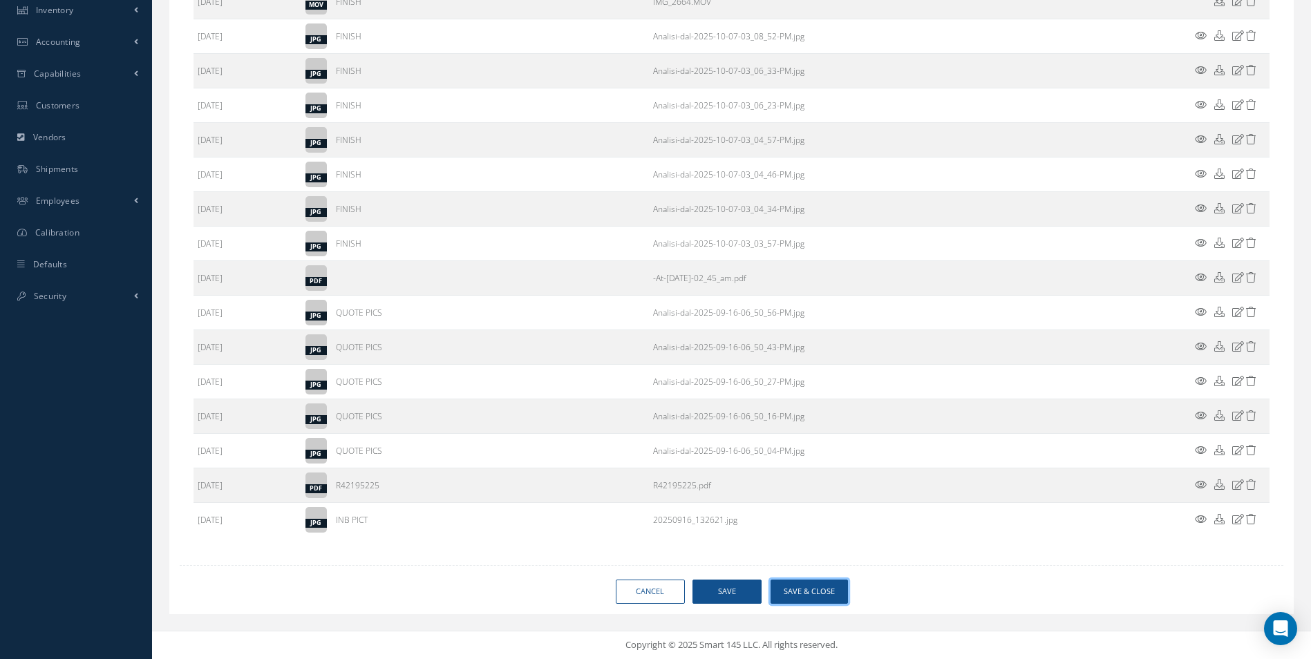
click at [825, 592] on button "Save & Close" at bounding box center [809, 592] width 77 height 24
type input "365 AEROSPACE"
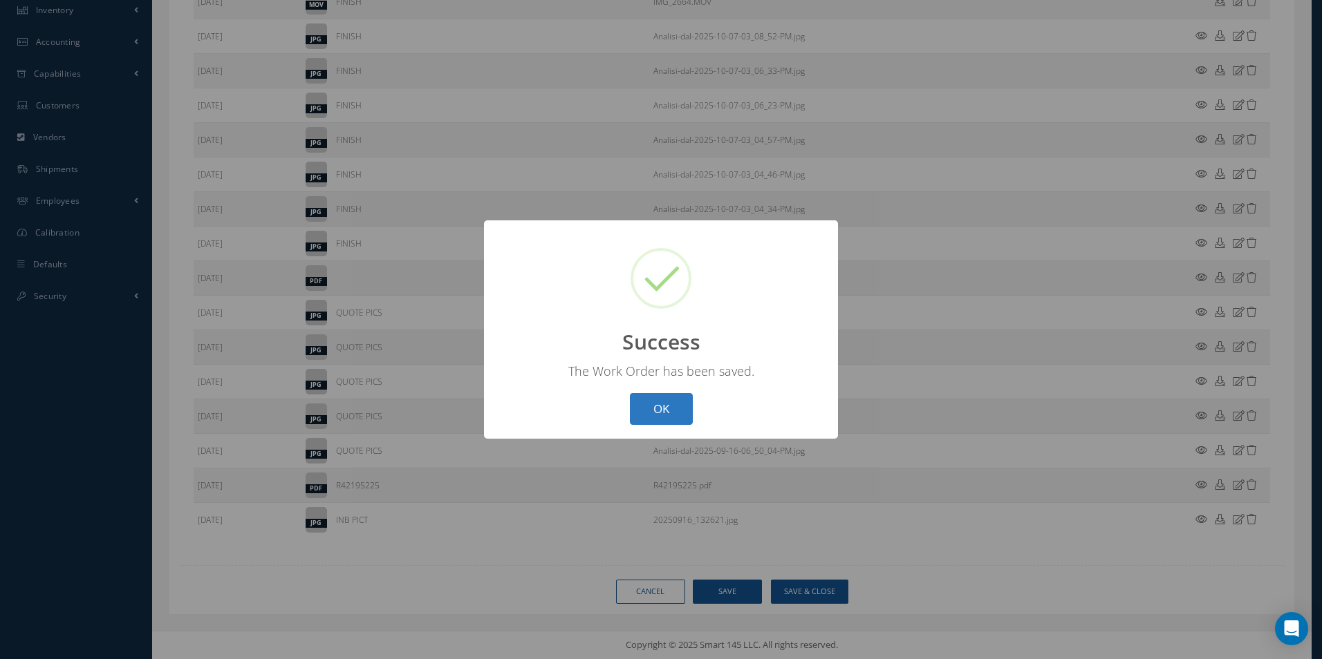
click at [681, 417] on button "OK" at bounding box center [661, 409] width 63 height 32
select select "25"
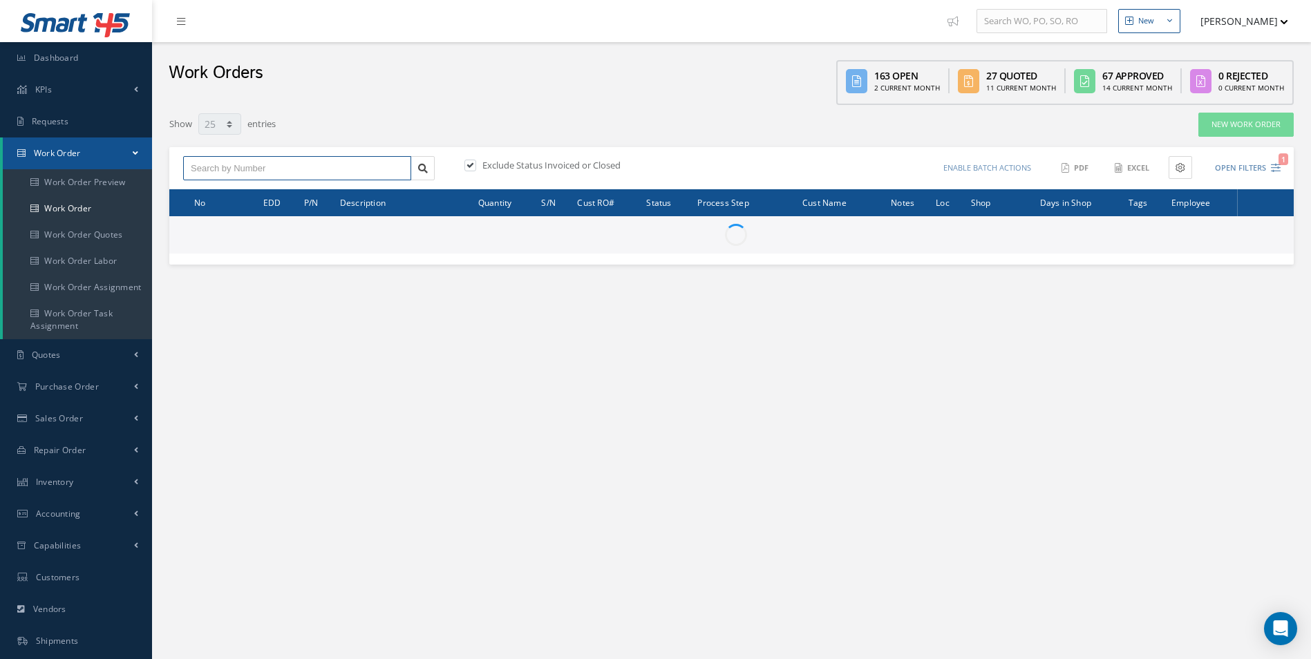
click at [276, 156] on input "text" at bounding box center [297, 168] width 228 height 25
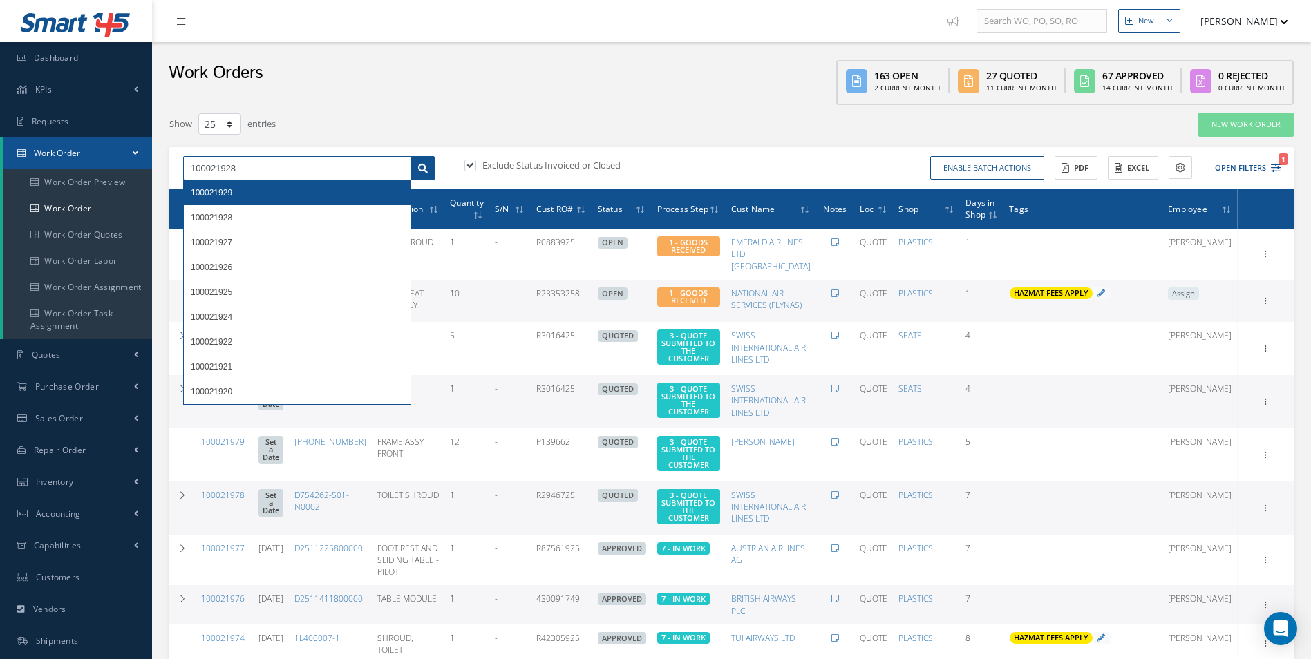
type input "100021928"
click at [435, 167] on link at bounding box center [423, 168] width 24 height 25
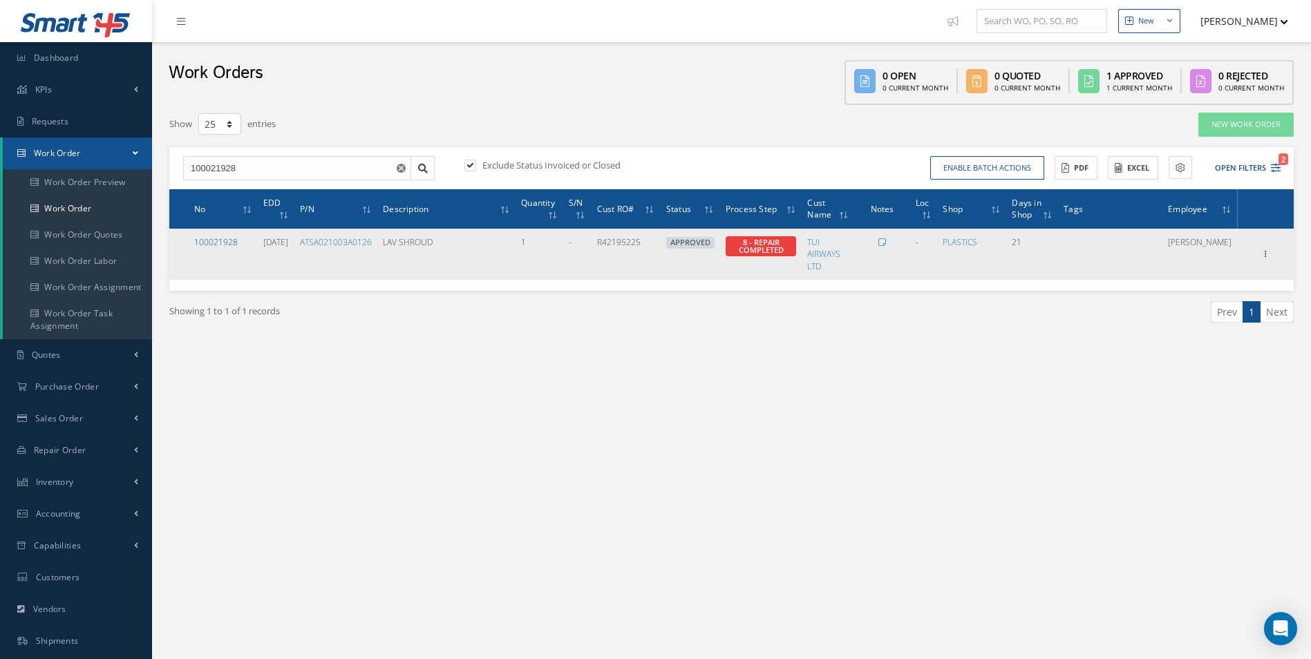
click at [204, 241] on link "100021928" at bounding box center [216, 242] width 44 height 12
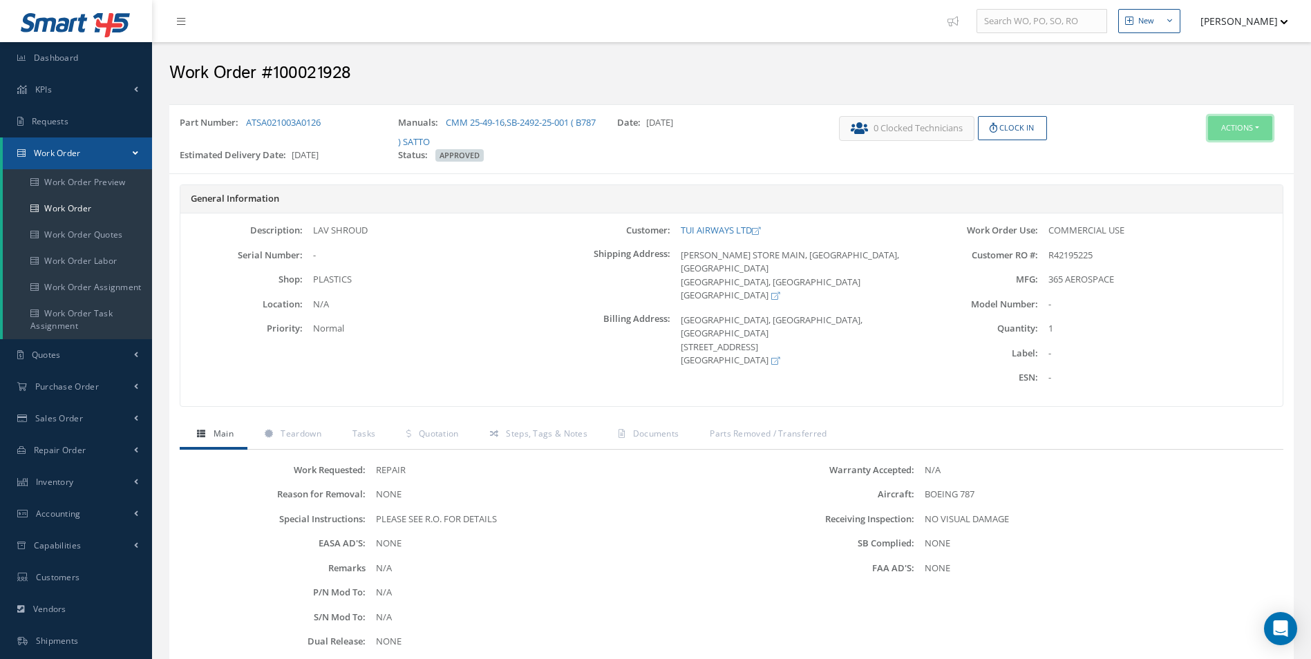
click at [1222, 133] on button "Actions" at bounding box center [1240, 128] width 64 height 24
click at [1220, 150] on link "Edit" at bounding box center [1219, 154] width 111 height 19
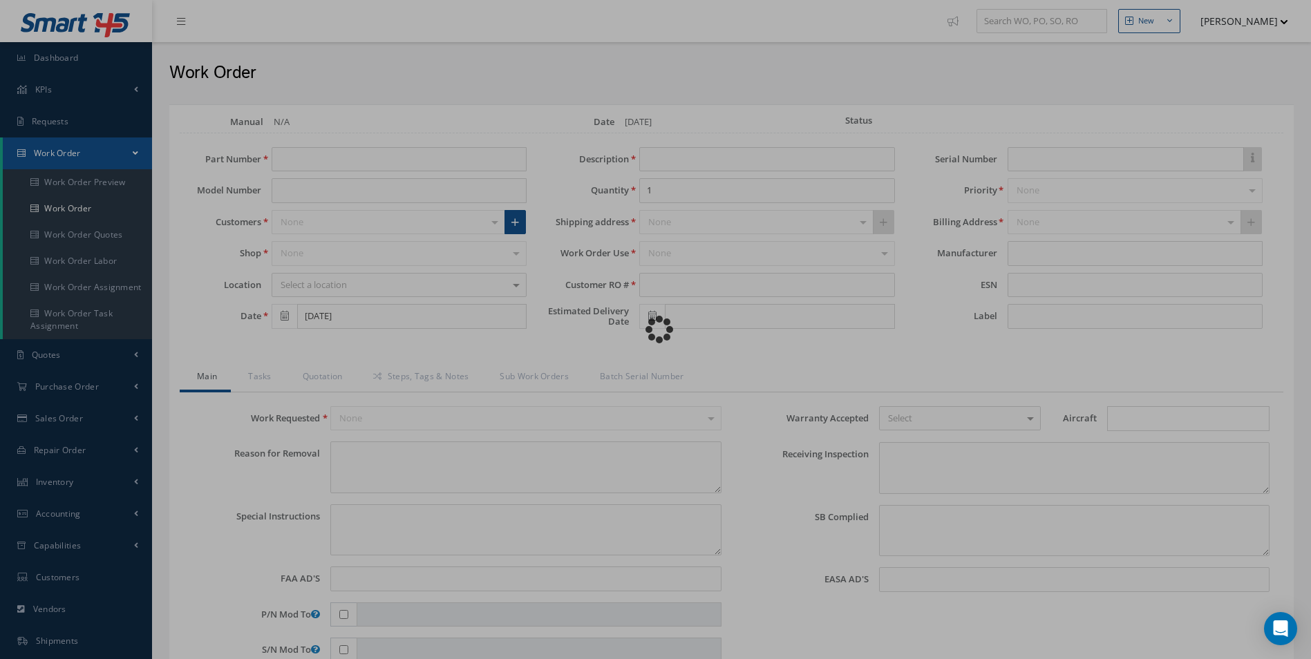
type input "ATSA021003A0126"
type input "09/16/2025"
type input "LAV SHROUD"
type input "R42195225"
type input "[DATE]"
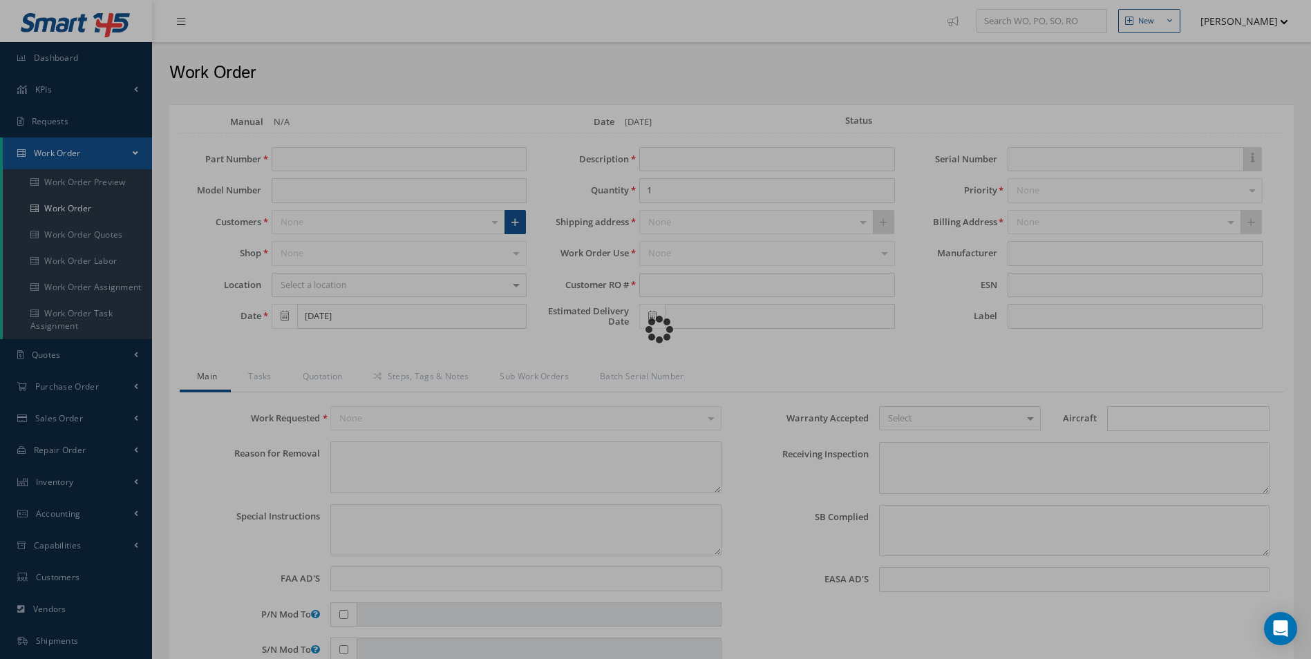
type textarea "NONE"
type textarea "PLEASE SEE R.O. FOR DETAILS"
type input "NONE"
type textarea "NO VISUAL DAMAGE"
type textarea "NONE"
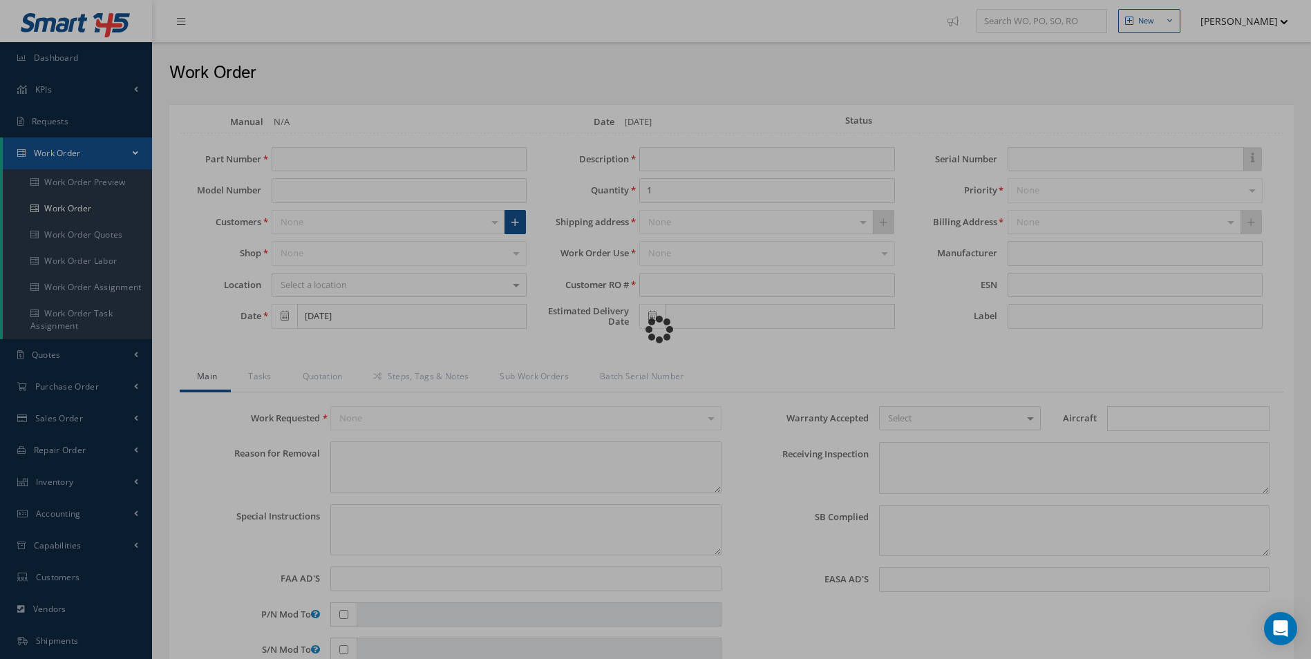
type input "NONE"
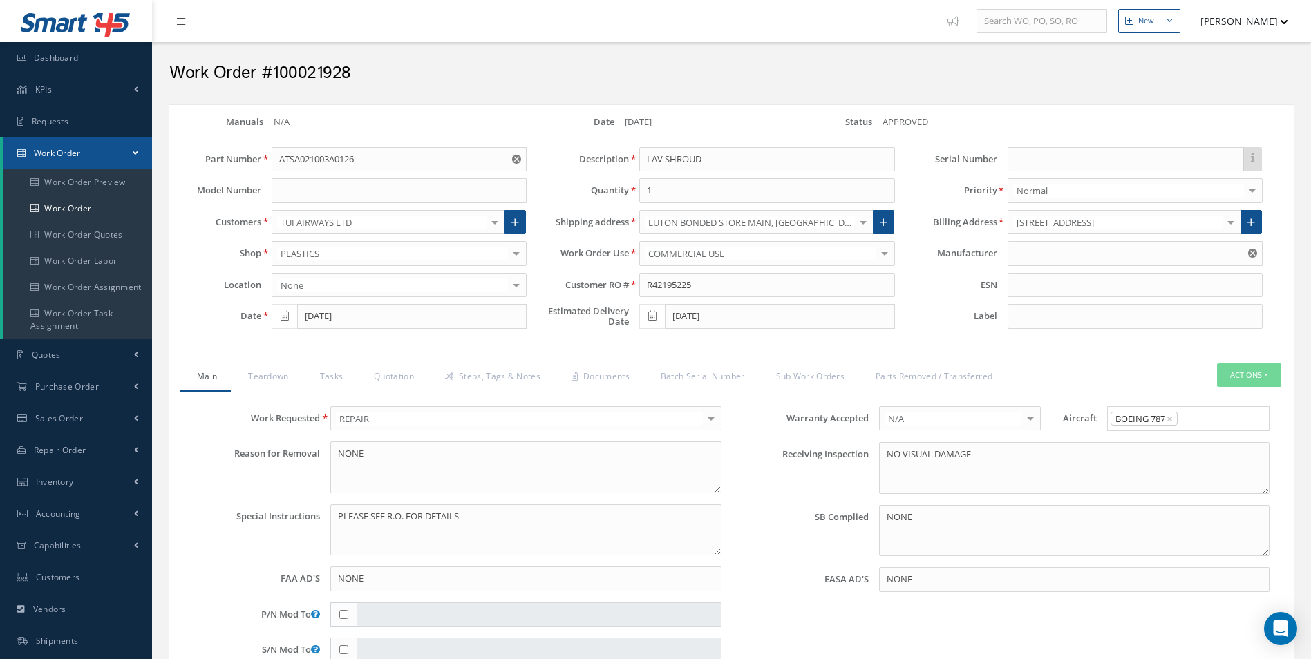
type input "365 AEROSPACE"
click at [586, 375] on link "Documents" at bounding box center [598, 378] width 89 height 29
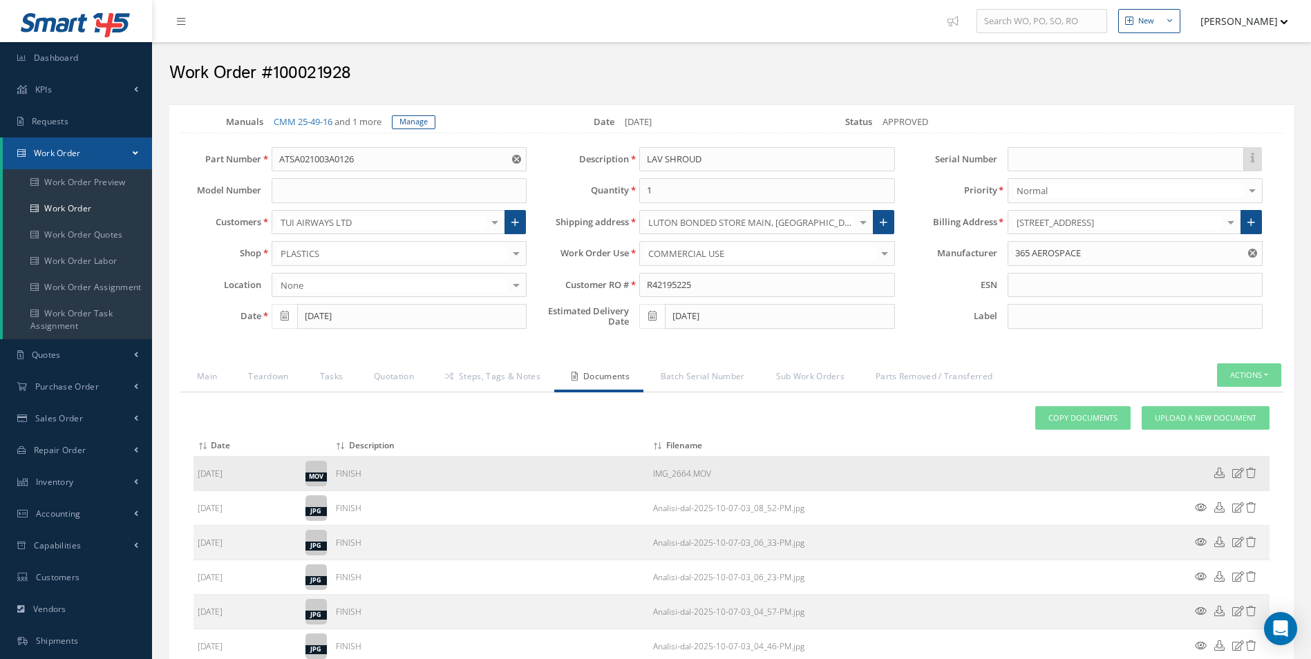
click at [1237, 478] on icon at bounding box center [1238, 473] width 12 height 10
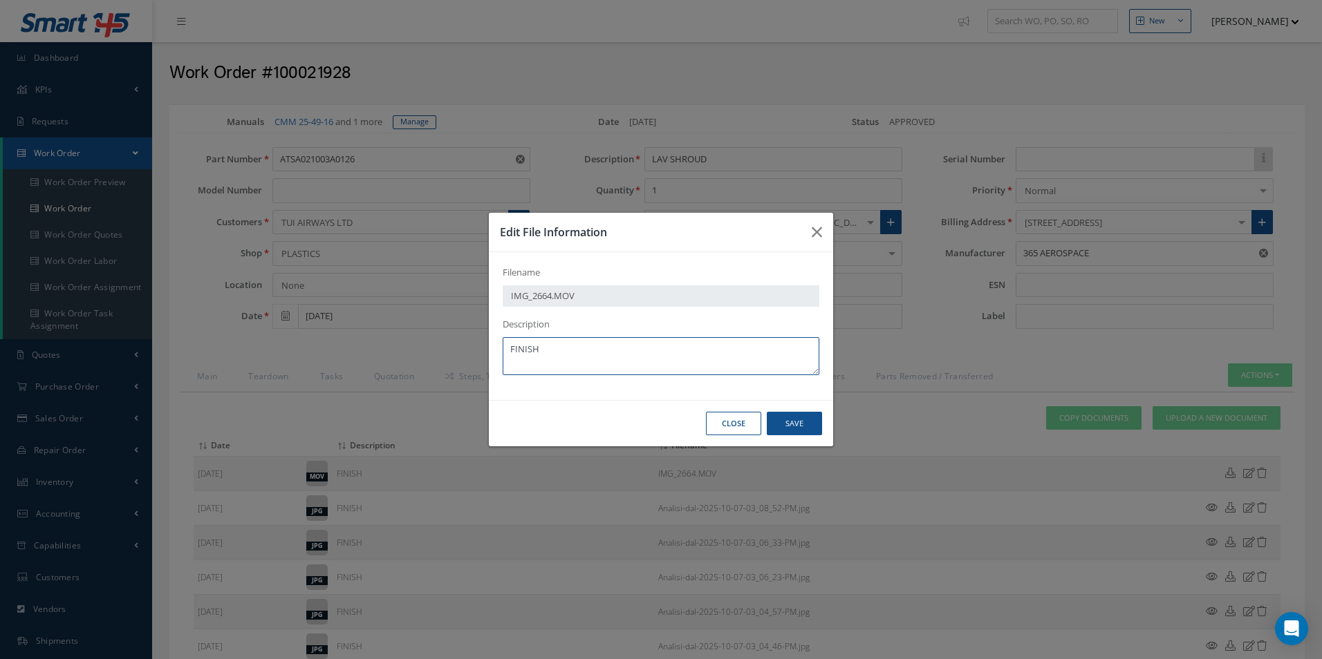
click at [556, 356] on textarea "FINISH" at bounding box center [661, 356] width 317 height 38
type textarea "FINISH + TEST"
click at [804, 428] on button "Save" at bounding box center [794, 424] width 55 height 24
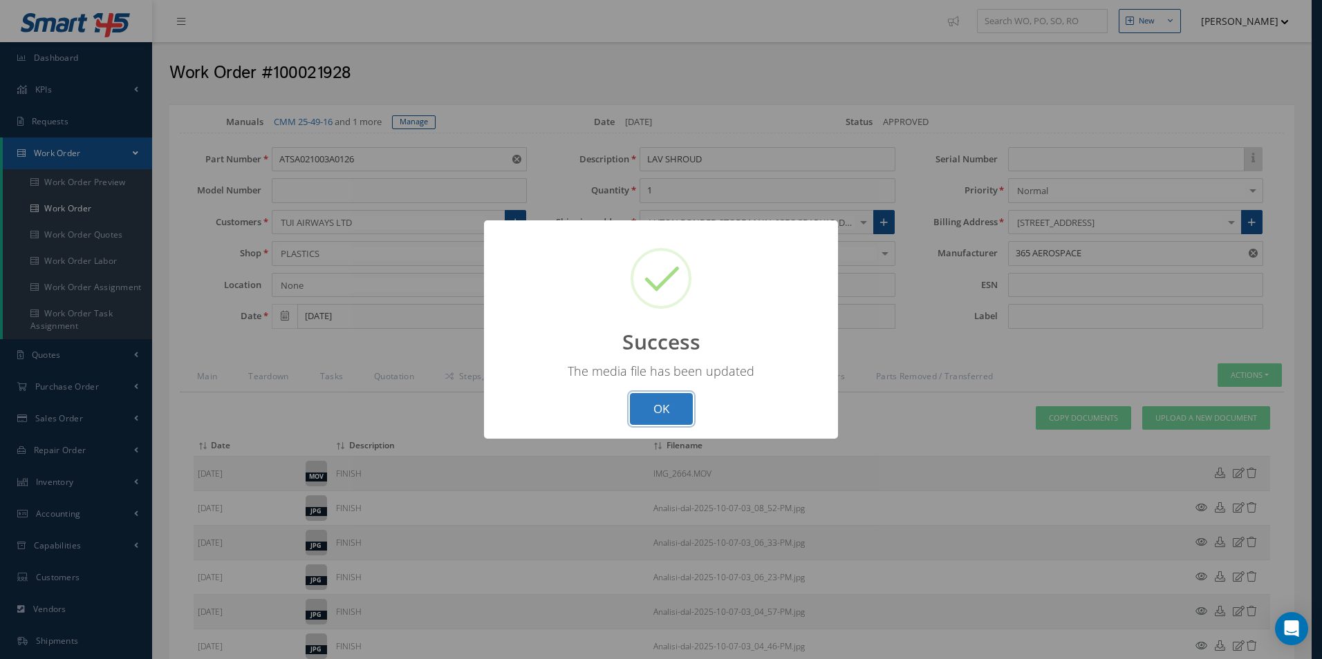
click at [664, 397] on button "OK" at bounding box center [661, 409] width 63 height 32
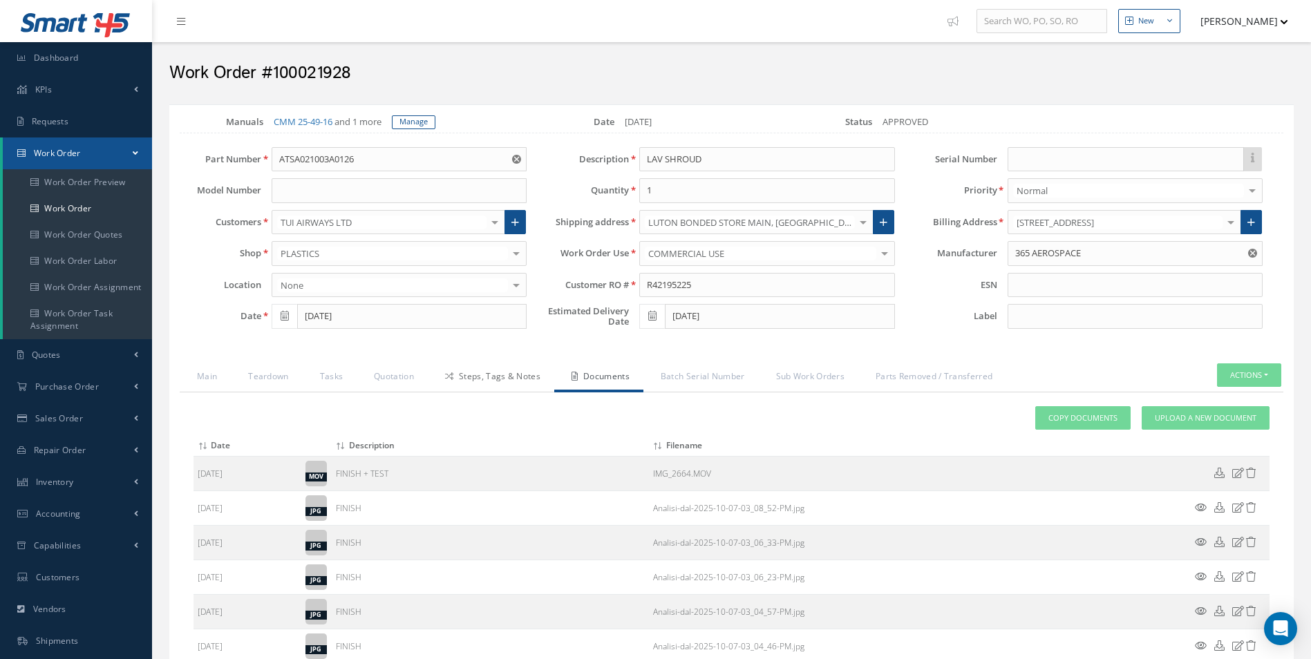
click at [516, 364] on link "Steps, Tags & Notes" at bounding box center [491, 378] width 126 height 29
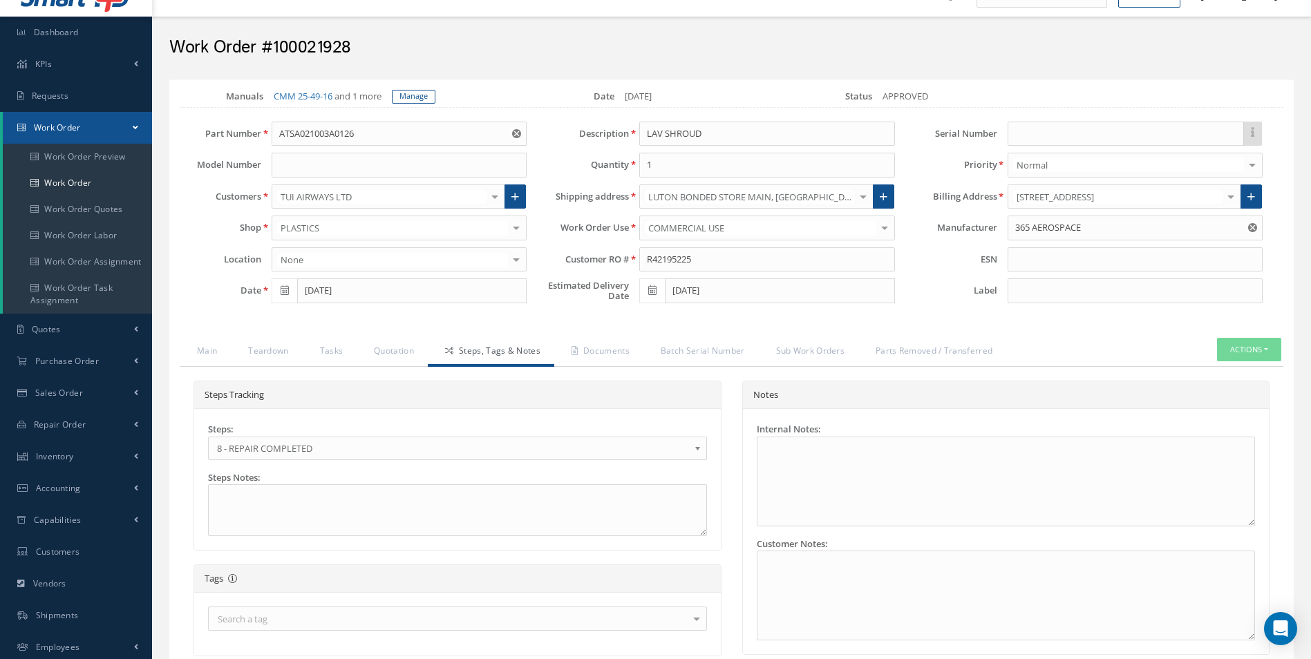
scroll to position [478, 0]
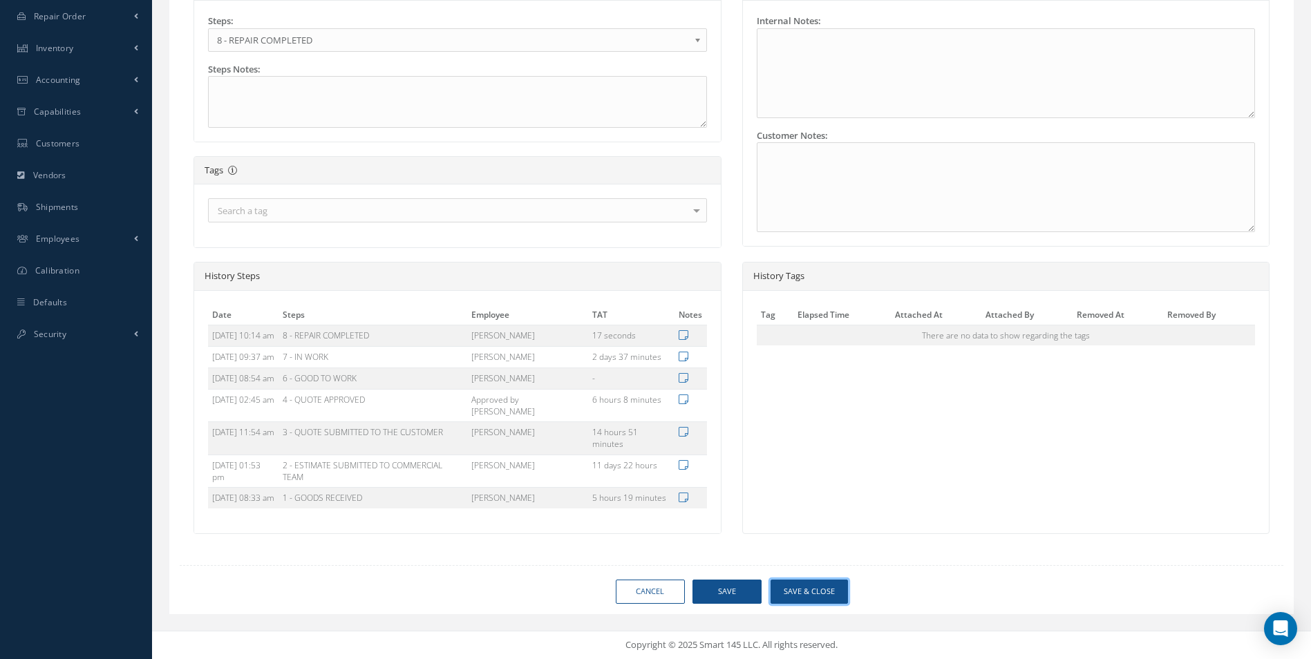
click at [818, 594] on button "Save & Close" at bounding box center [809, 592] width 77 height 24
type input "365 AEROSPACE"
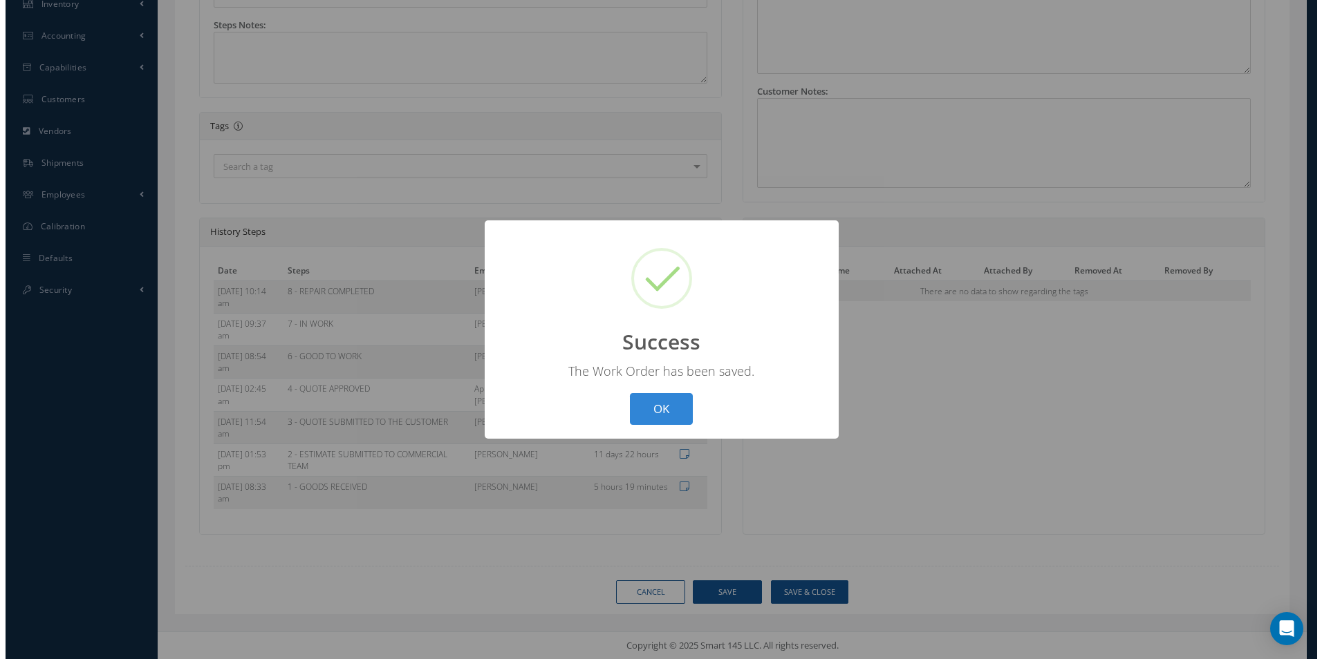
scroll to position [434, 0]
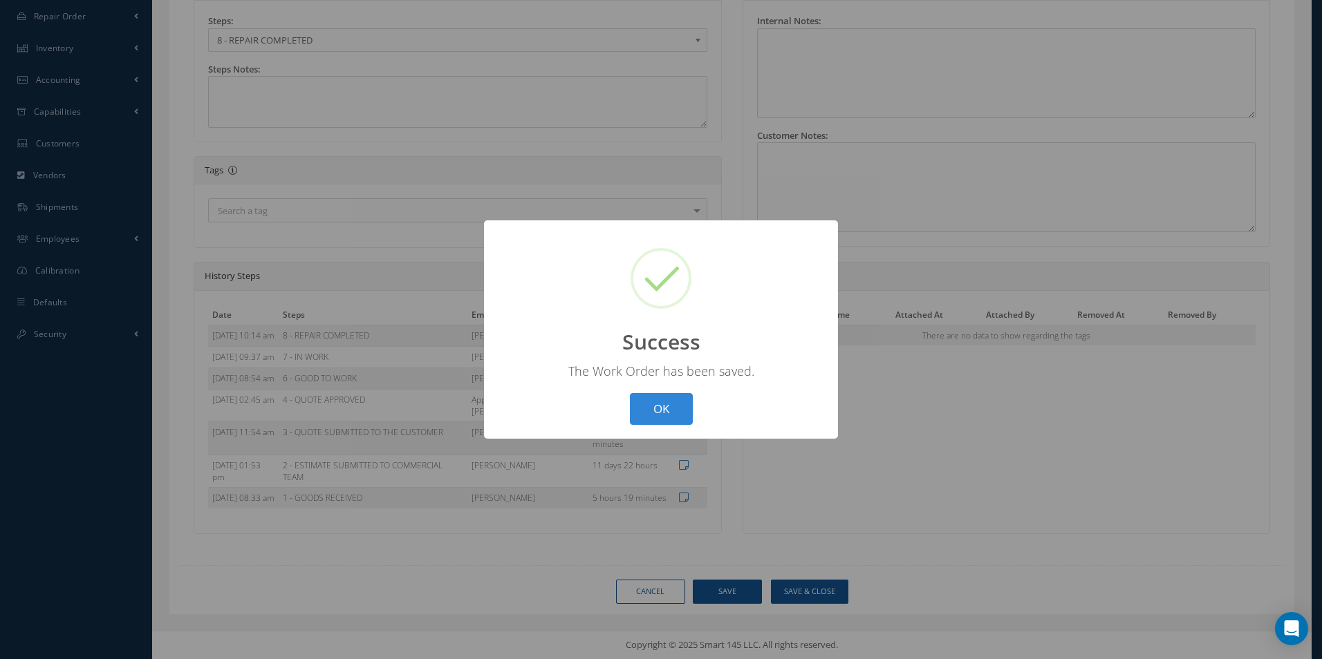
click at [684, 413] on button "OK" at bounding box center [661, 409] width 63 height 32
select select "25"
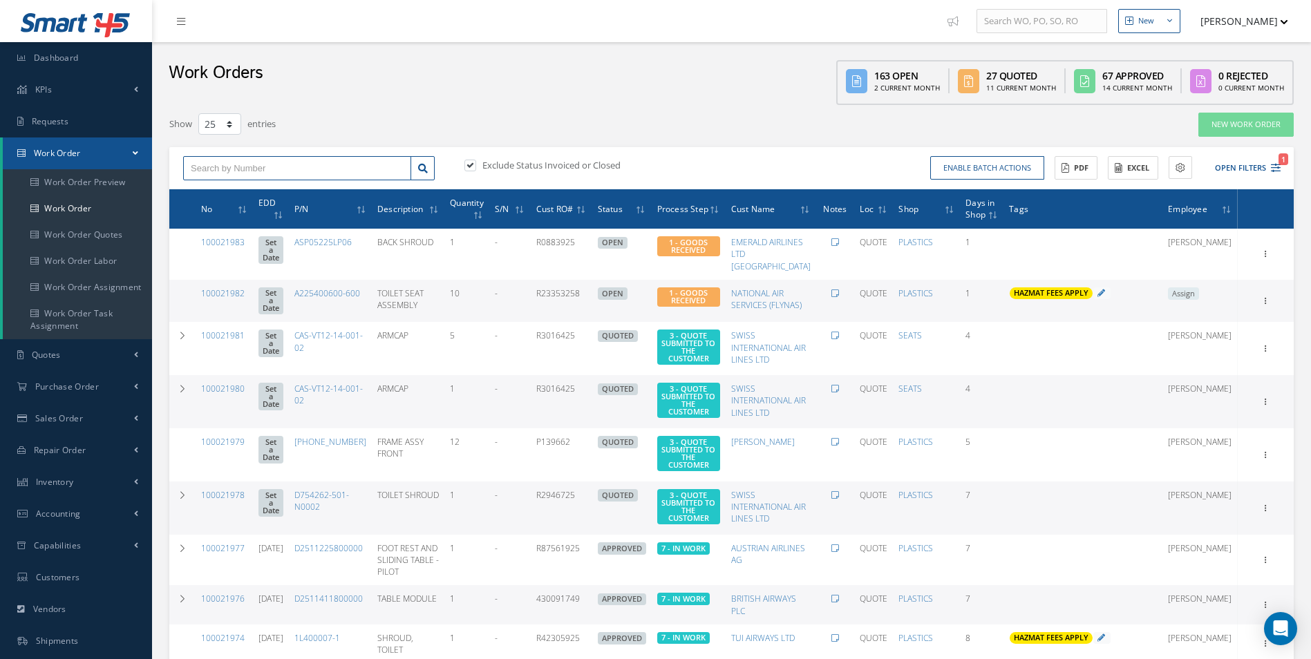
click at [279, 169] on input "text" at bounding box center [297, 168] width 228 height 25
click at [103, 218] on link "Work Order" at bounding box center [77, 209] width 149 height 26
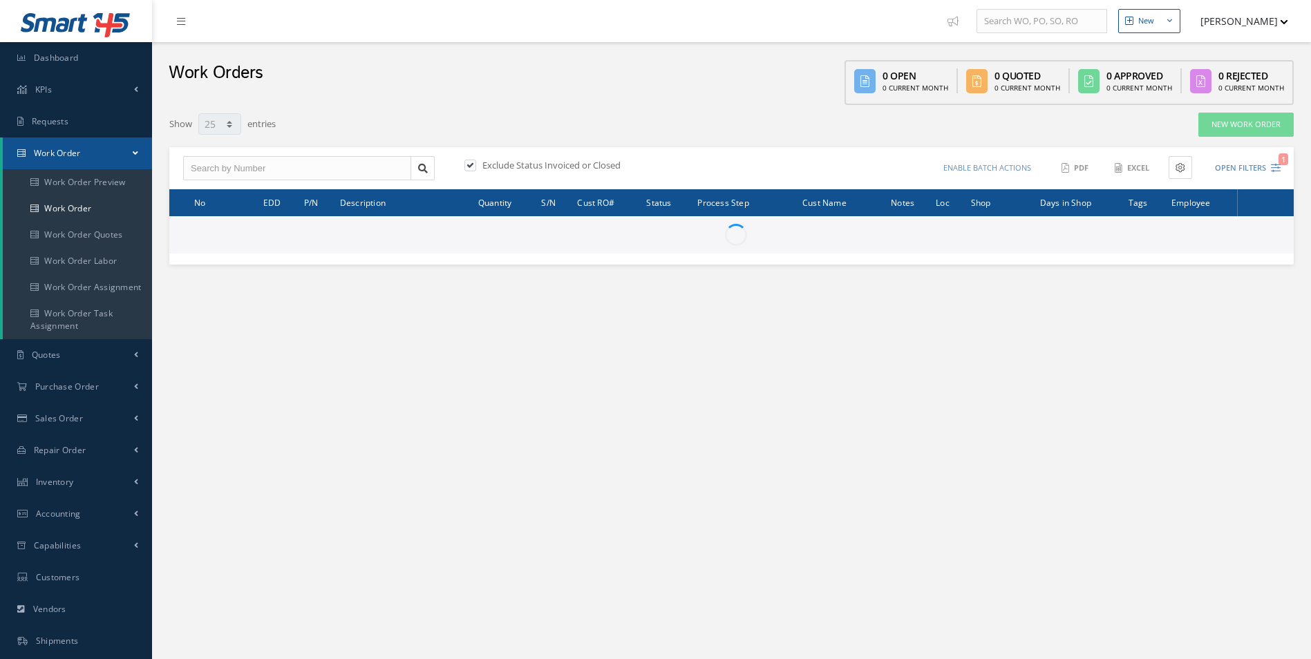
select select "25"
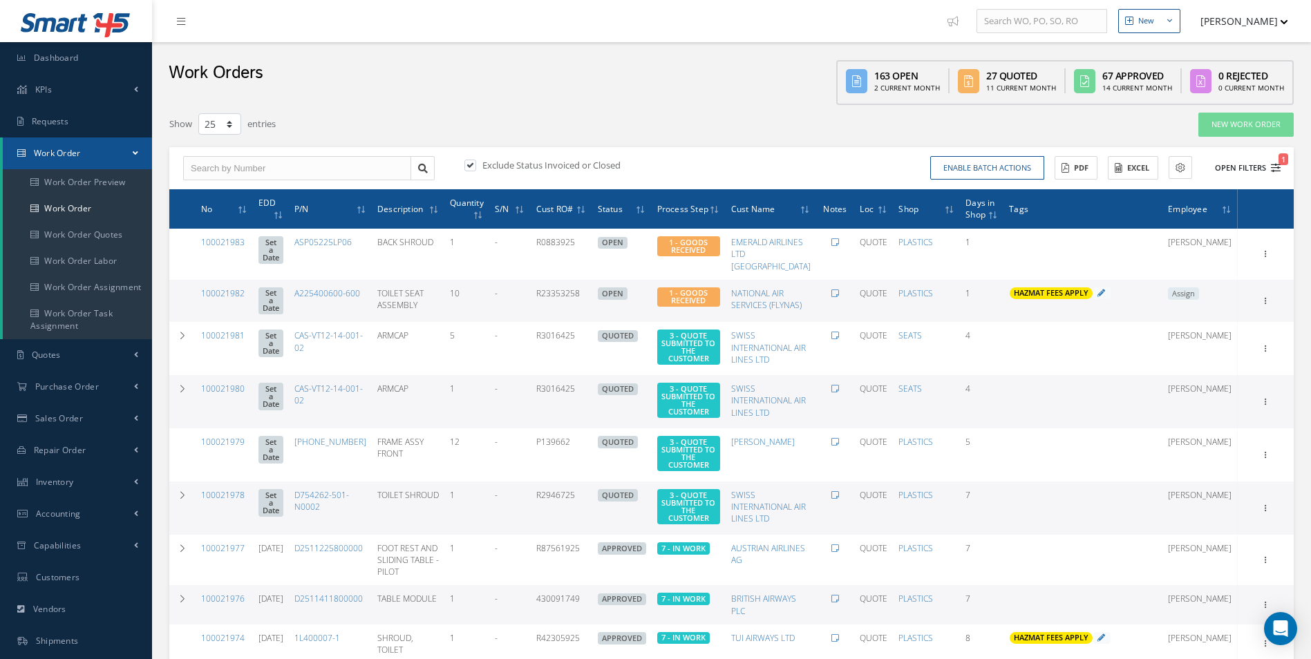
click at [1275, 171] on icon "1" at bounding box center [1276, 168] width 10 height 10
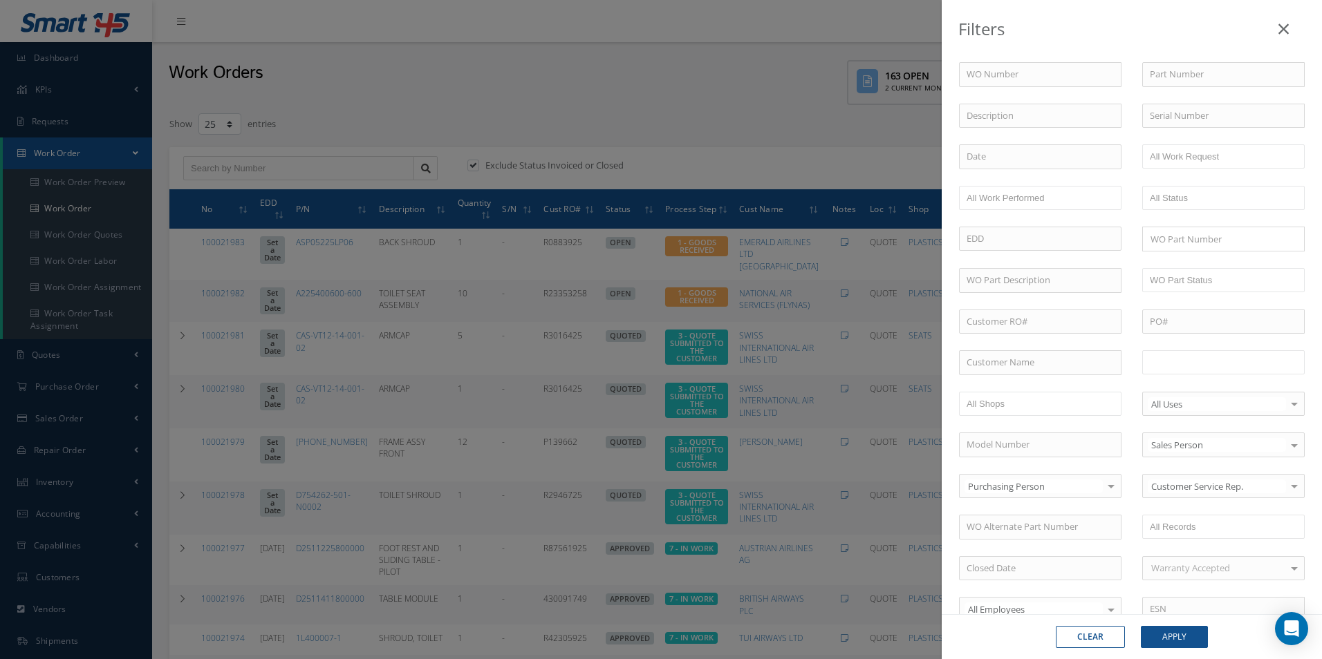
click at [1226, 362] on input "text" at bounding box center [1194, 362] width 88 height 17
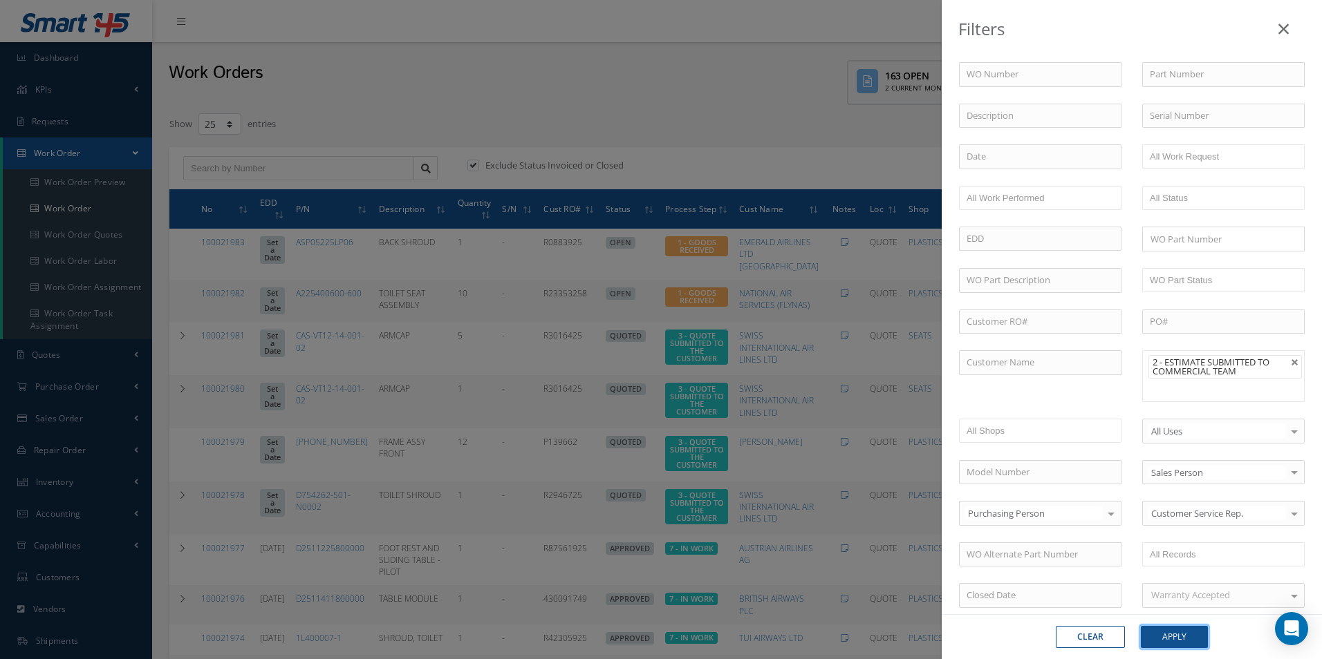
click at [1181, 638] on button "Apply" at bounding box center [1174, 637] width 67 height 22
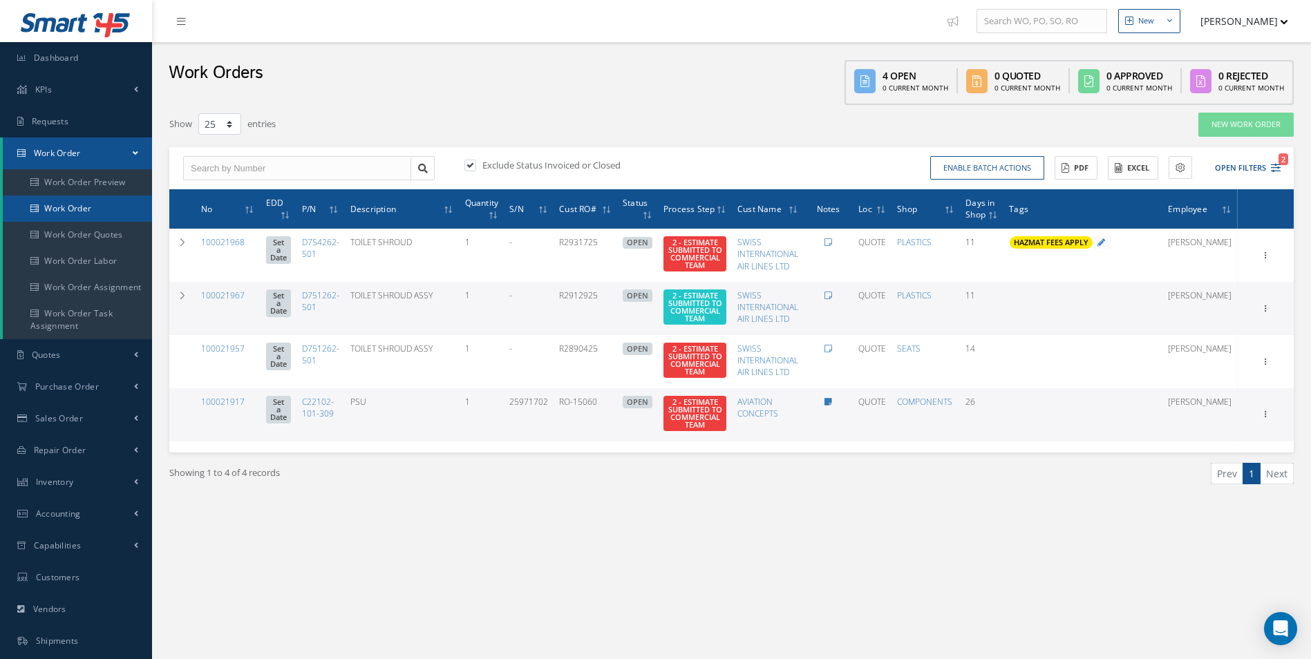
click at [69, 213] on link "Work Order" at bounding box center [77, 209] width 149 height 26
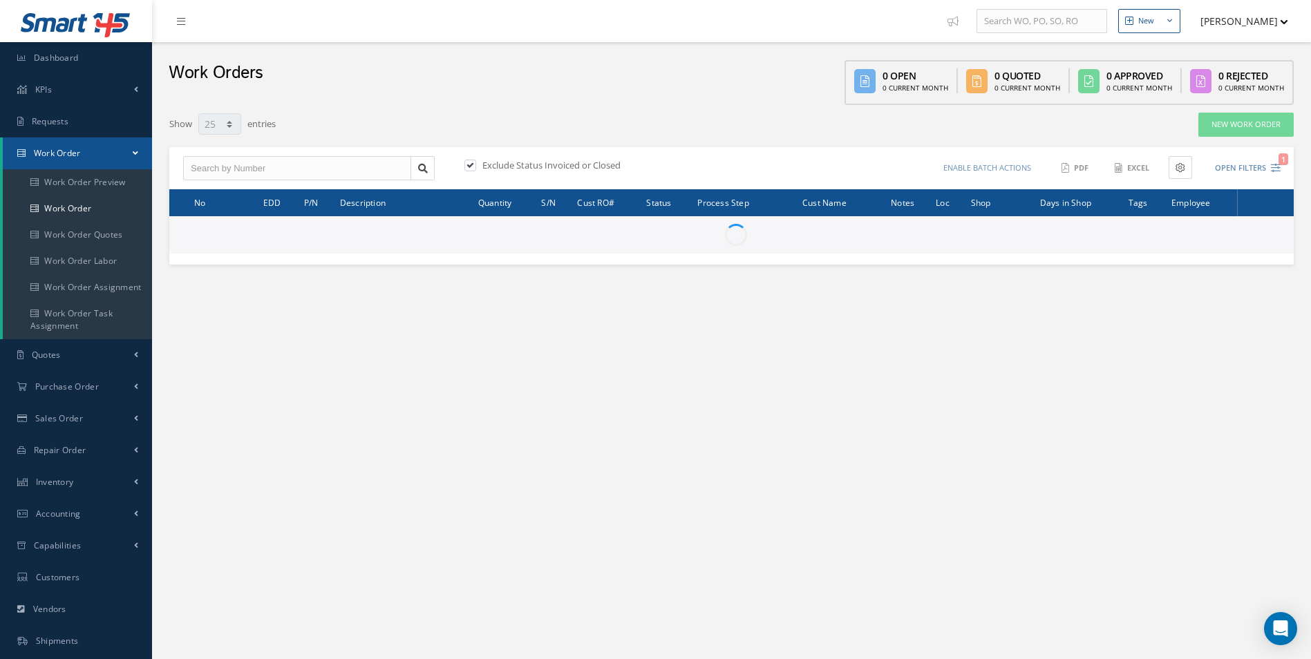
select select "25"
type input "All Work Request"
type input "All Work Performed"
type input "All Status"
type input "WO Part Status"
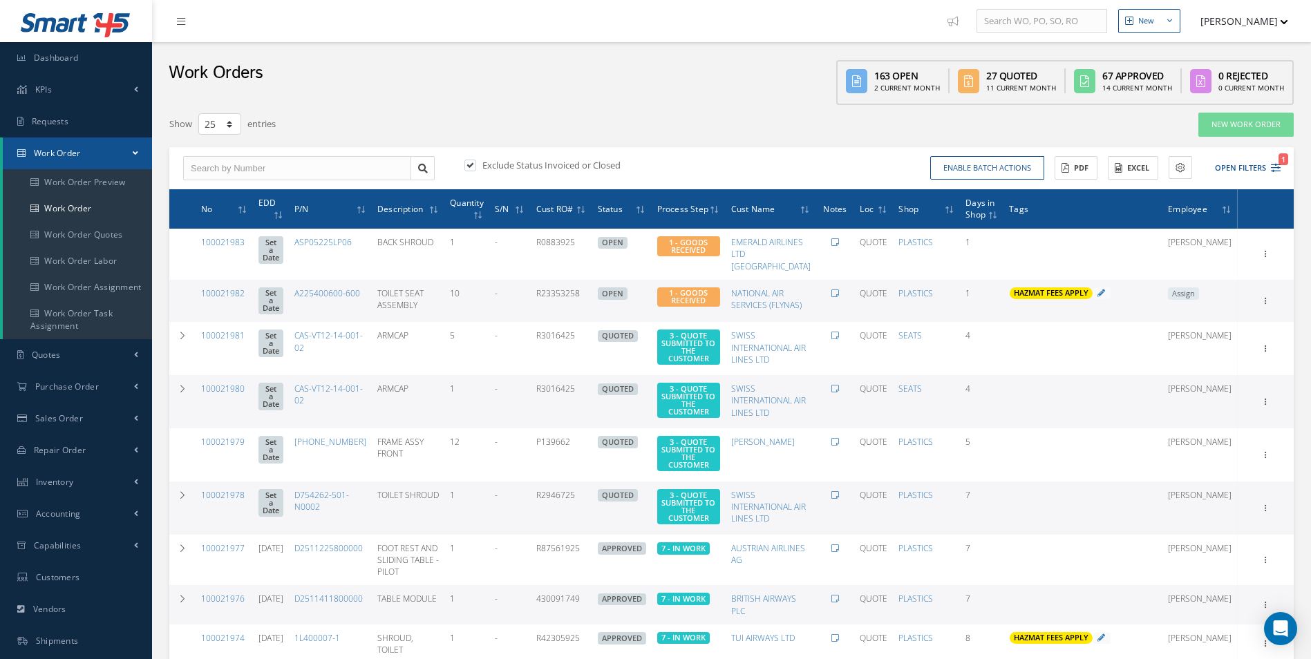
click at [1273, 165] on icon "1" at bounding box center [1276, 168] width 10 height 10
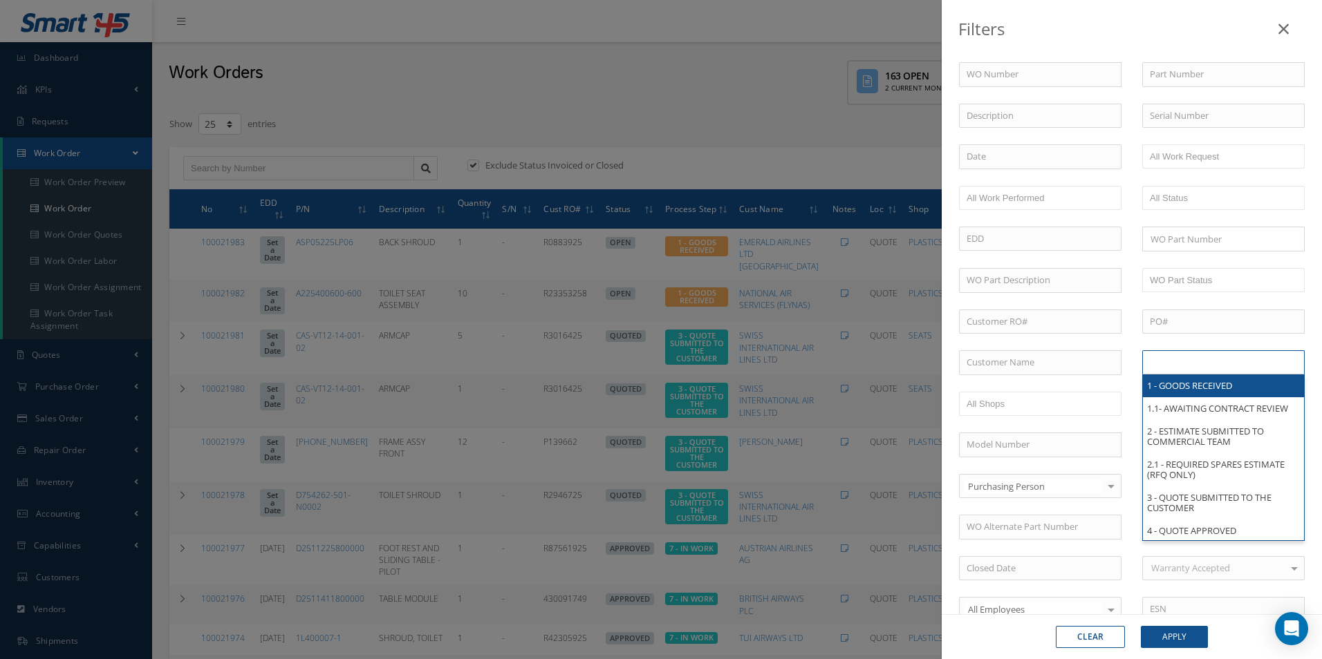
click at [1202, 360] on input "text" at bounding box center [1194, 362] width 88 height 17
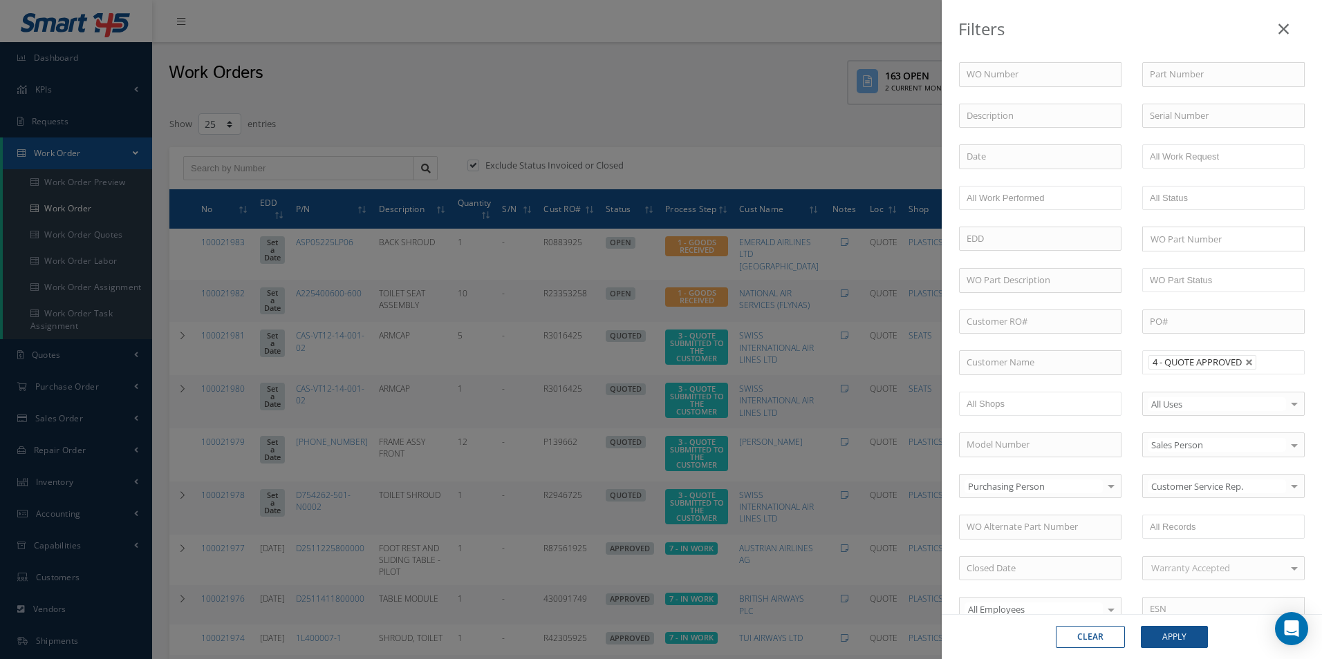
click at [1185, 621] on div "Clear Apply" at bounding box center [1131, 637] width 380 height 45
click at [1171, 638] on button "Apply" at bounding box center [1174, 637] width 67 height 22
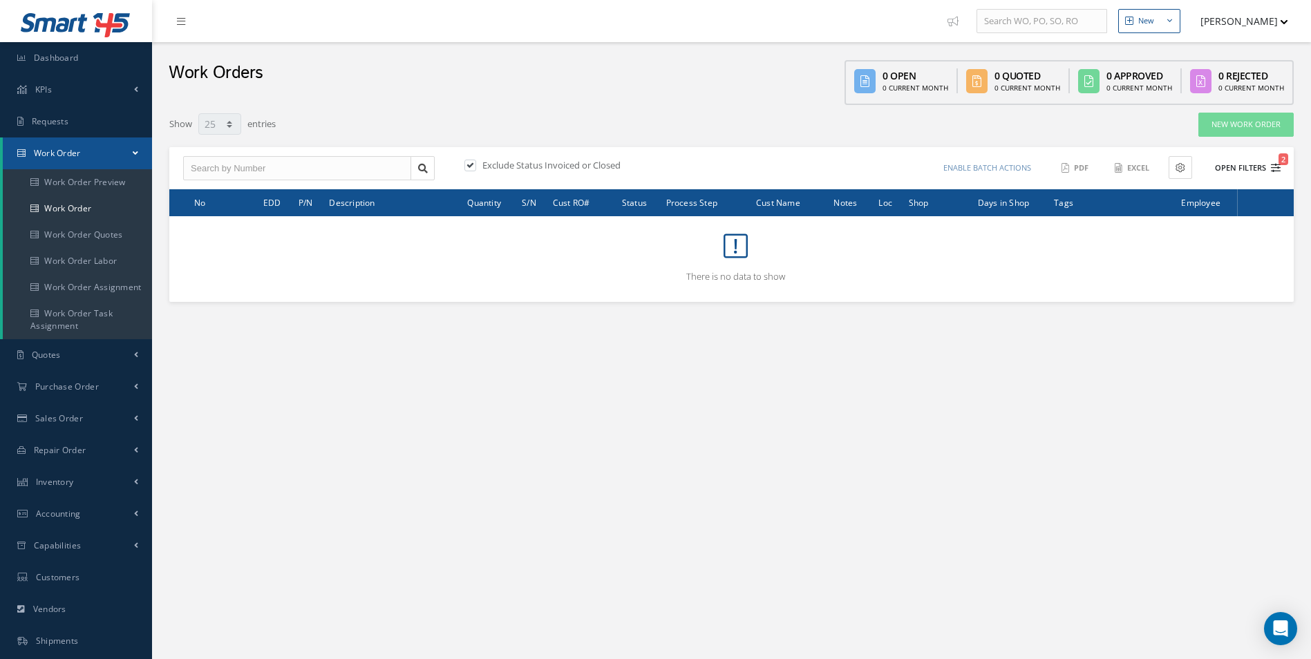
click at [1276, 171] on icon "2" at bounding box center [1276, 168] width 10 height 10
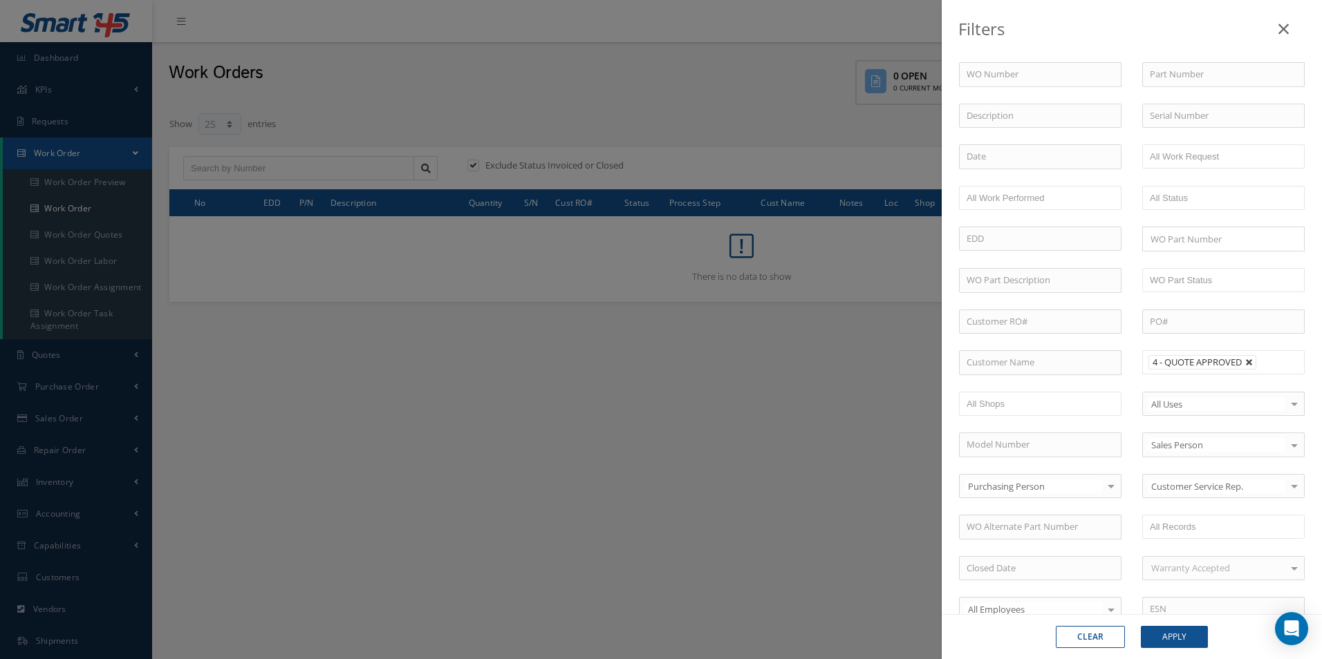
click at [1248, 361] on link at bounding box center [1249, 363] width 8 height 8
type input "All Proccess Step"
click at [1249, 361] on ul at bounding box center [1223, 362] width 162 height 24
click at [1199, 628] on button "Apply" at bounding box center [1174, 637] width 67 height 22
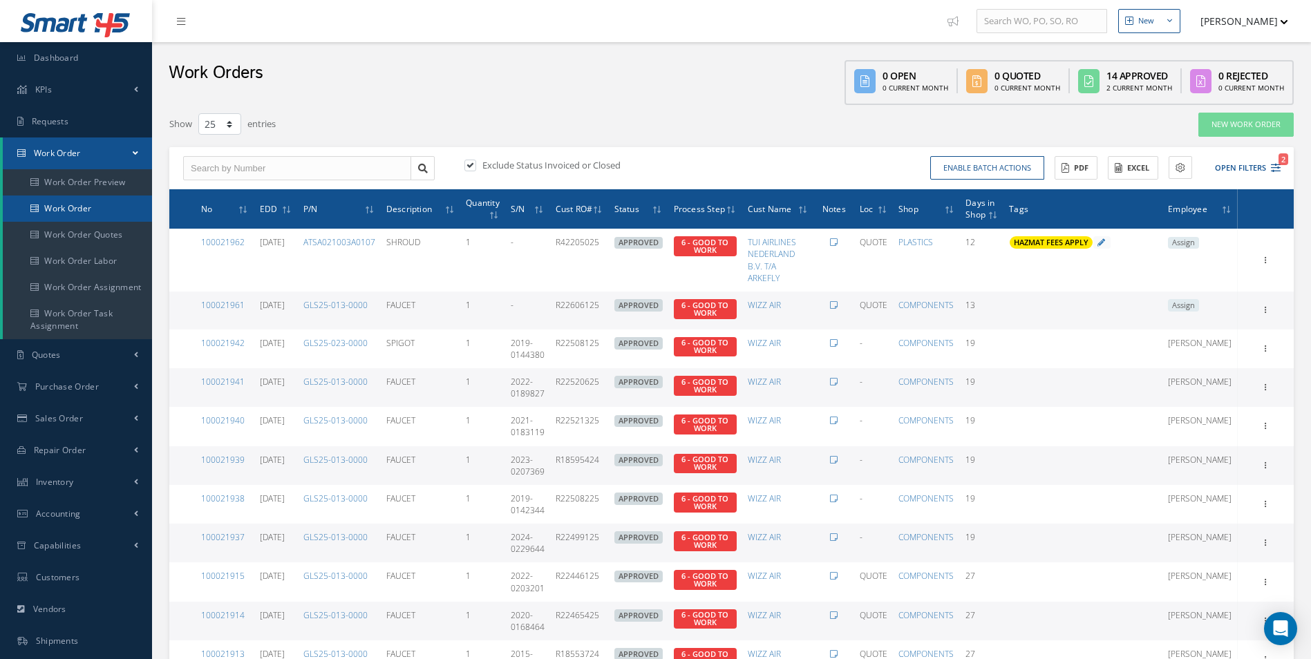
click at [72, 210] on link "Work Order" at bounding box center [77, 209] width 149 height 26
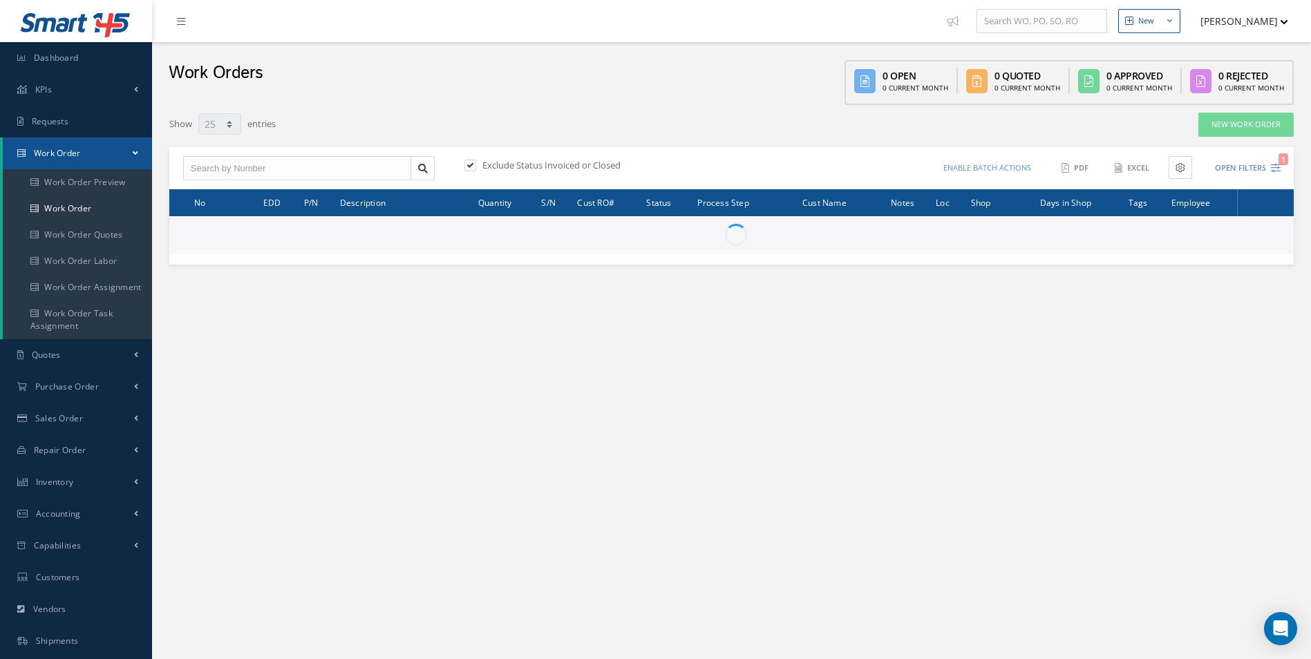
select select "25"
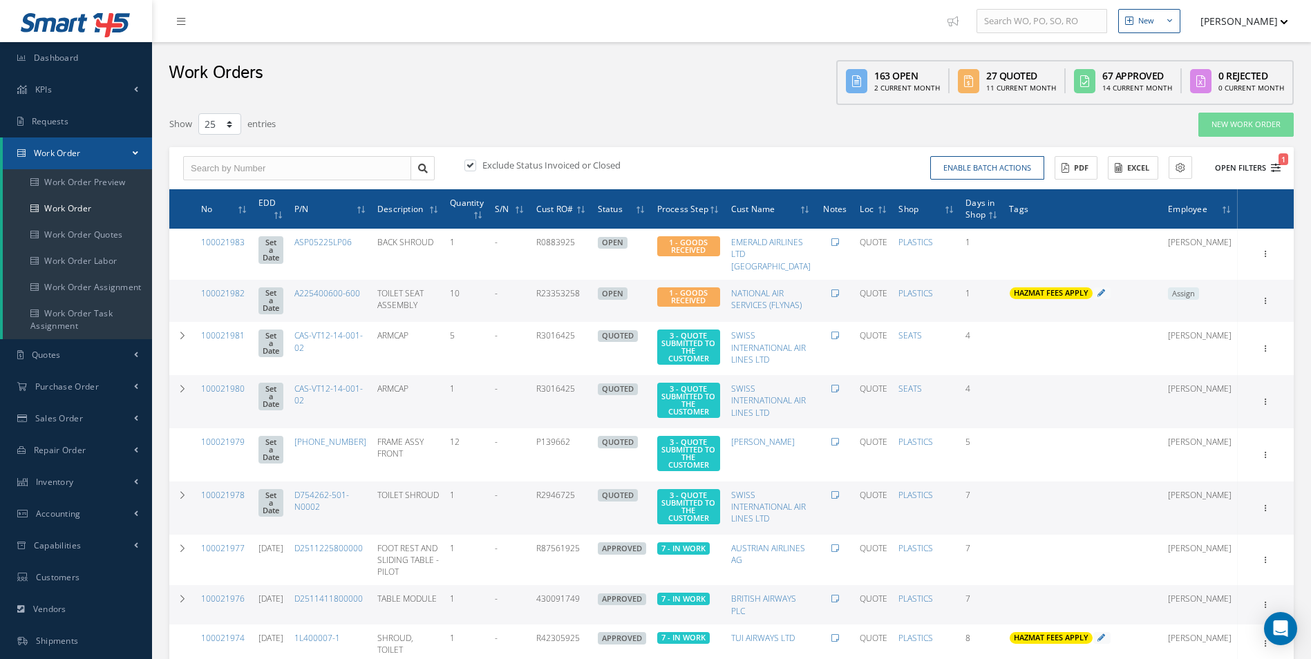
click at [1278, 165] on icon "1" at bounding box center [1276, 168] width 10 height 10
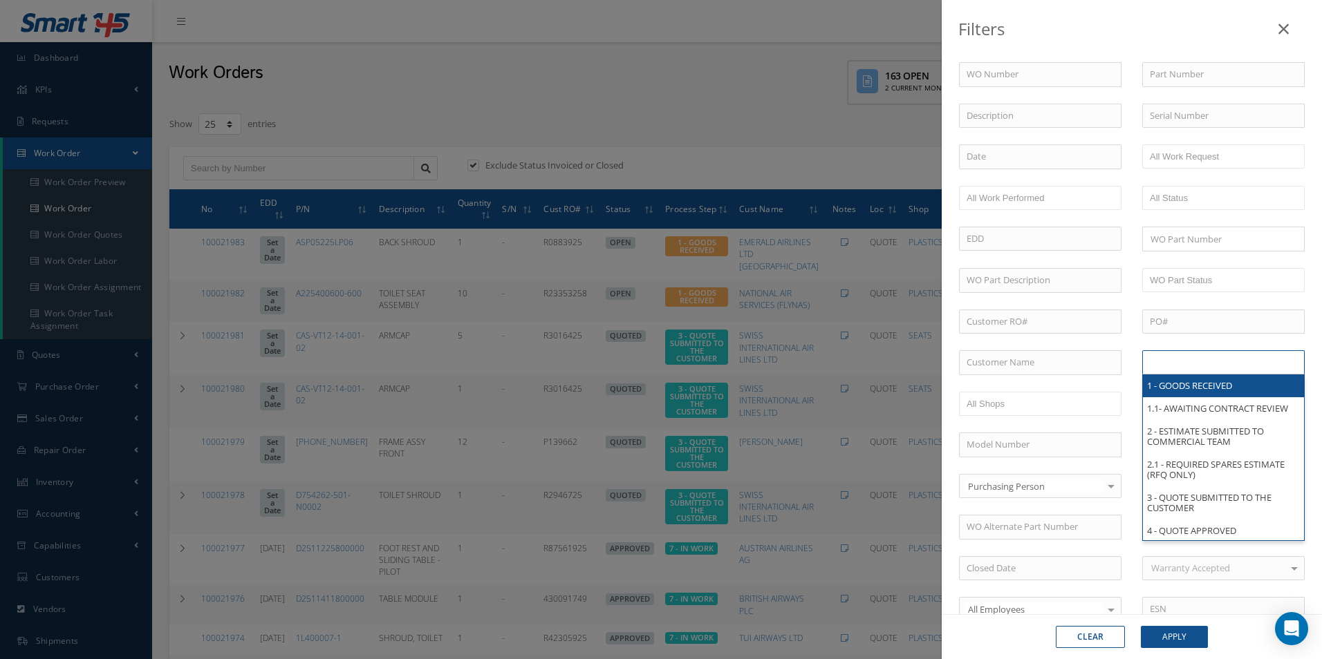
click at [1182, 371] on input "text" at bounding box center [1194, 362] width 88 height 17
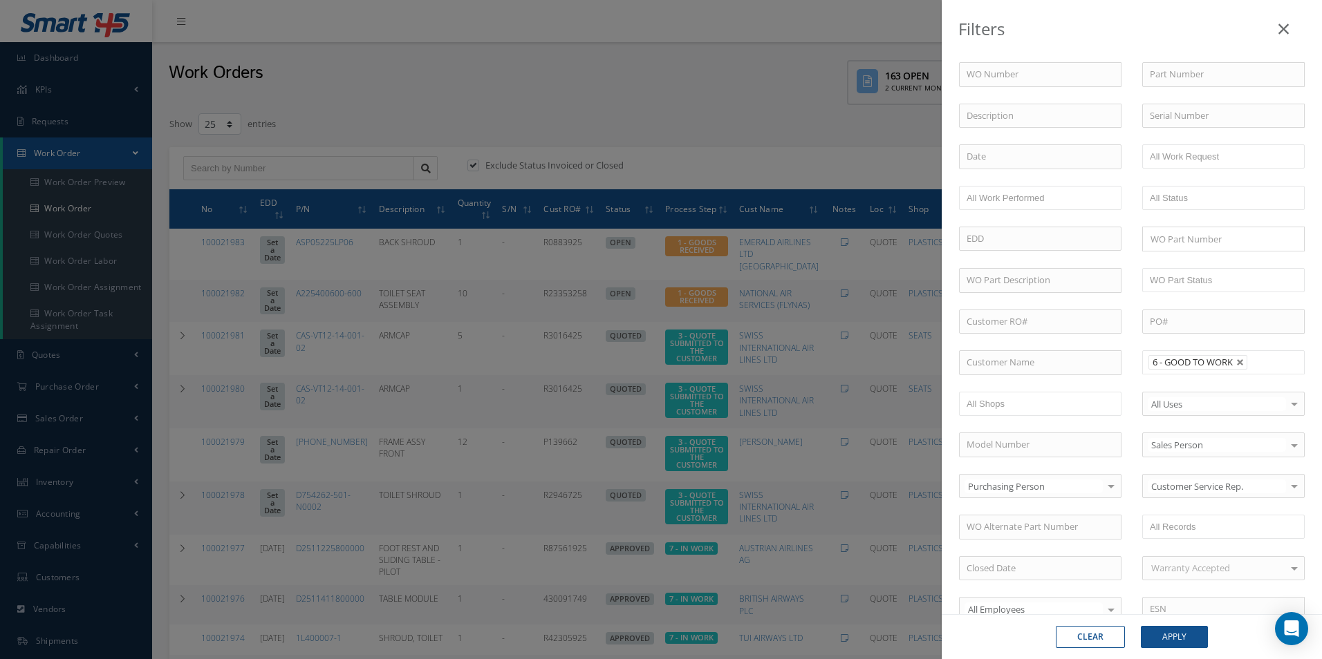
click at [1183, 651] on div "Clear Apply" at bounding box center [1131, 637] width 380 height 45
click at [1183, 646] on button "Apply" at bounding box center [1174, 637] width 67 height 22
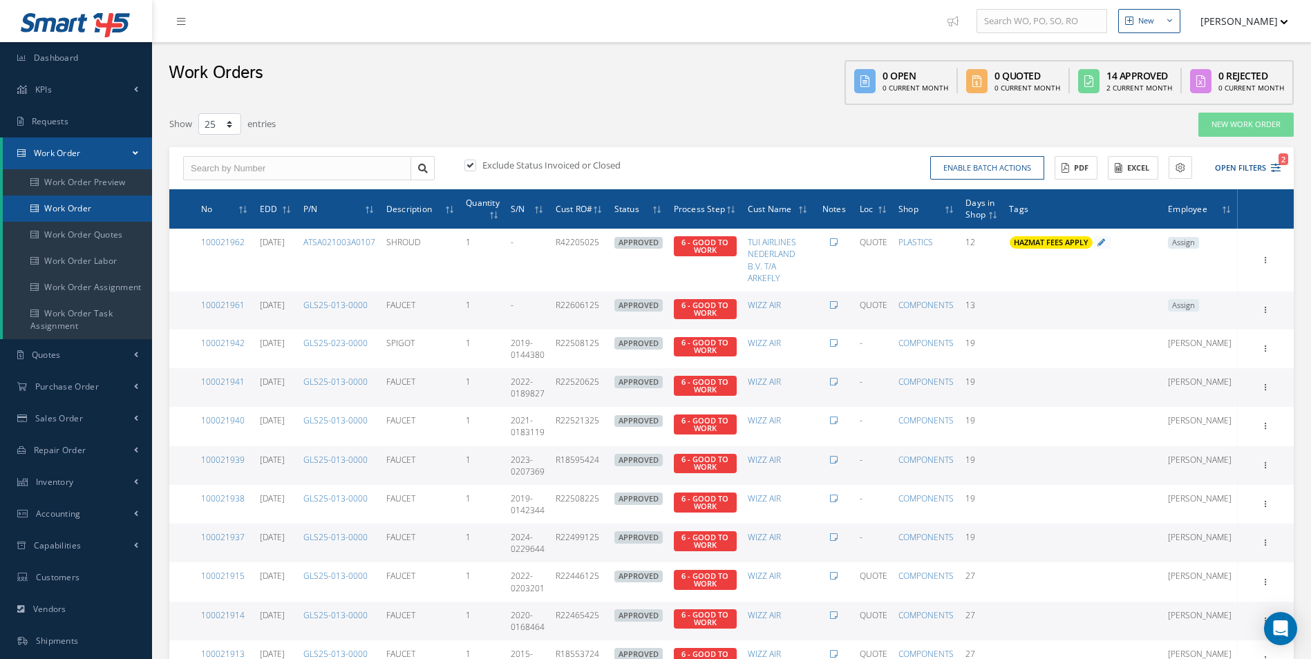
click at [78, 214] on link "Work Order" at bounding box center [77, 209] width 149 height 26
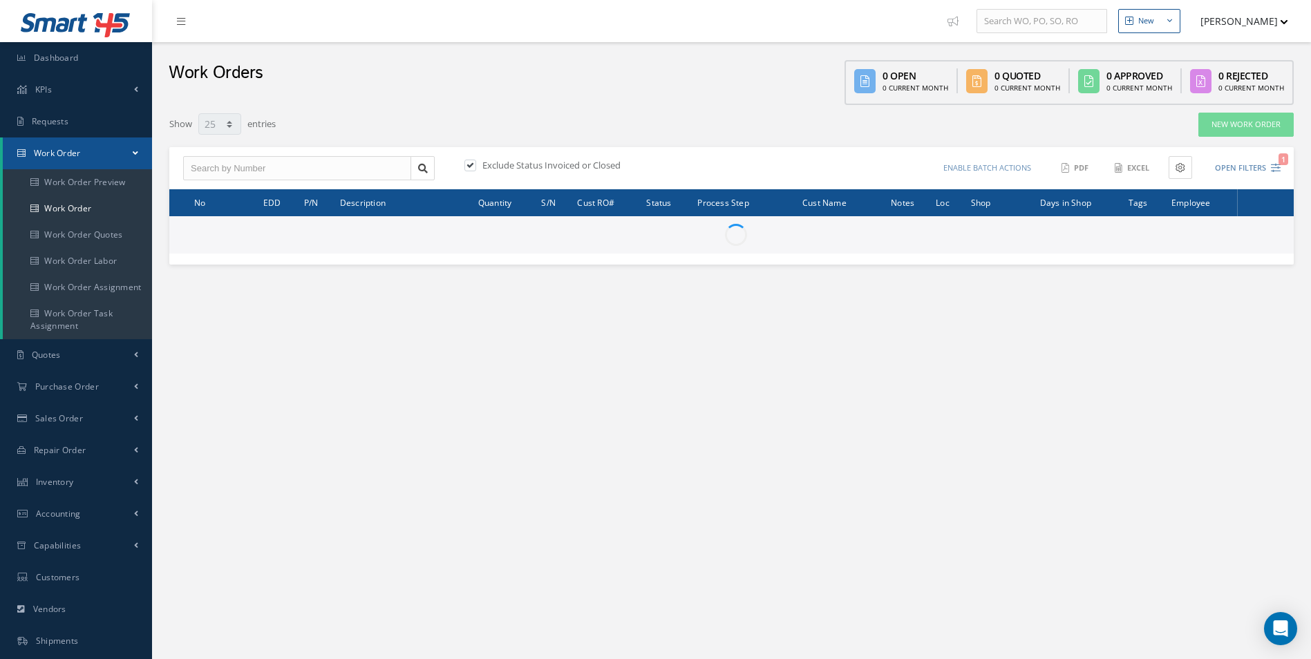
select select "25"
